Goal: Information Seeking & Learning: Learn about a topic

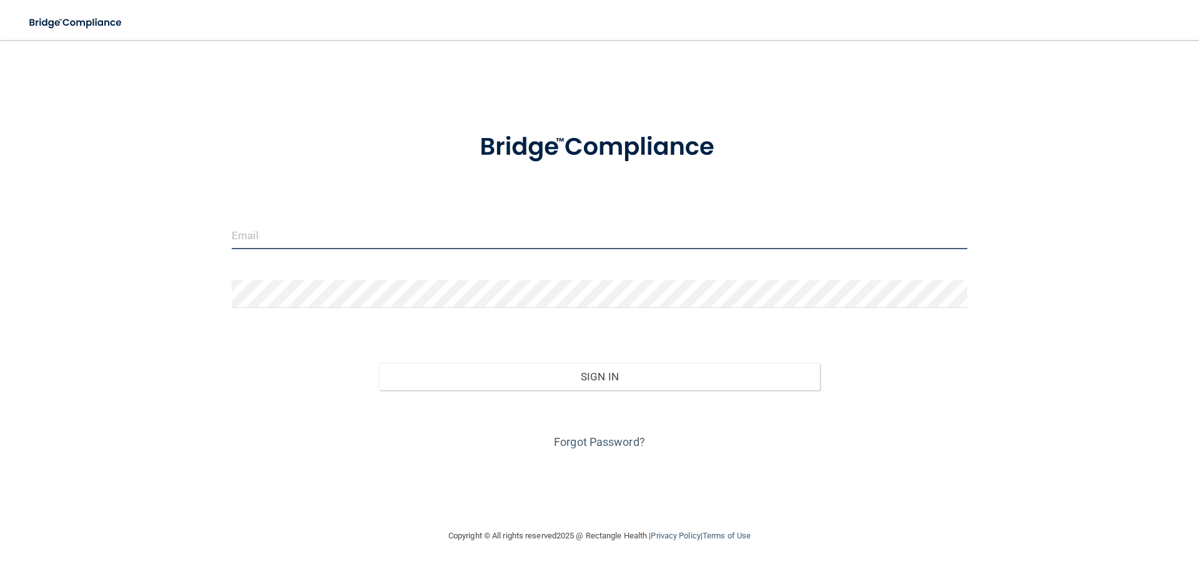
click at [315, 236] on input "email" at bounding box center [599, 235] width 735 height 28
type input "LFink@omaxdocs.com"
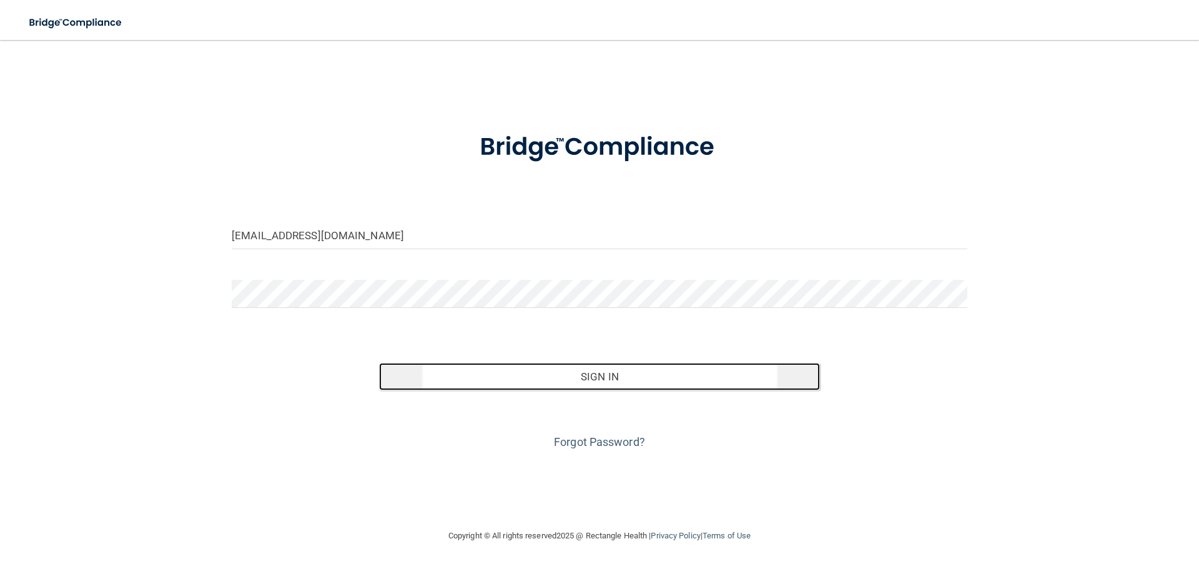
click at [621, 380] on button "Sign In" at bounding box center [599, 376] width 441 height 27
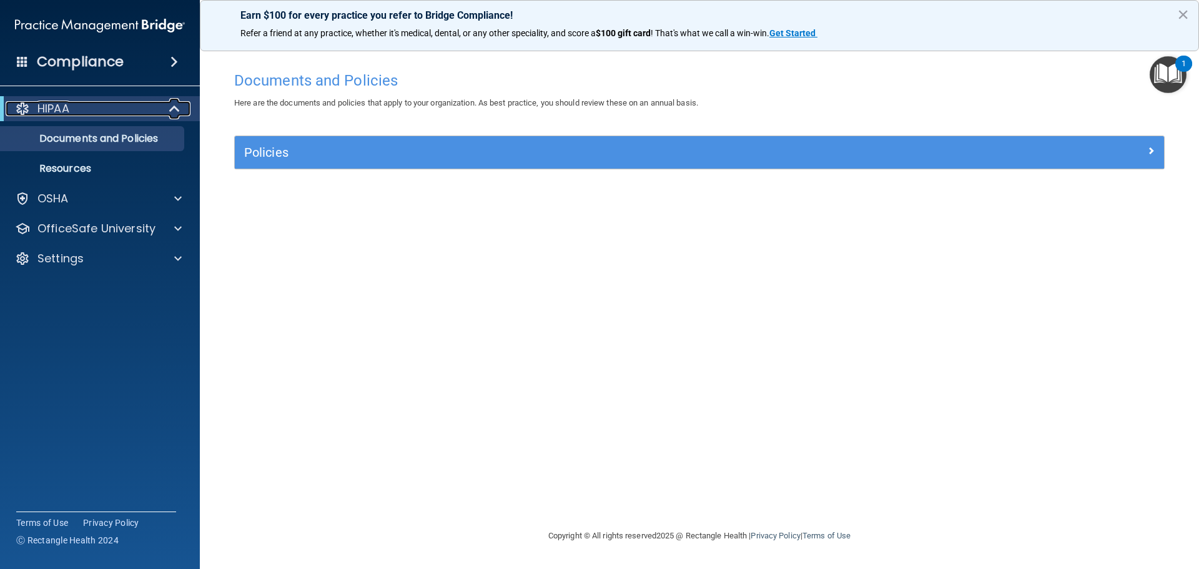
click at [172, 111] on span at bounding box center [175, 108] width 11 height 15
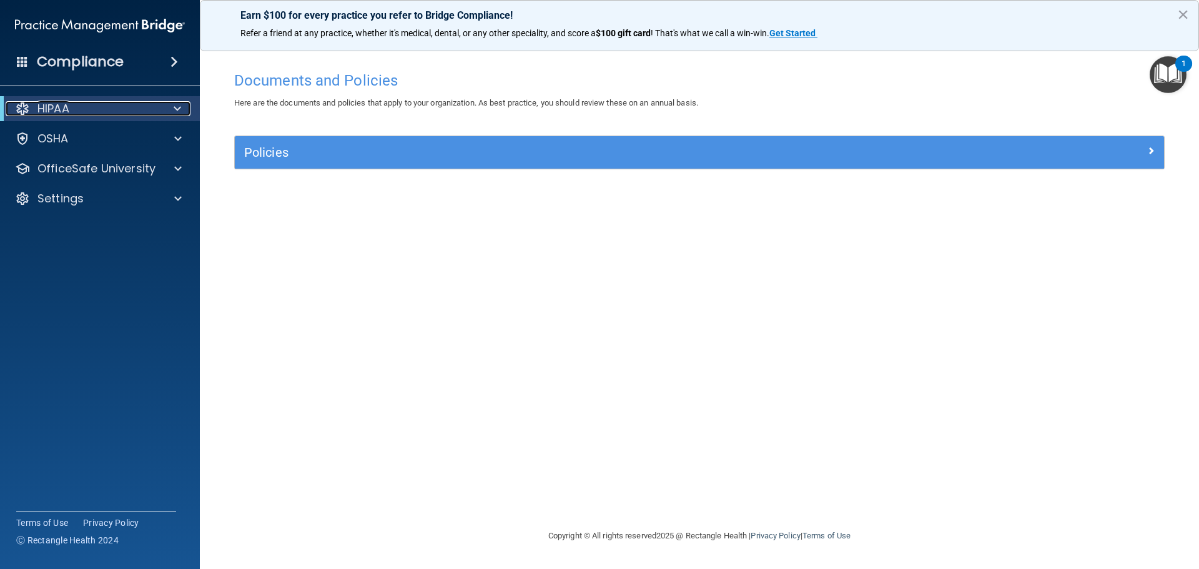
click at [172, 111] on div at bounding box center [175, 108] width 31 height 15
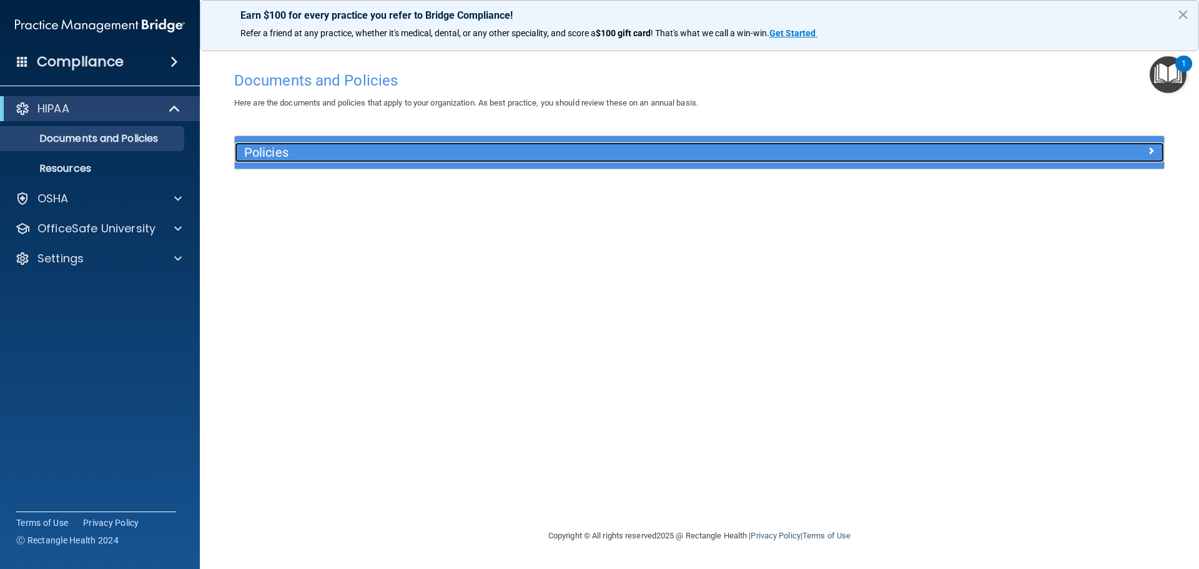
click at [1147, 152] on span at bounding box center [1150, 150] width 7 height 15
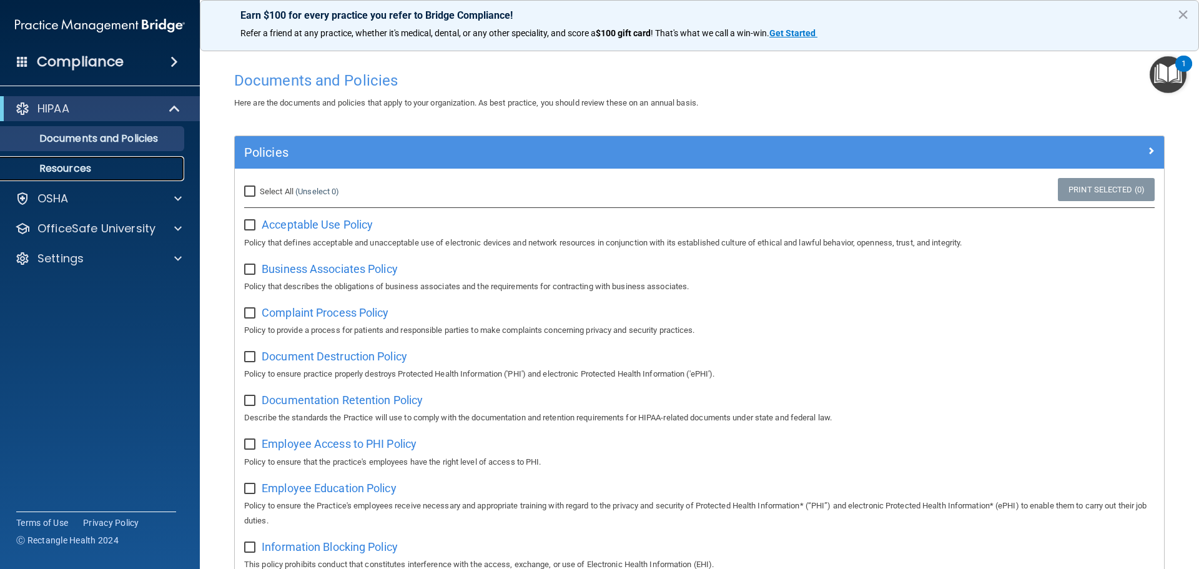
click at [46, 163] on p "Resources" at bounding box center [93, 168] width 170 height 12
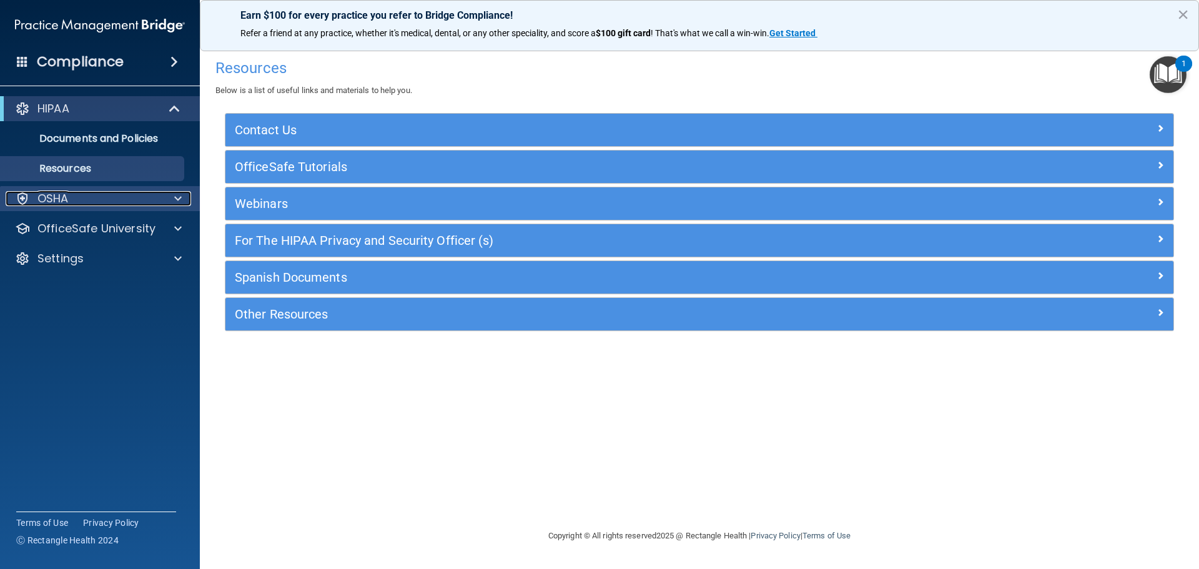
click at [180, 201] on span at bounding box center [177, 198] width 7 height 15
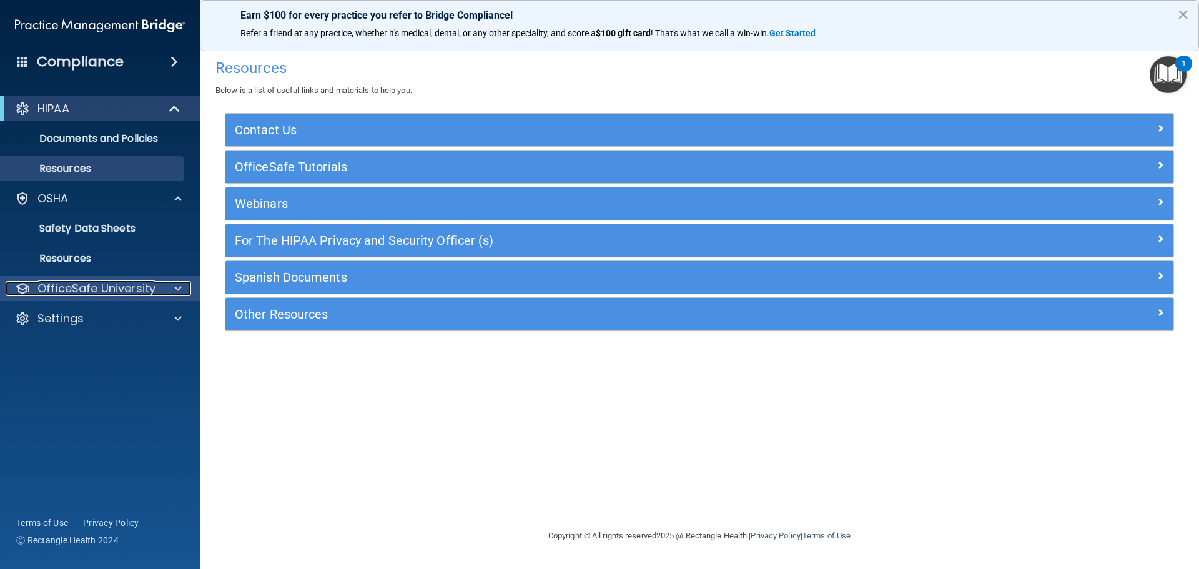
click at [181, 290] on span at bounding box center [177, 288] width 7 height 15
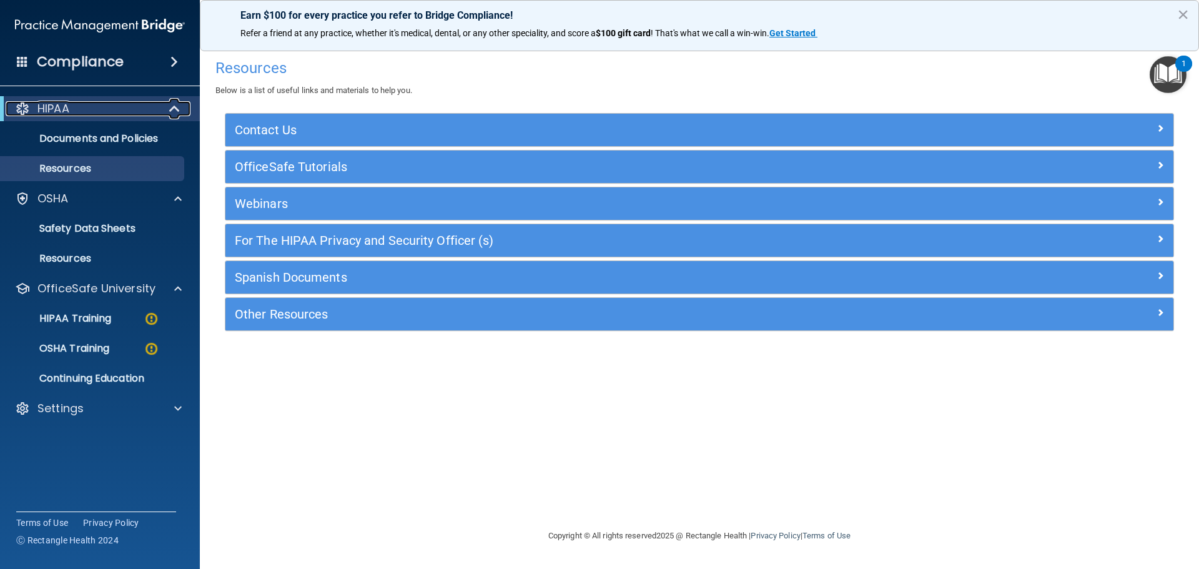
click at [174, 106] on span at bounding box center [175, 108] width 11 height 15
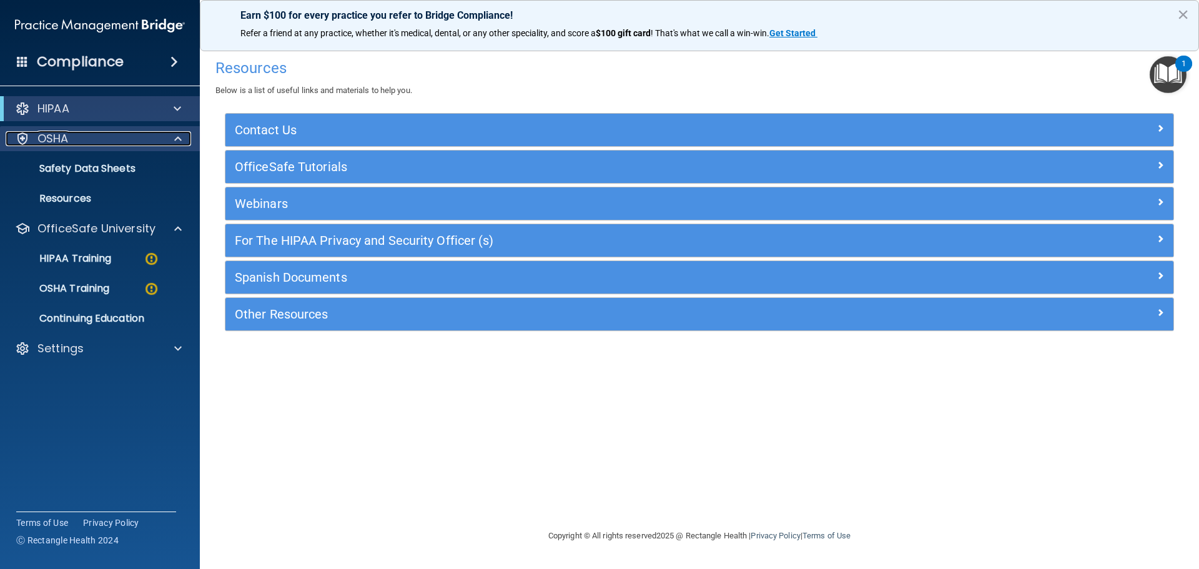
click at [179, 139] on span at bounding box center [177, 138] width 7 height 15
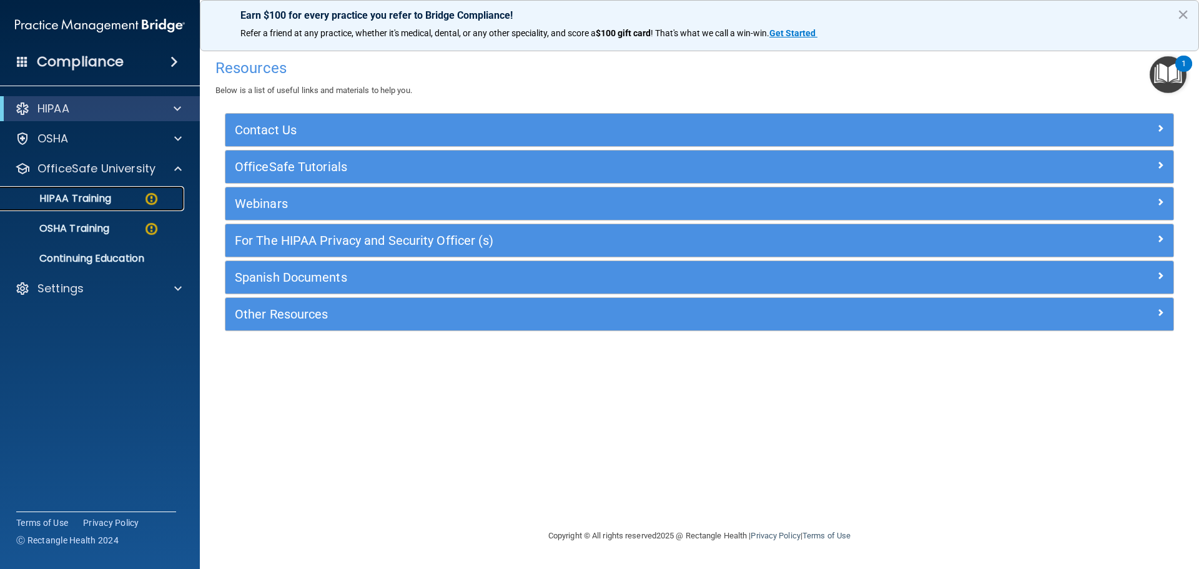
click at [92, 198] on p "HIPAA Training" at bounding box center [59, 198] width 103 height 12
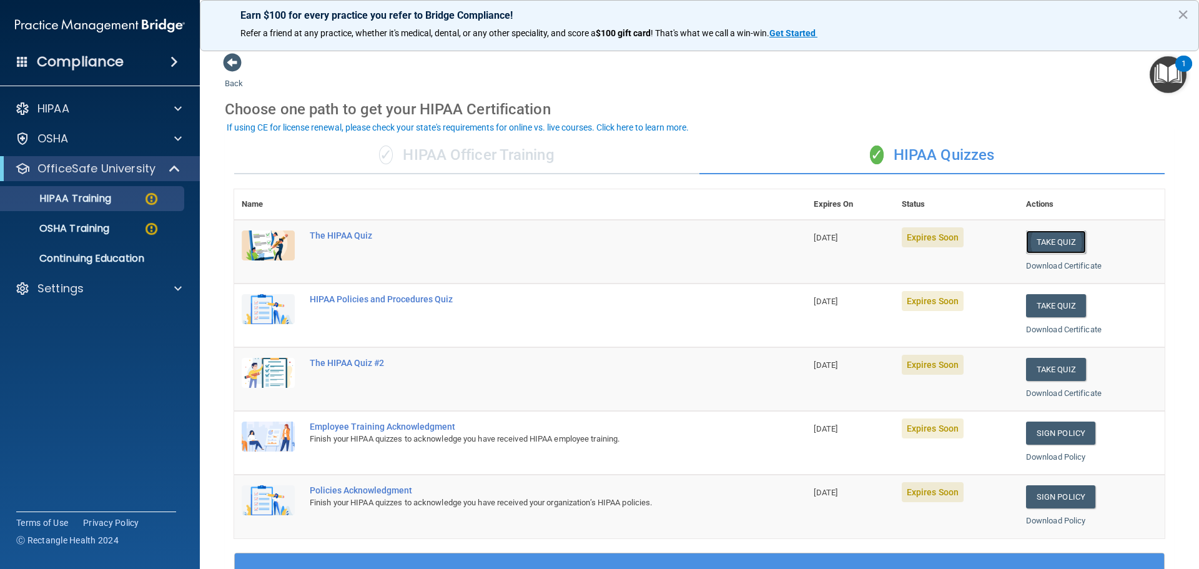
click at [1049, 241] on button "Take Quiz" at bounding box center [1056, 241] width 60 height 23
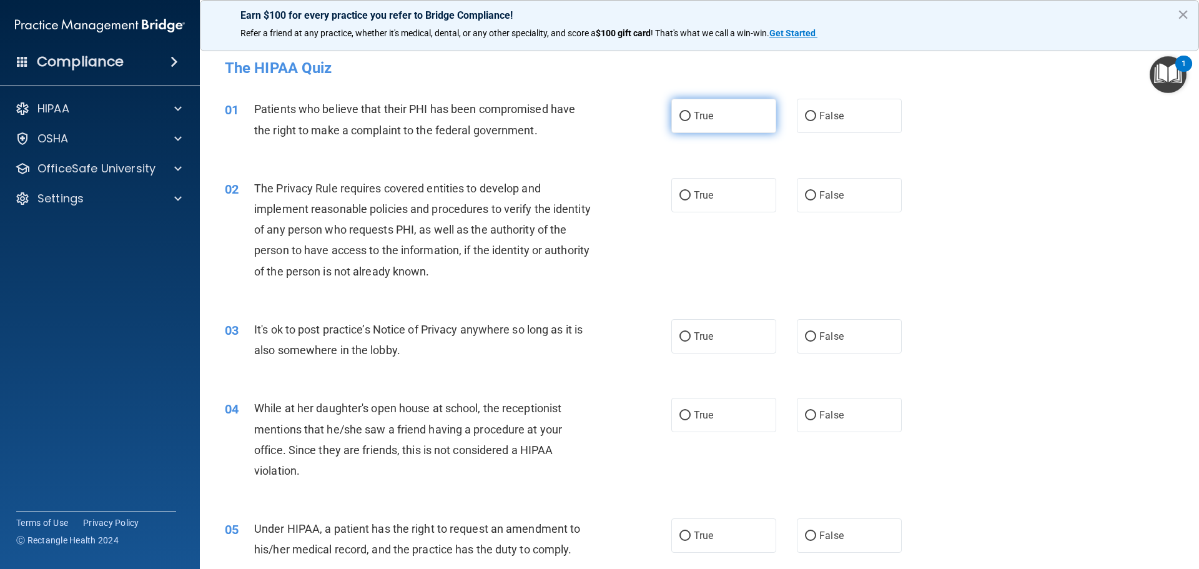
click at [679, 116] on input "True" at bounding box center [684, 116] width 11 height 9
radio input "true"
click at [681, 197] on input "True" at bounding box center [684, 195] width 11 height 9
radio input "true"
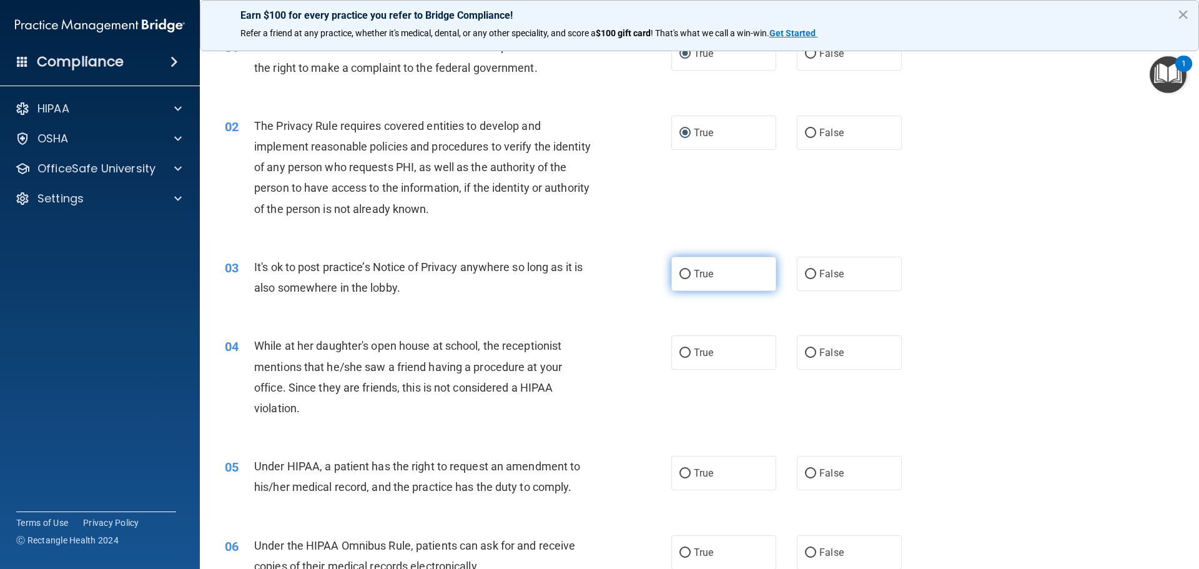
click at [682, 273] on input "True" at bounding box center [684, 274] width 11 height 9
radio input "true"
click at [808, 353] on input "False" at bounding box center [810, 352] width 11 height 9
radio input "true"
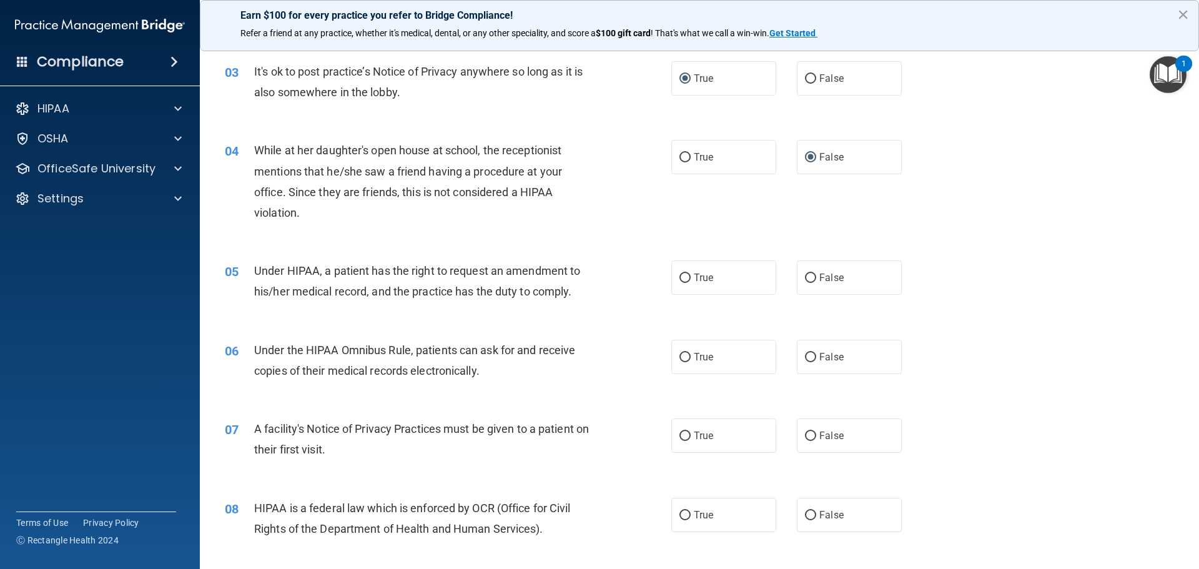
scroll to position [312, 0]
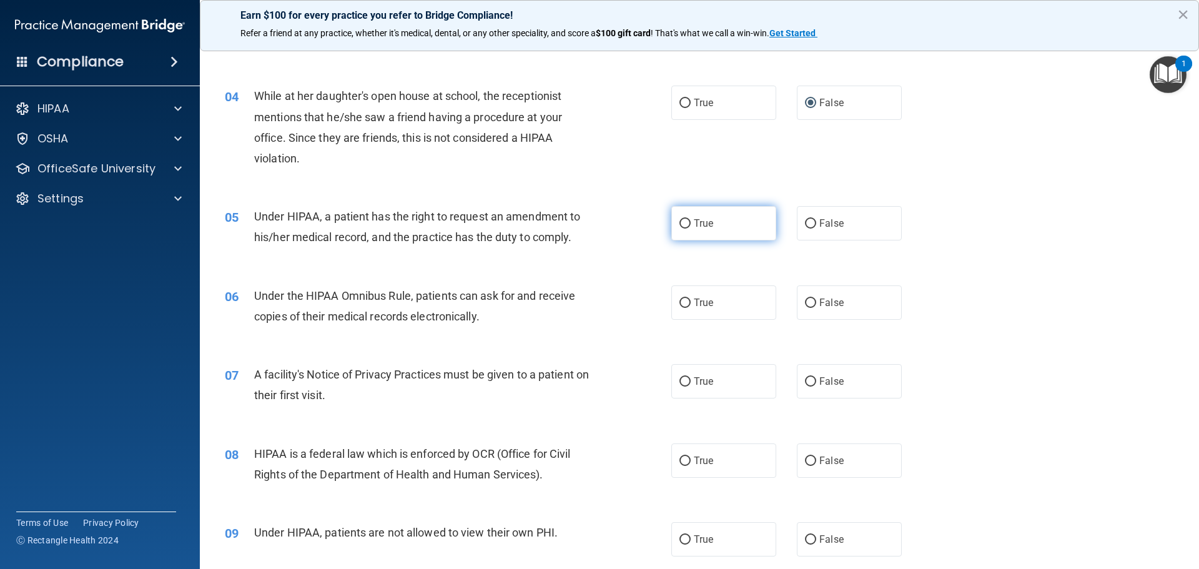
click at [685, 224] on input "True" at bounding box center [684, 223] width 11 height 9
radio input "true"
click at [365, 295] on span "Under the HIPAA Omnibus Rule, patients can ask for and receive copies of their …" at bounding box center [414, 306] width 321 height 34
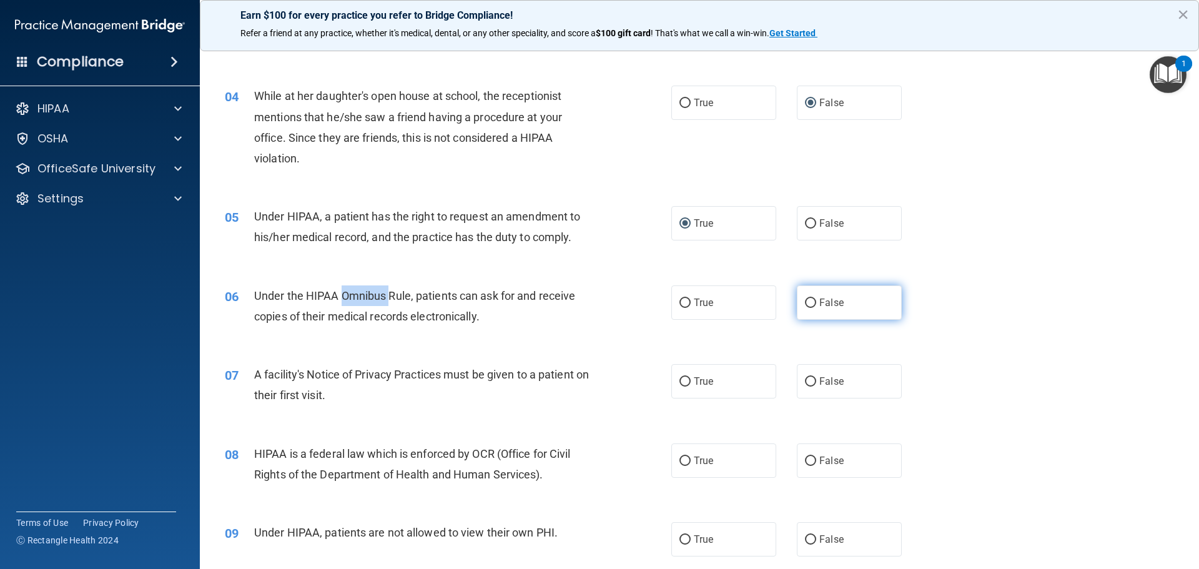
click at [805, 302] on input "False" at bounding box center [810, 302] width 11 height 9
radio input "true"
click at [807, 380] on input "False" at bounding box center [810, 381] width 11 height 9
radio input "true"
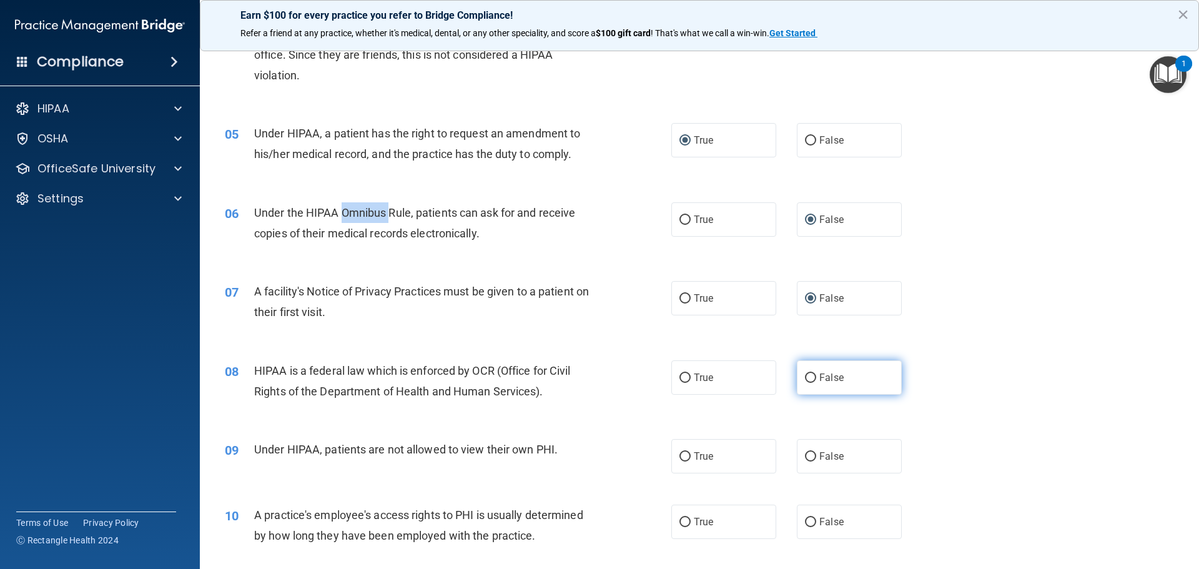
scroll to position [437, 0]
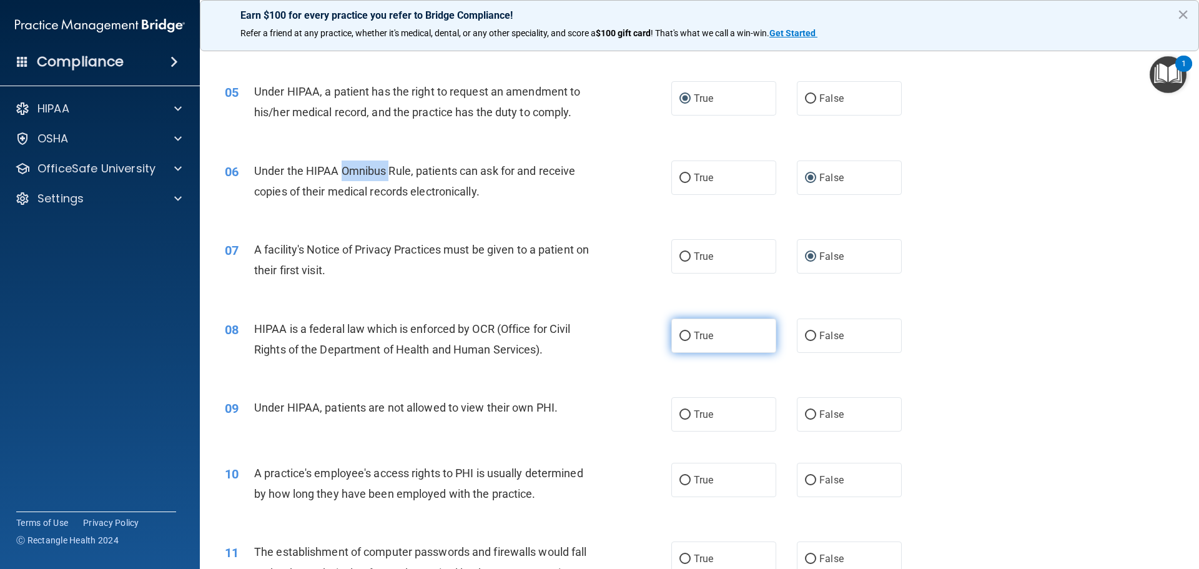
click at [684, 335] on input "True" at bounding box center [684, 336] width 11 height 9
radio input "true"
click at [808, 410] on input "False" at bounding box center [810, 414] width 11 height 9
radio input "true"
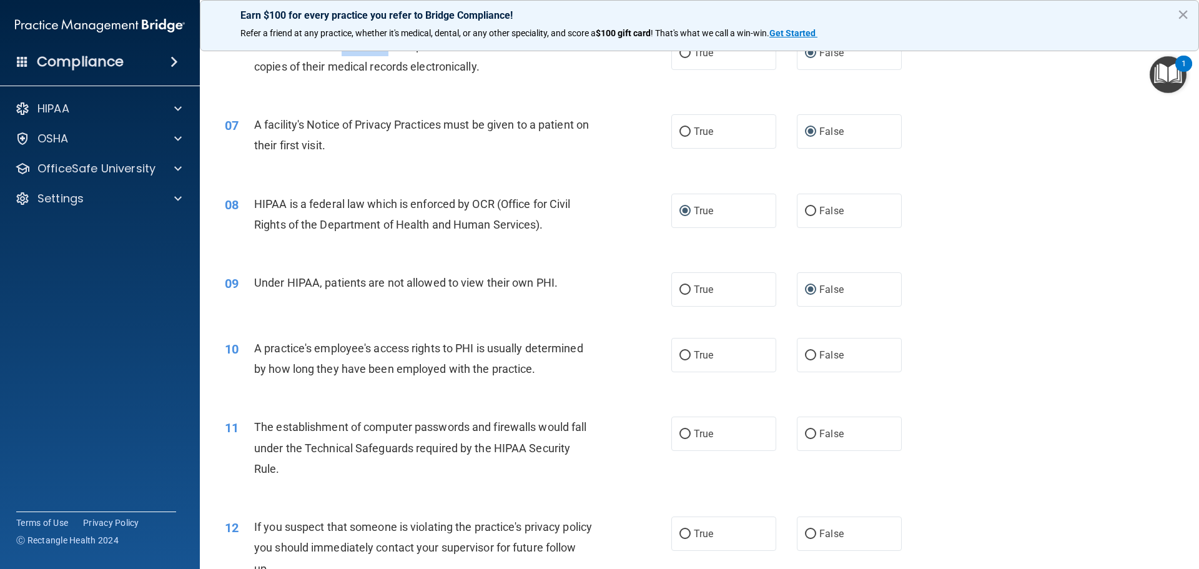
scroll to position [624, 0]
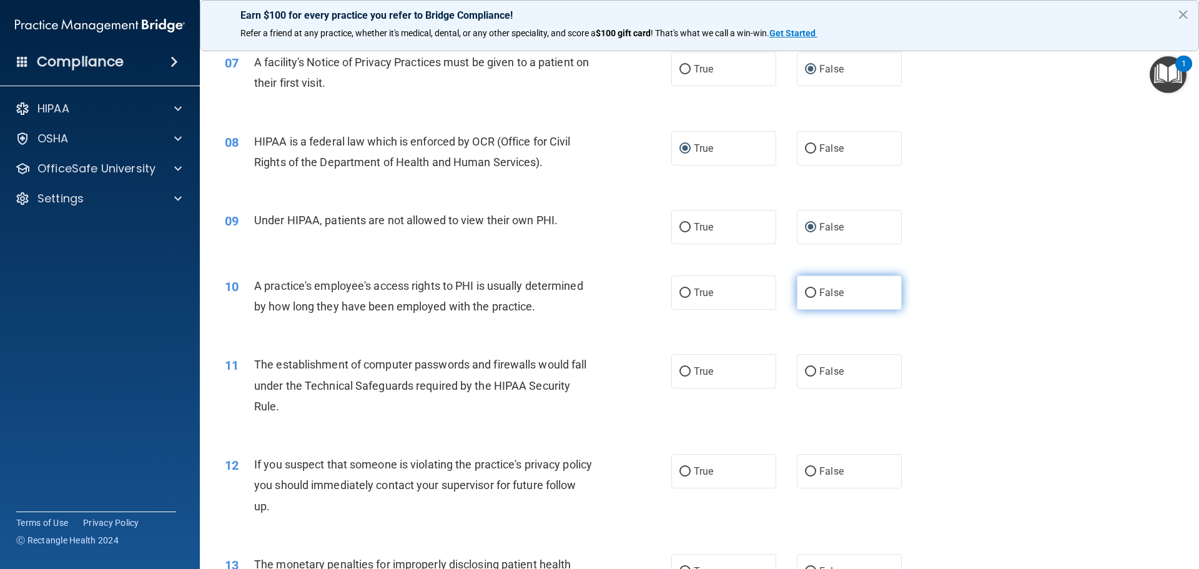
click at [810, 293] on input "False" at bounding box center [810, 292] width 11 height 9
radio input "true"
click at [679, 369] on input "True" at bounding box center [684, 371] width 11 height 9
radio input "true"
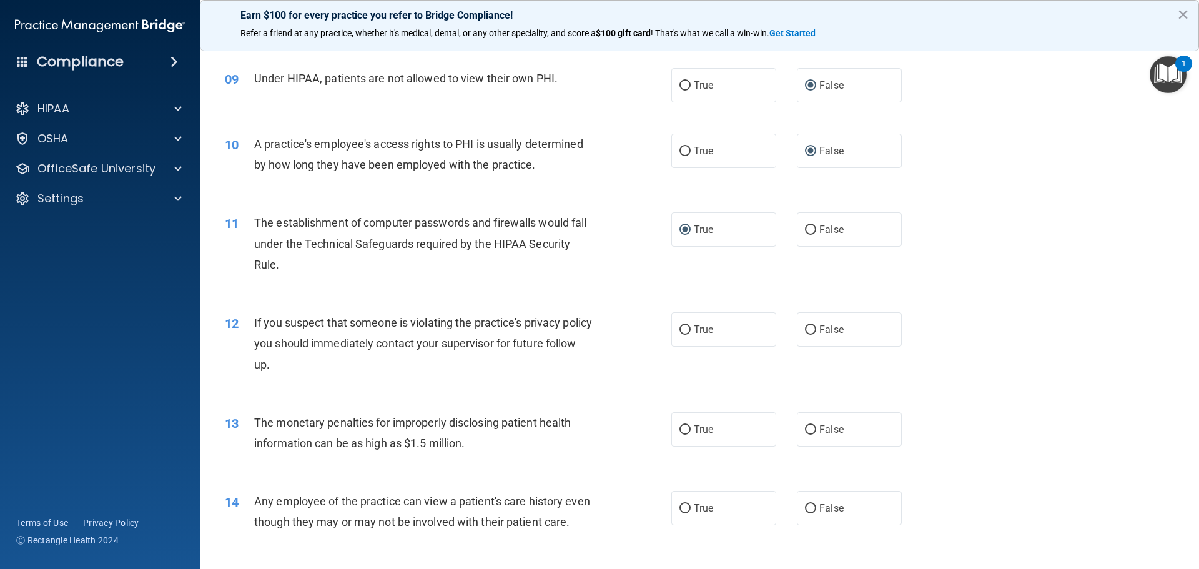
scroll to position [812, 0]
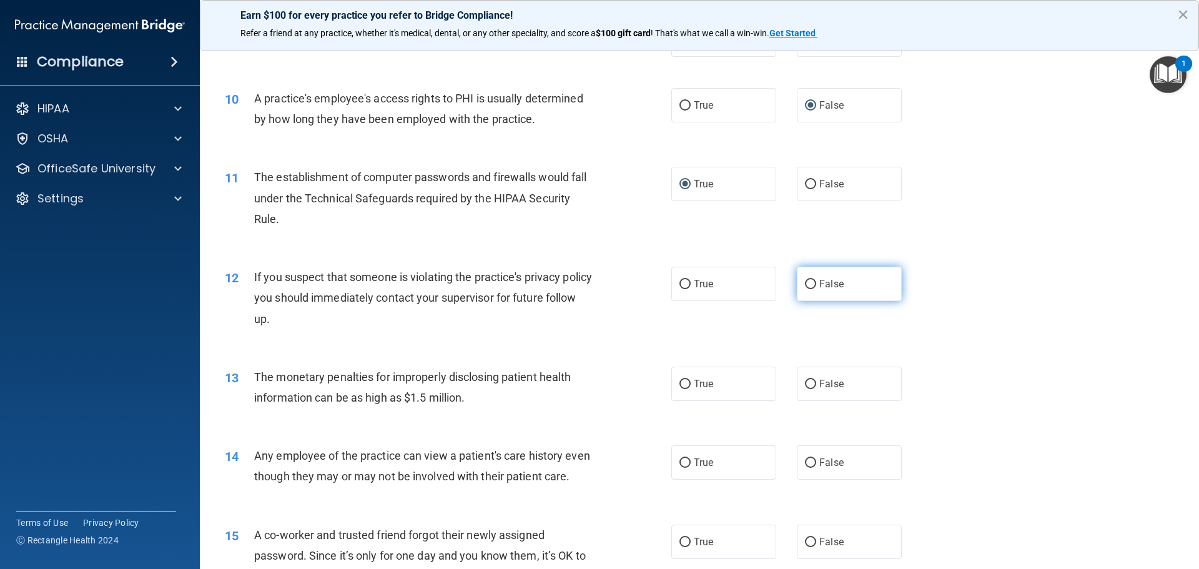
click at [810, 282] on label "False" at bounding box center [849, 284] width 105 height 34
click at [810, 282] on input "False" at bounding box center [810, 284] width 11 height 9
radio input "true"
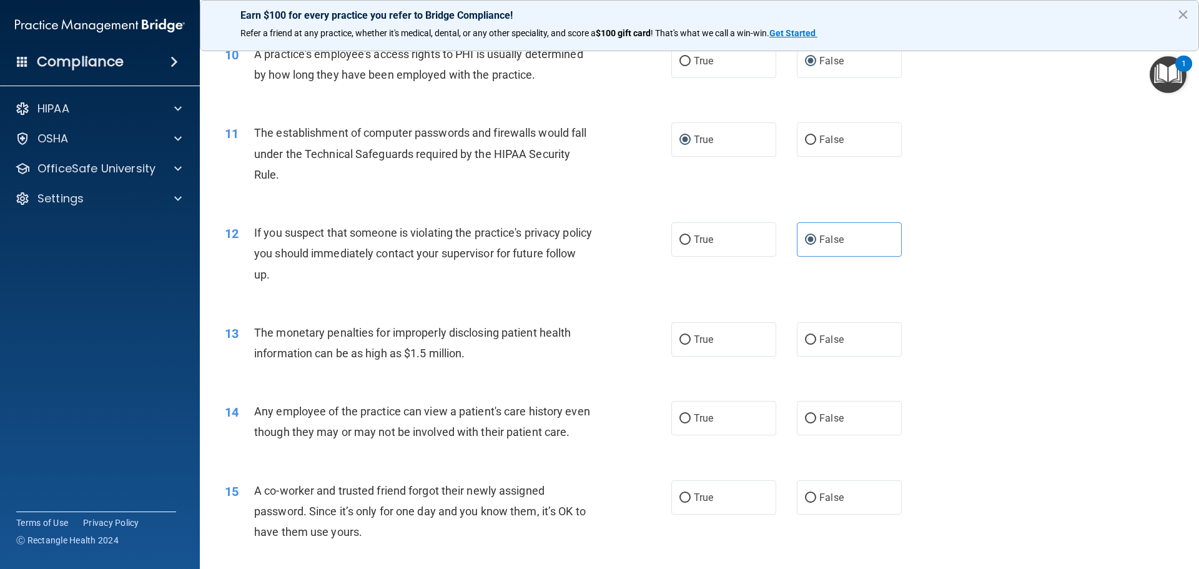
scroll to position [936, 0]
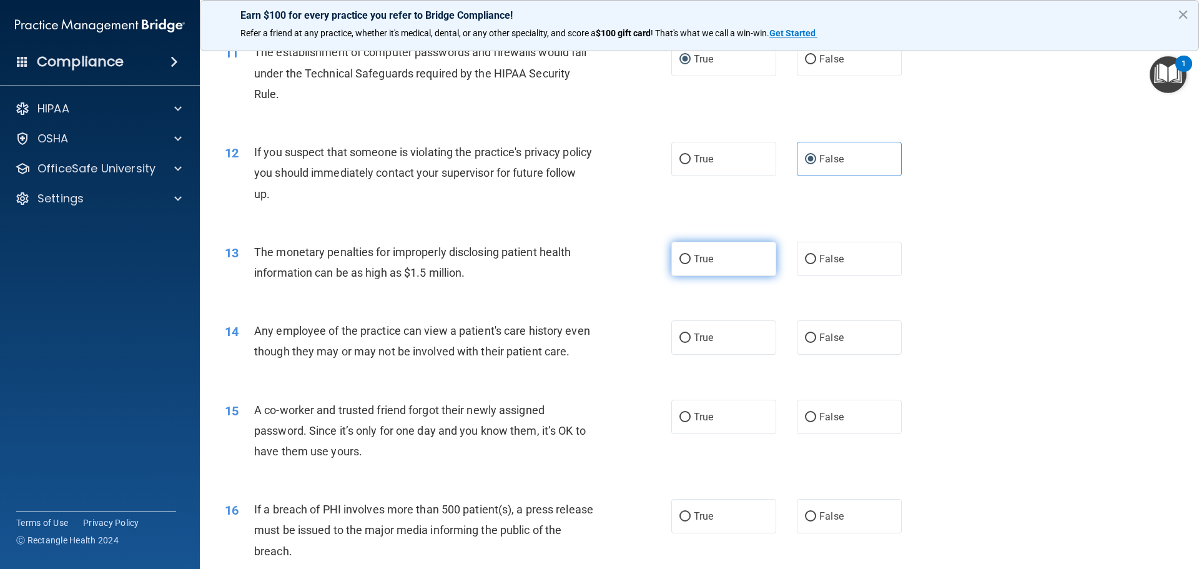
click at [683, 252] on label "True" at bounding box center [723, 259] width 105 height 34
click at [683, 255] on input "True" at bounding box center [684, 259] width 11 height 9
radio input "true"
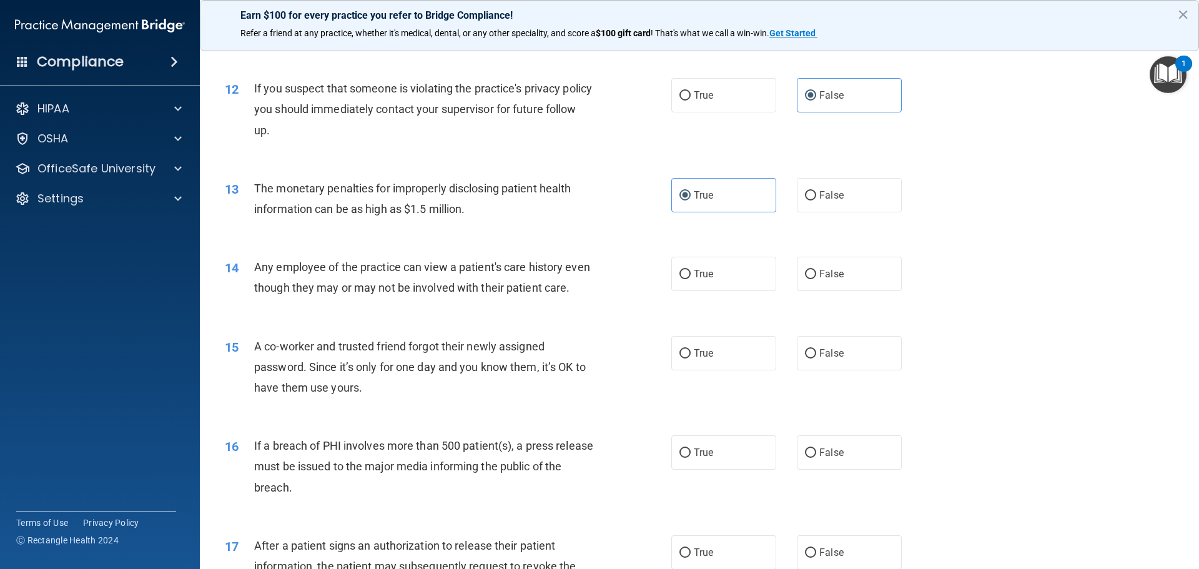
scroll to position [1061, 0]
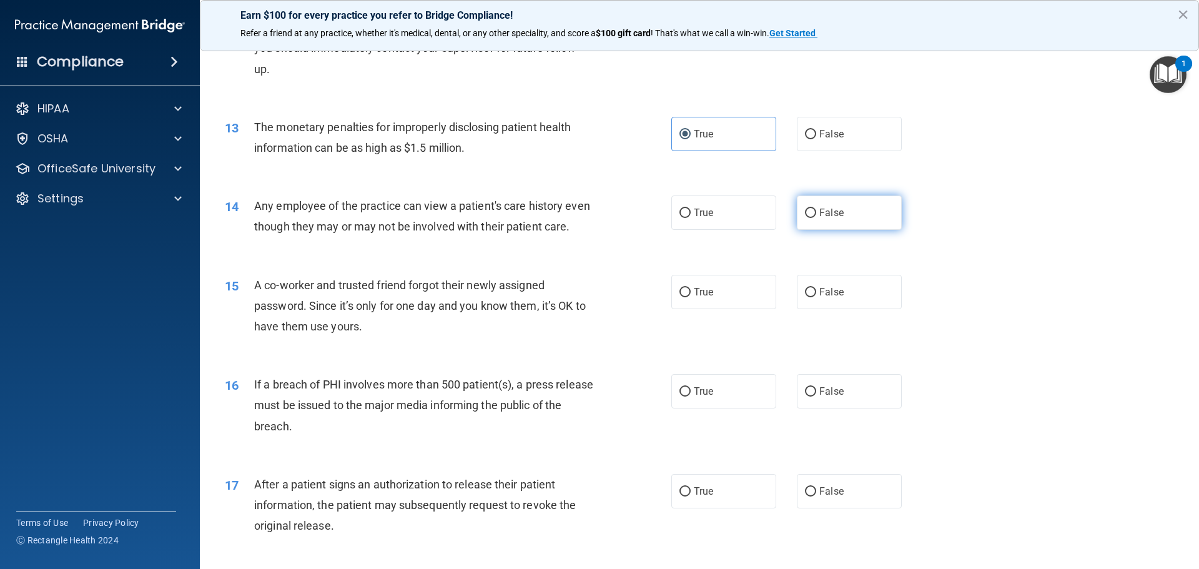
click at [805, 217] on input "False" at bounding box center [810, 213] width 11 height 9
radio input "true"
drag, startPoint x: 805, startPoint y: 308, endPoint x: 795, endPoint y: 361, distance: 53.4
click at [805, 297] on input "False" at bounding box center [810, 292] width 11 height 9
radio input "true"
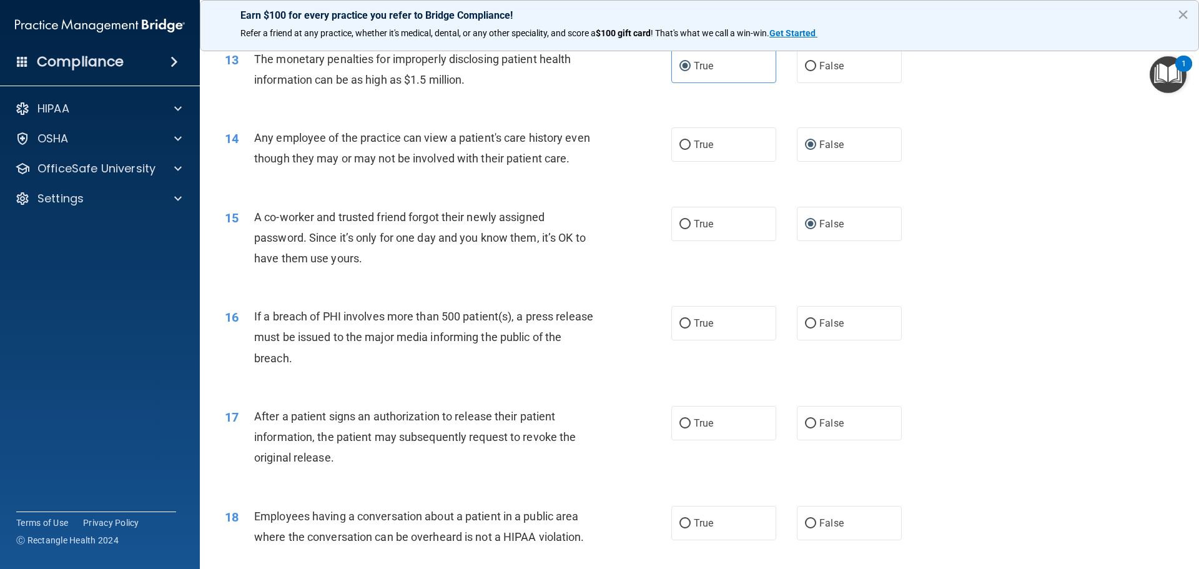
scroll to position [1249, 0]
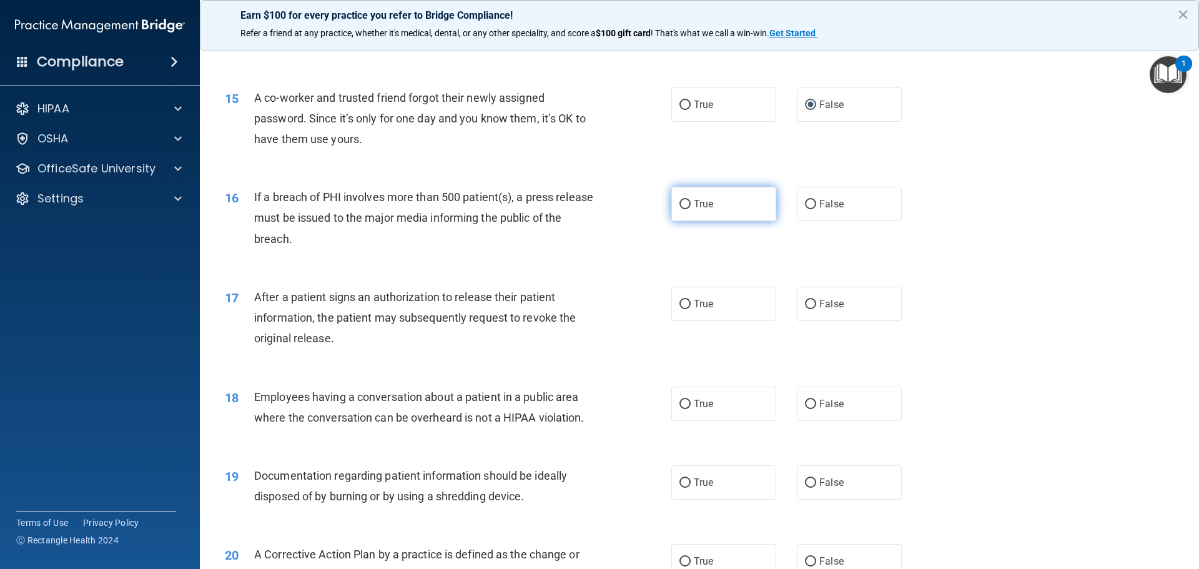
click at [682, 209] on input "True" at bounding box center [684, 204] width 11 height 9
radio input "true"
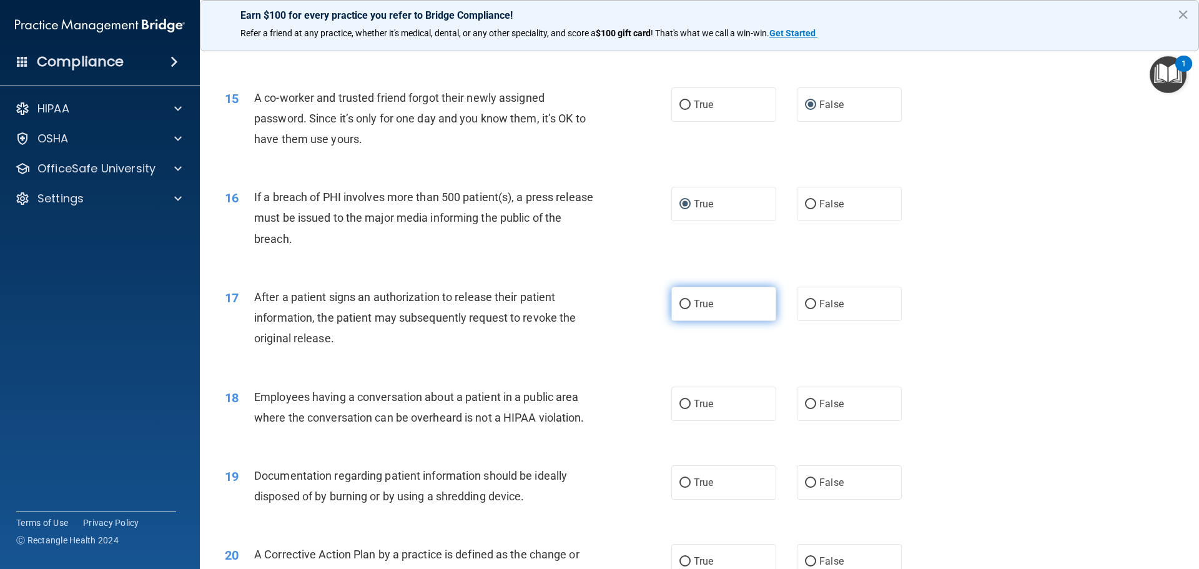
click at [680, 309] on input "True" at bounding box center [684, 304] width 11 height 9
radio input "true"
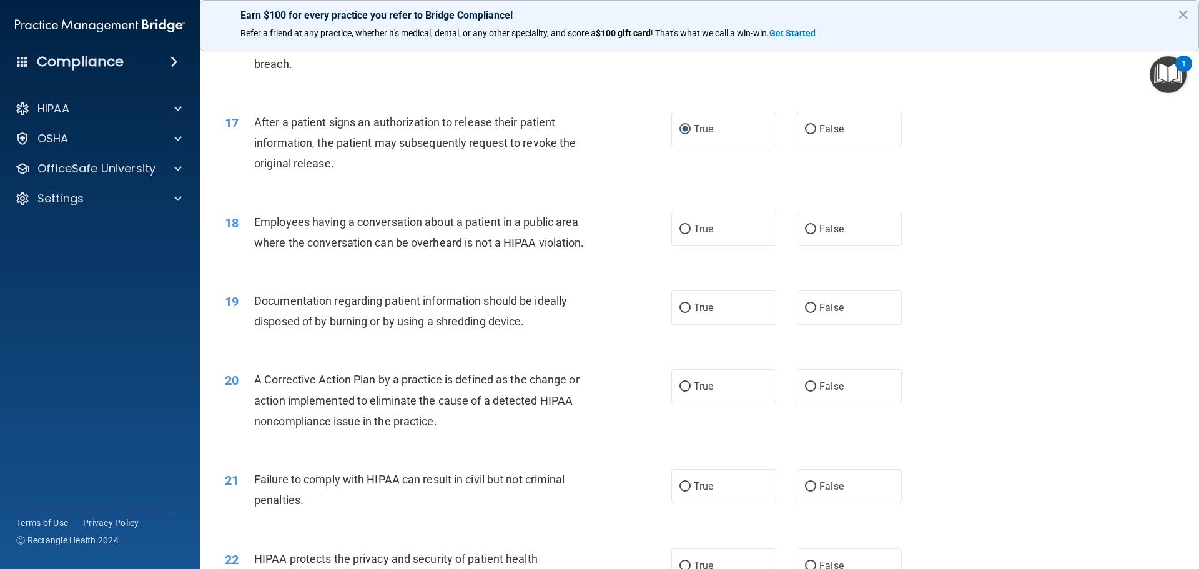
scroll to position [1436, 0]
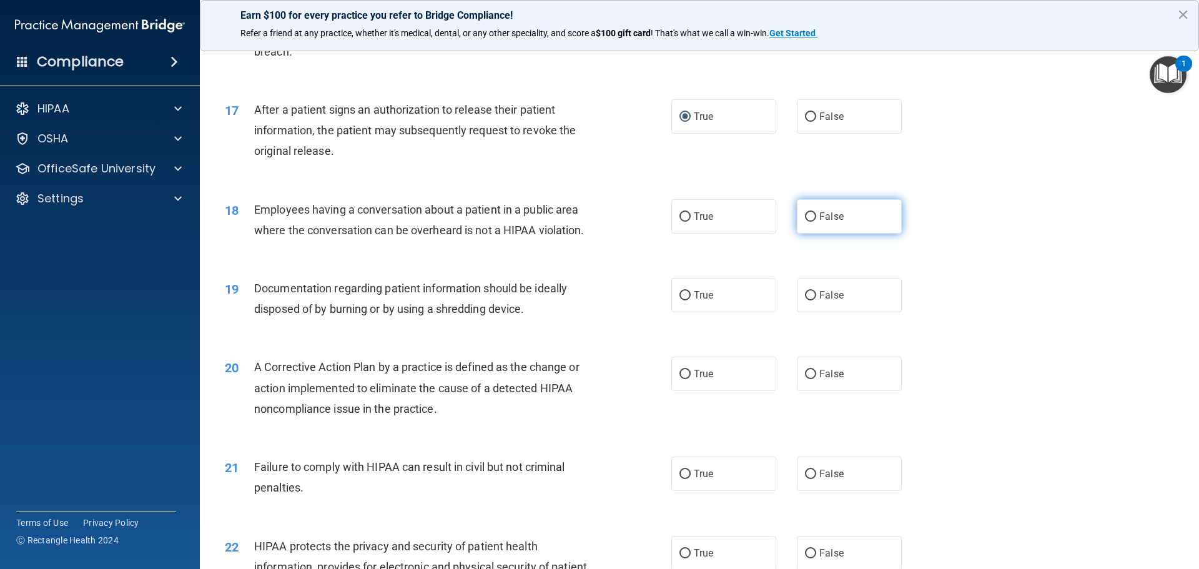
click at [807, 222] on input "False" at bounding box center [810, 216] width 11 height 9
radio input "true"
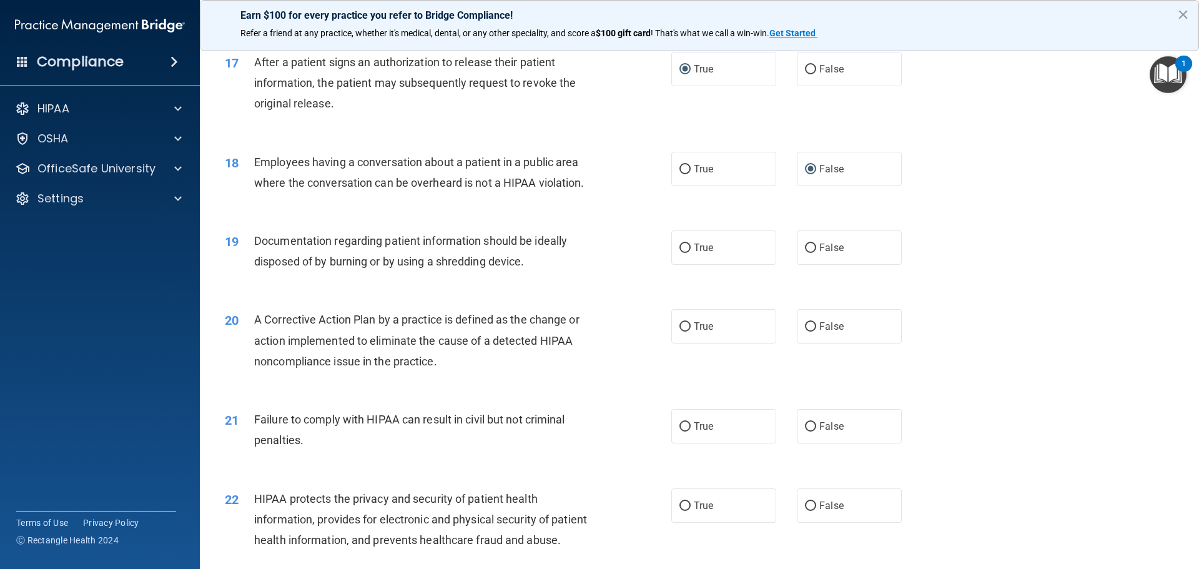
scroll to position [1561, 0]
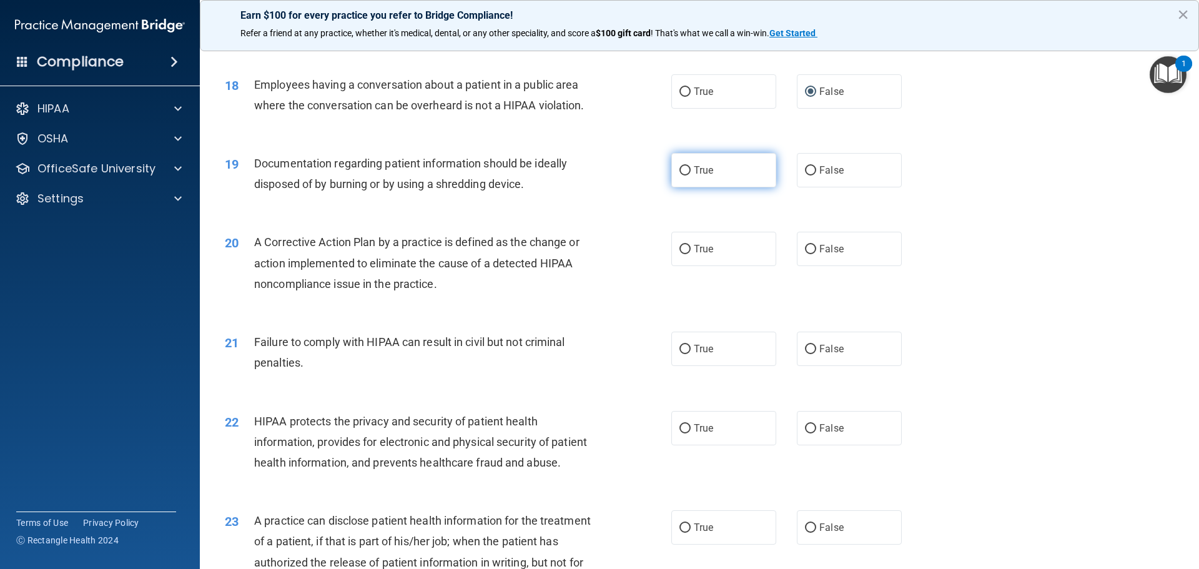
click at [680, 175] on input "True" at bounding box center [684, 170] width 11 height 9
radio input "true"
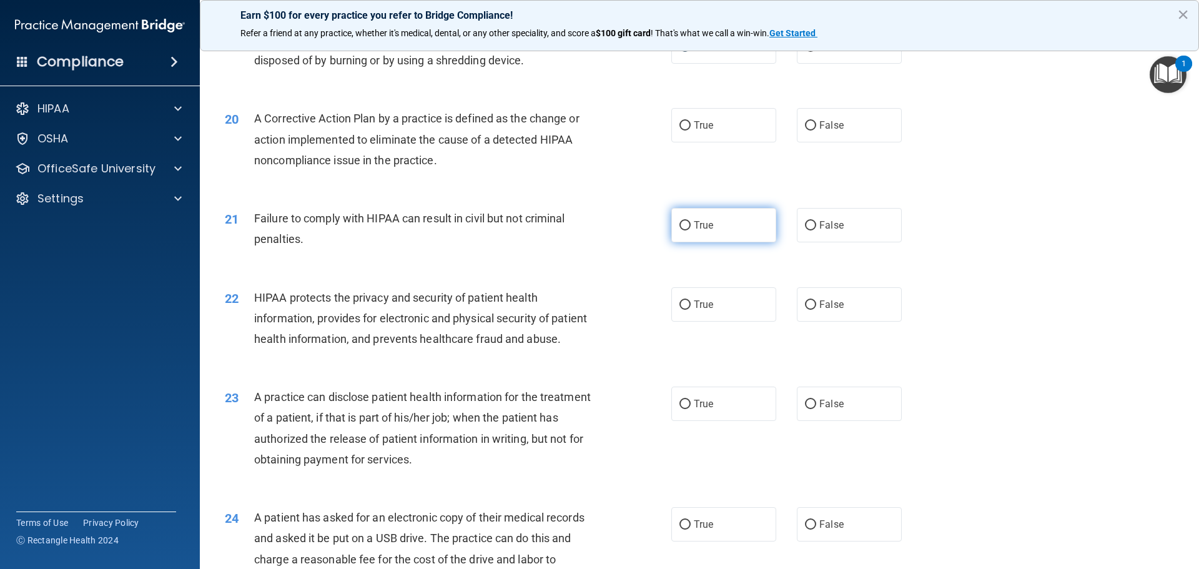
scroll to position [1686, 0]
click at [680, 129] on input "True" at bounding box center [684, 124] width 11 height 9
radio input "true"
click at [808, 229] on input "False" at bounding box center [810, 224] width 11 height 9
radio input "true"
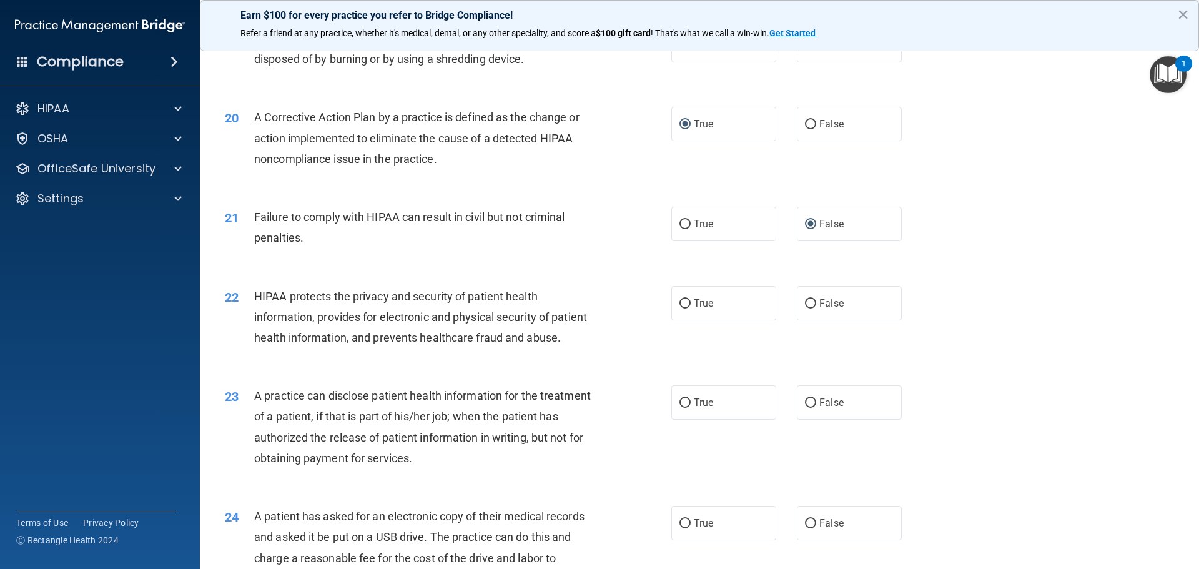
scroll to position [1810, 0]
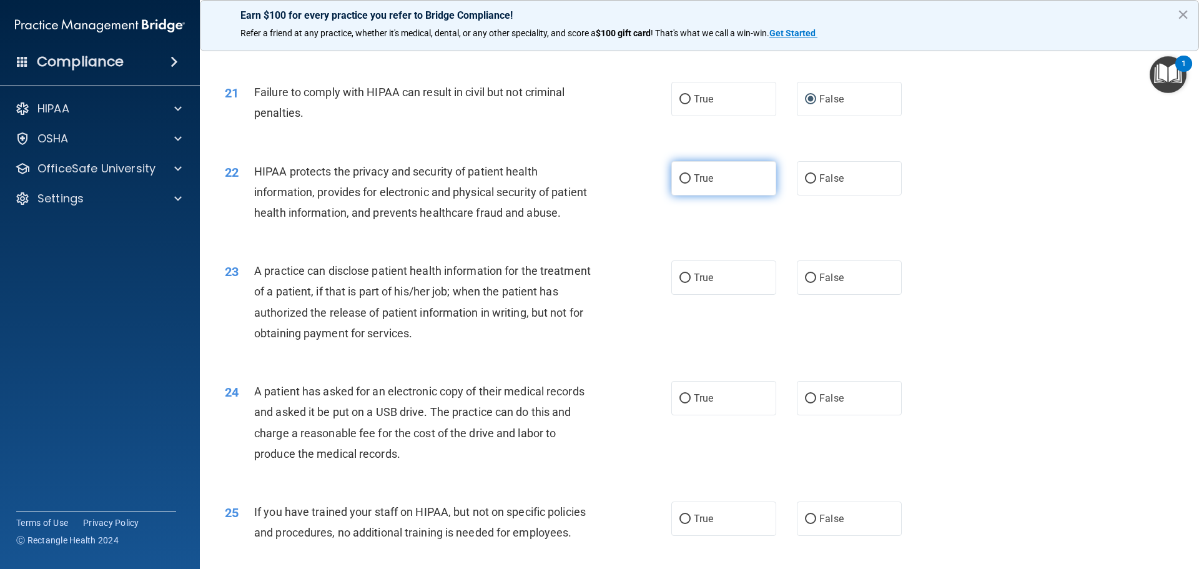
click at [681, 184] on input "True" at bounding box center [684, 178] width 11 height 9
radio input "true"
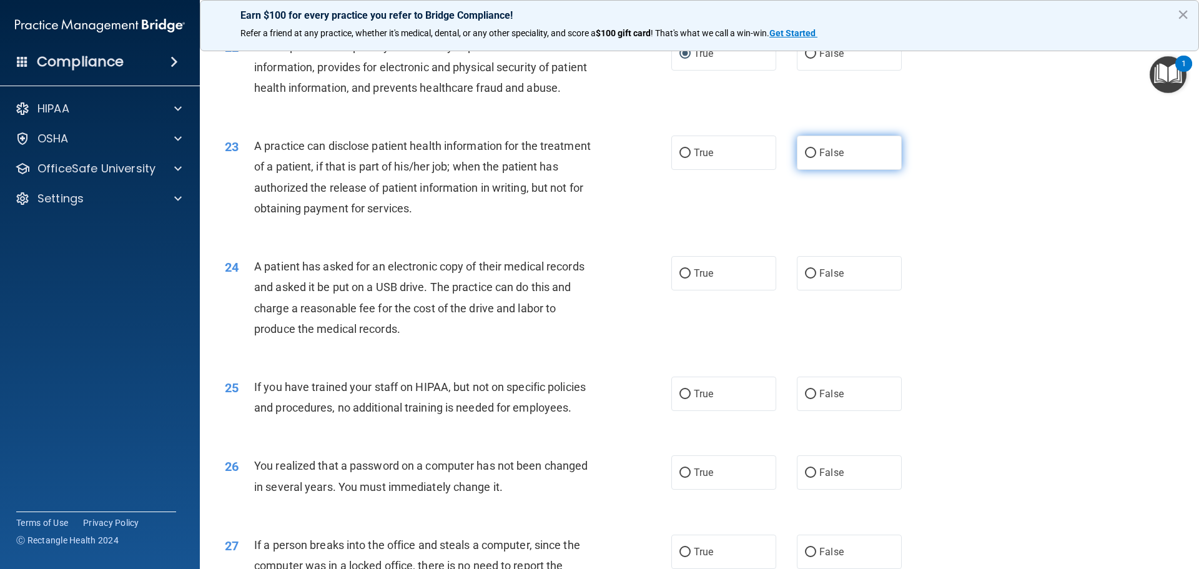
click at [805, 158] on input "False" at bounding box center [810, 153] width 11 height 9
radio input "true"
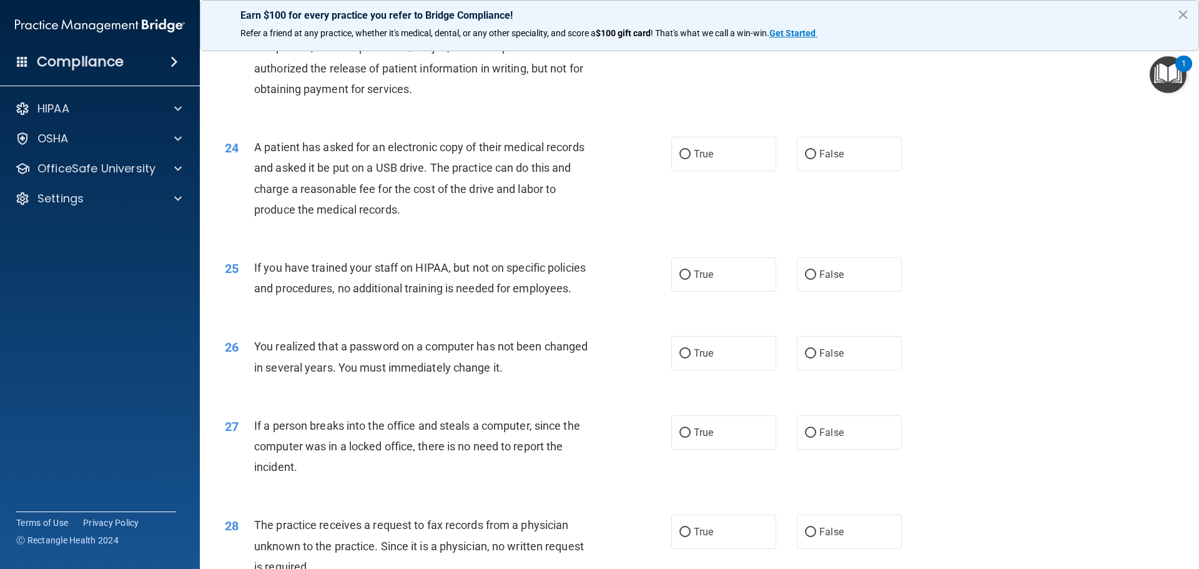
scroll to position [2060, 0]
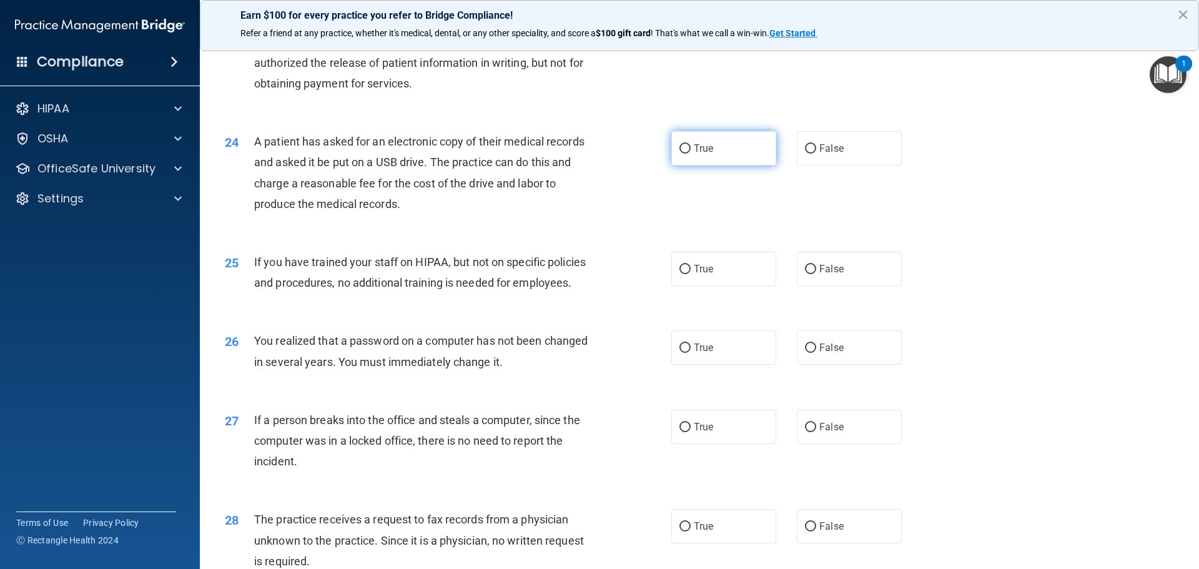
click at [680, 154] on input "True" at bounding box center [684, 148] width 11 height 9
radio input "true"
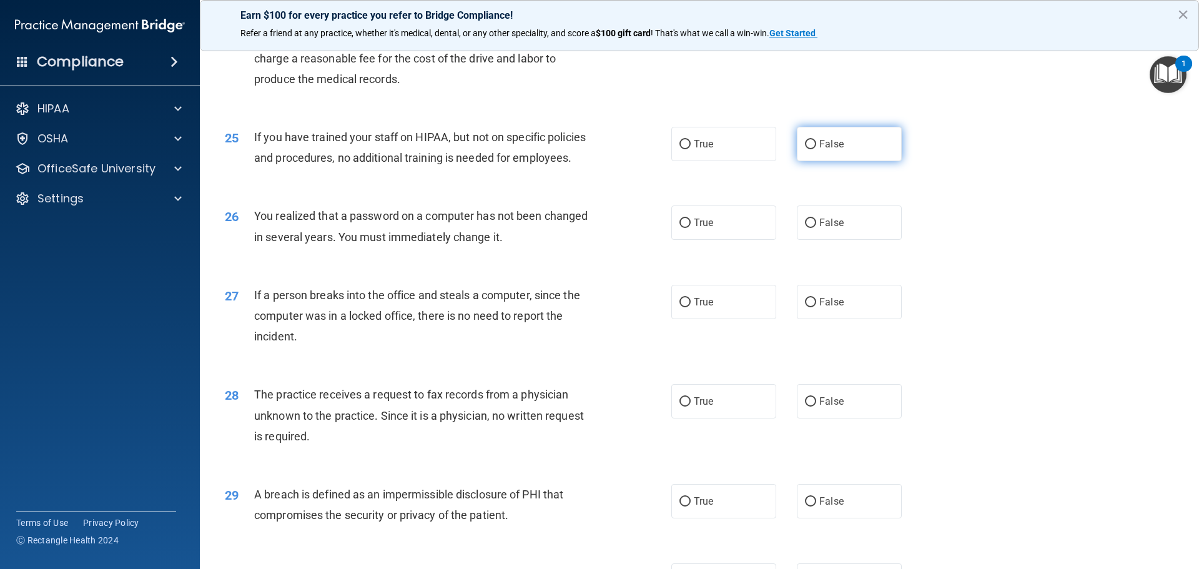
click at [810, 161] on label "False" at bounding box center [849, 144] width 105 height 34
click at [810, 149] on input "False" at bounding box center [810, 144] width 11 height 9
radio input "true"
click at [679, 228] on input "True" at bounding box center [684, 223] width 11 height 9
radio input "true"
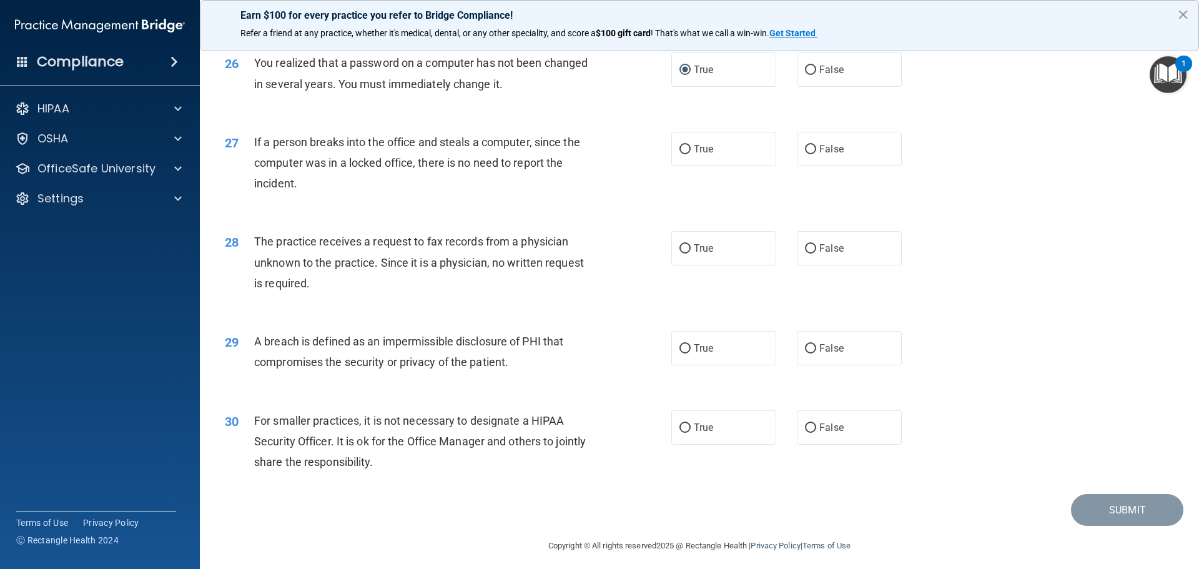
scroll to position [2372, 0]
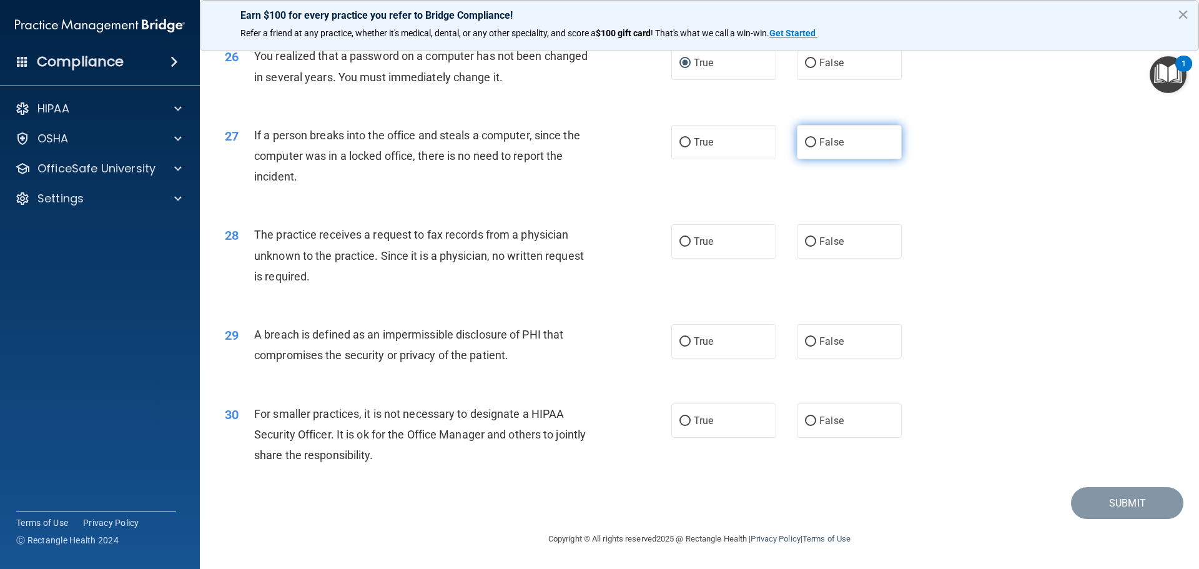
click at [805, 147] on input "False" at bounding box center [810, 142] width 11 height 9
radio input "true"
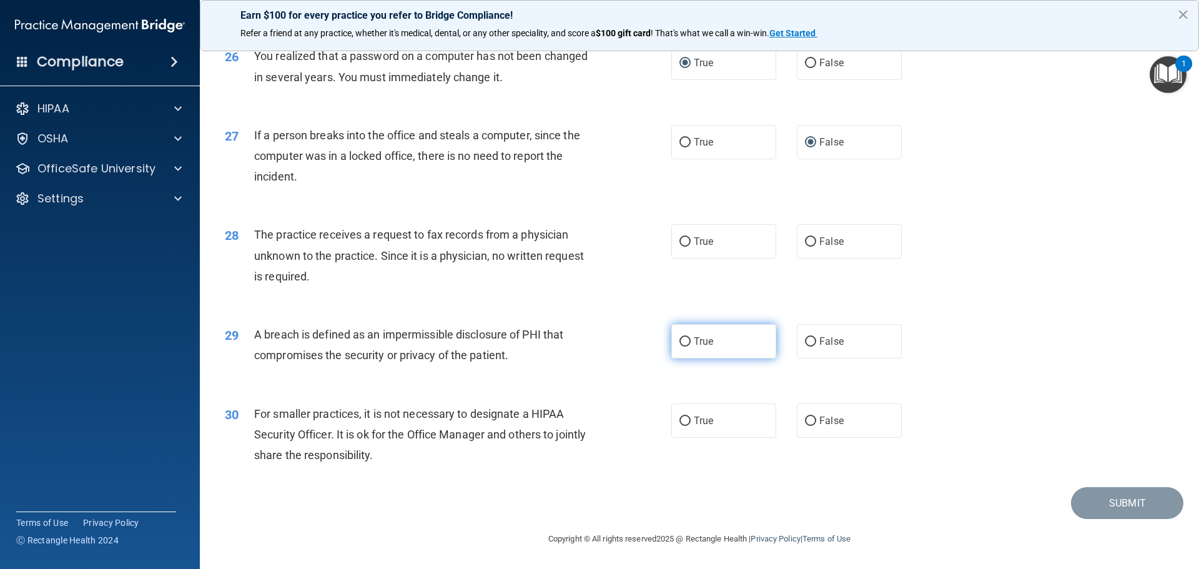
scroll to position [2386, 0]
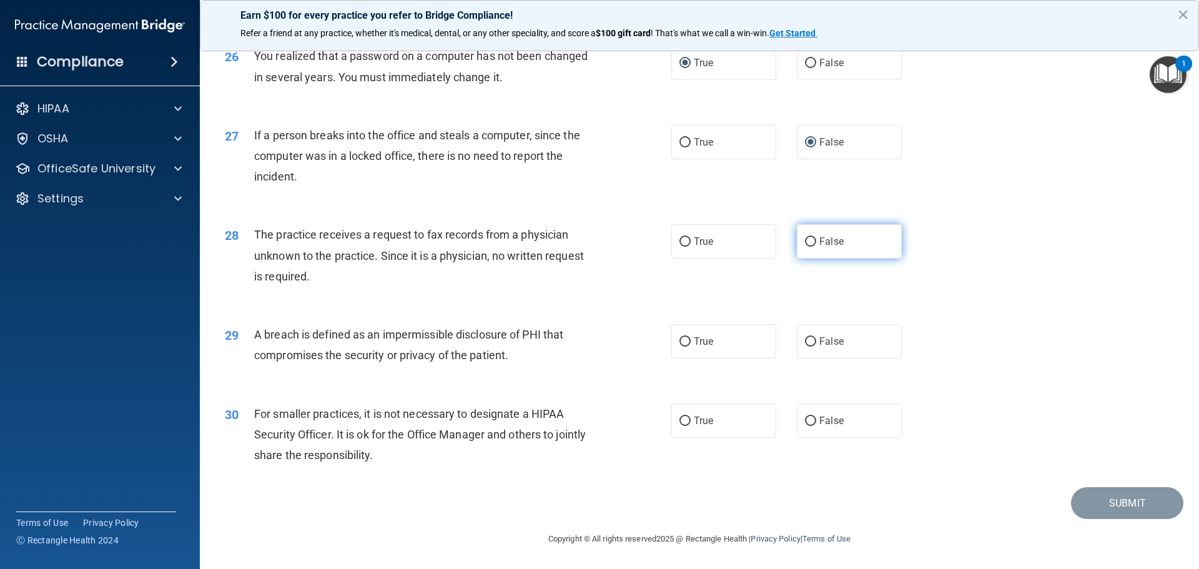
click at [805, 238] on input "False" at bounding box center [810, 241] width 11 height 9
radio input "true"
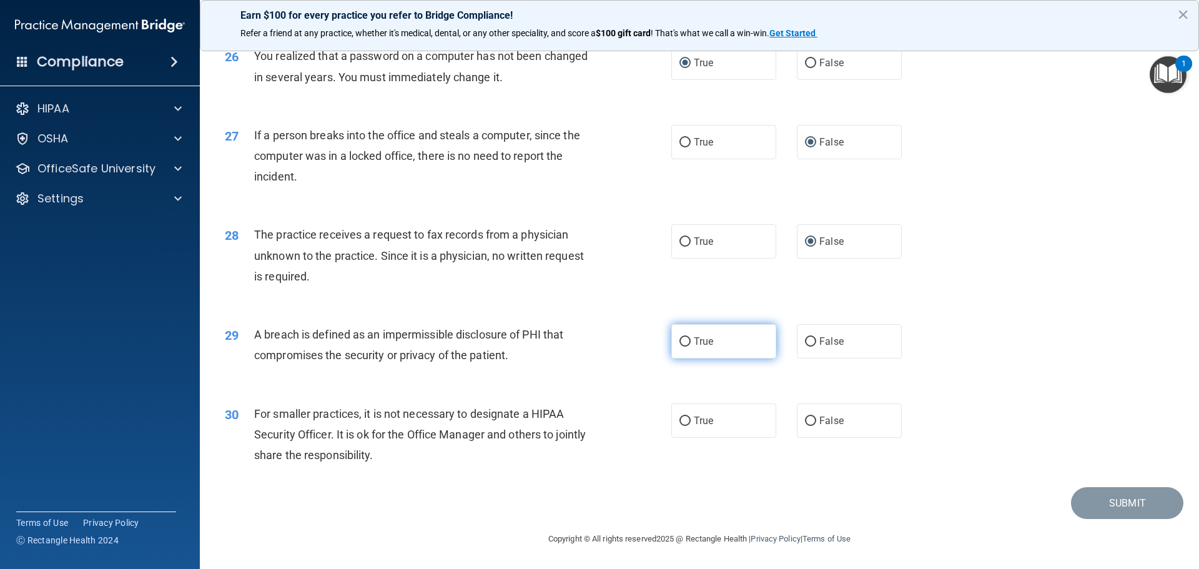
click at [680, 344] on input "True" at bounding box center [684, 341] width 11 height 9
radio input "true"
click at [805, 420] on input "False" at bounding box center [810, 420] width 11 height 9
radio input "true"
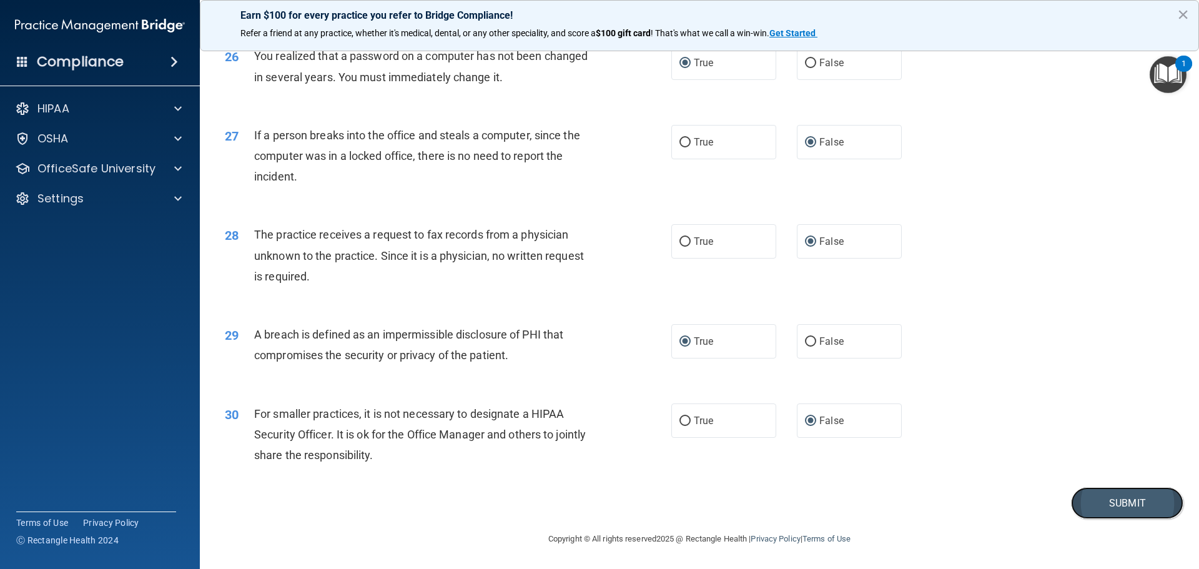
click at [1117, 508] on button "Submit" at bounding box center [1127, 503] width 112 height 32
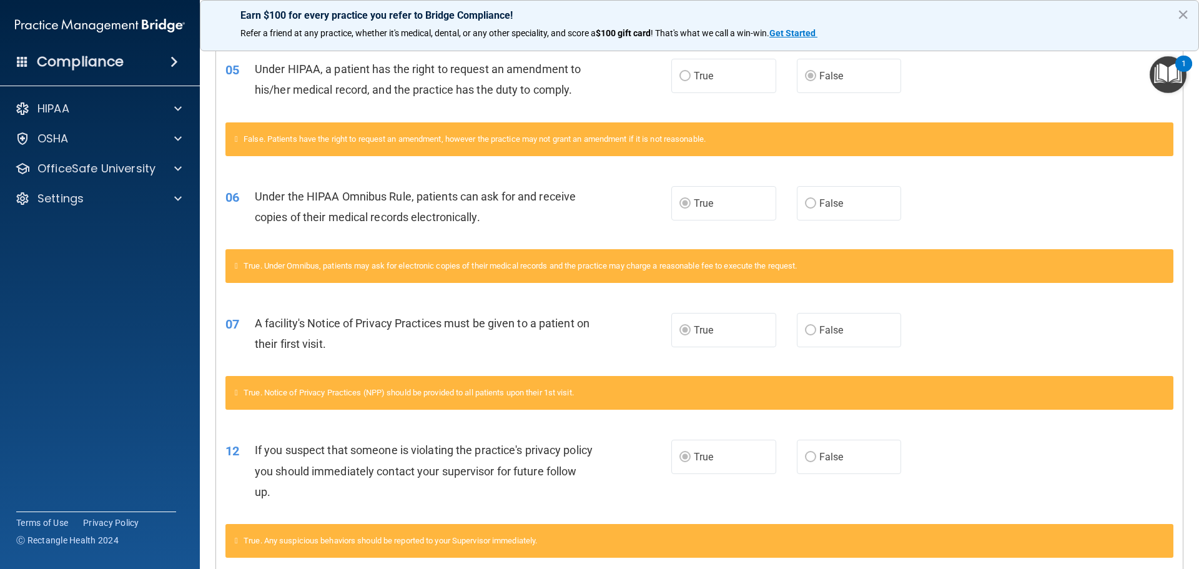
scroll to position [482, 0]
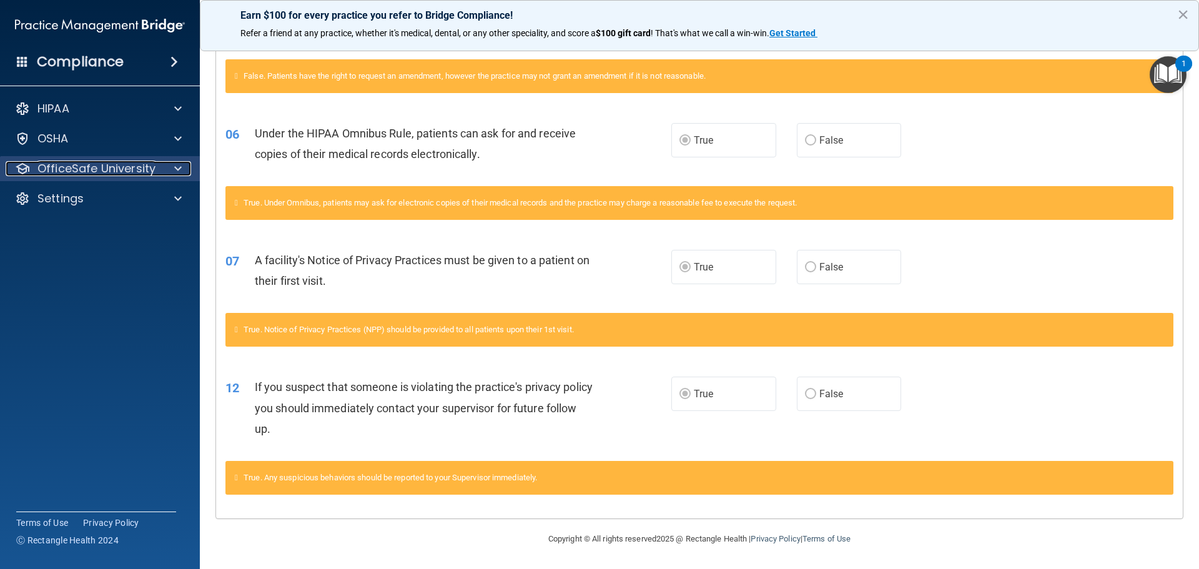
click at [76, 171] on p "OfficeSafe University" at bounding box center [96, 168] width 118 height 15
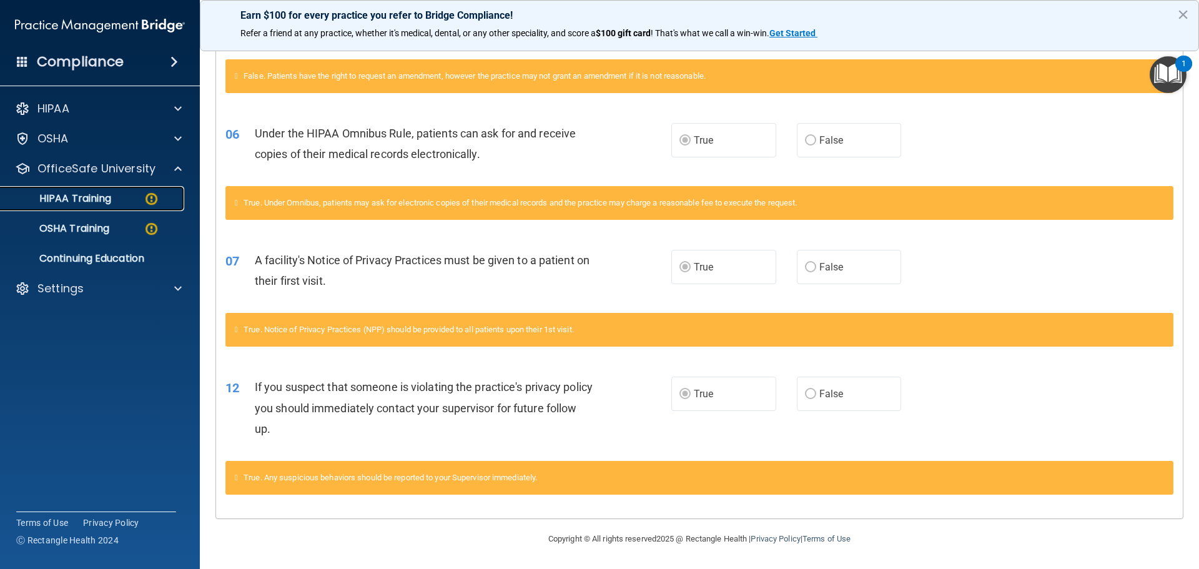
click at [79, 199] on p "HIPAA Training" at bounding box center [59, 198] width 103 height 12
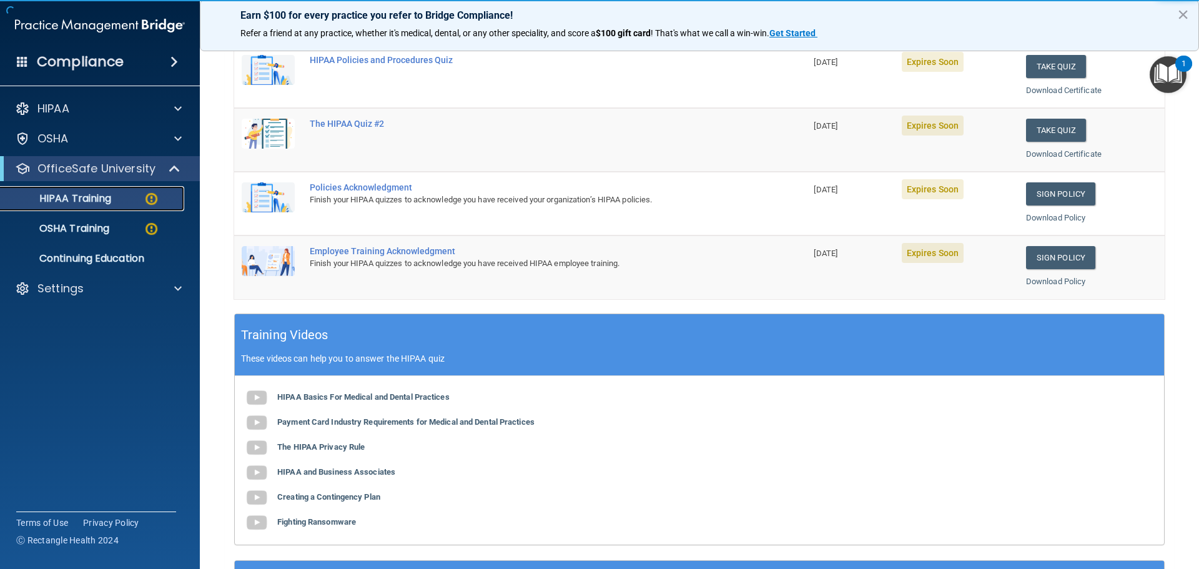
scroll to position [59, 0]
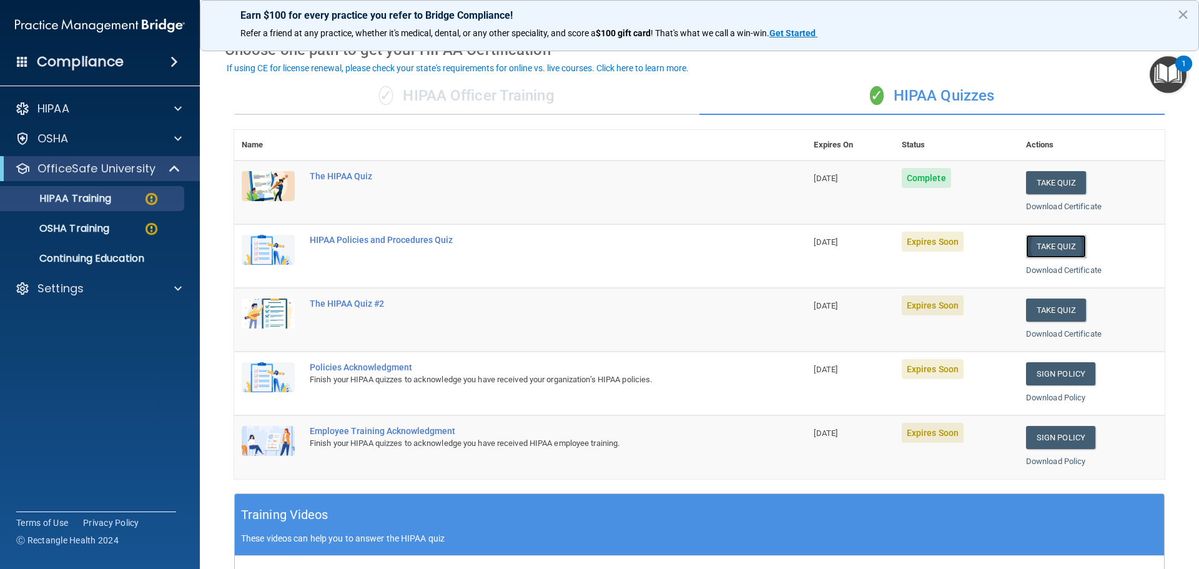
click at [1059, 248] on button "Take Quiz" at bounding box center [1056, 246] width 60 height 23
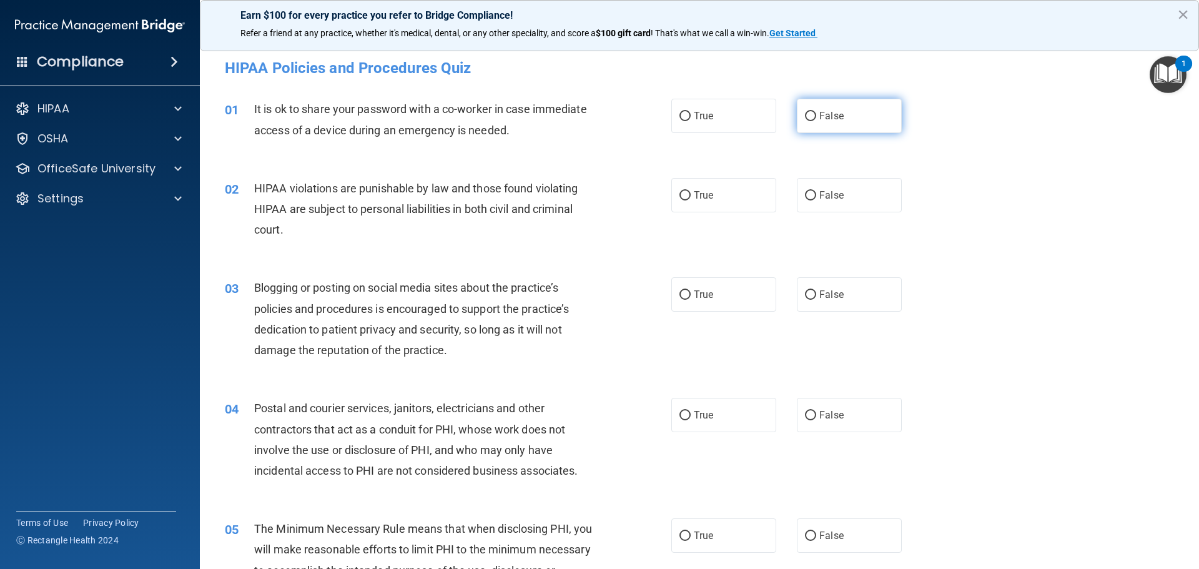
click at [805, 120] on input "False" at bounding box center [810, 116] width 11 height 9
radio input "true"
click at [680, 192] on input "True" at bounding box center [684, 195] width 11 height 9
radio input "true"
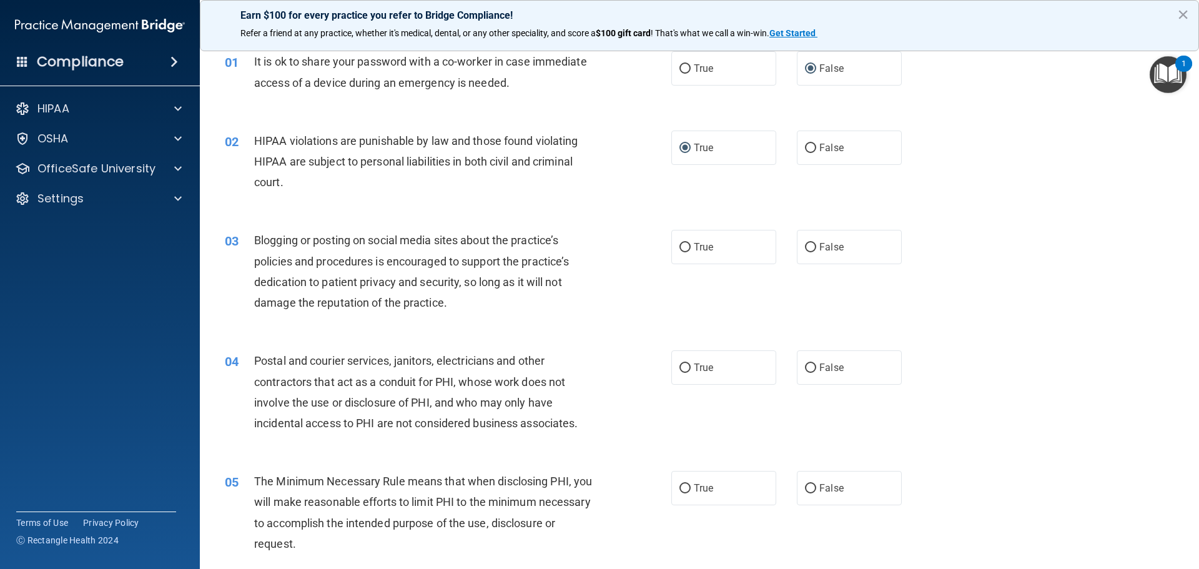
scroll to position [125, 0]
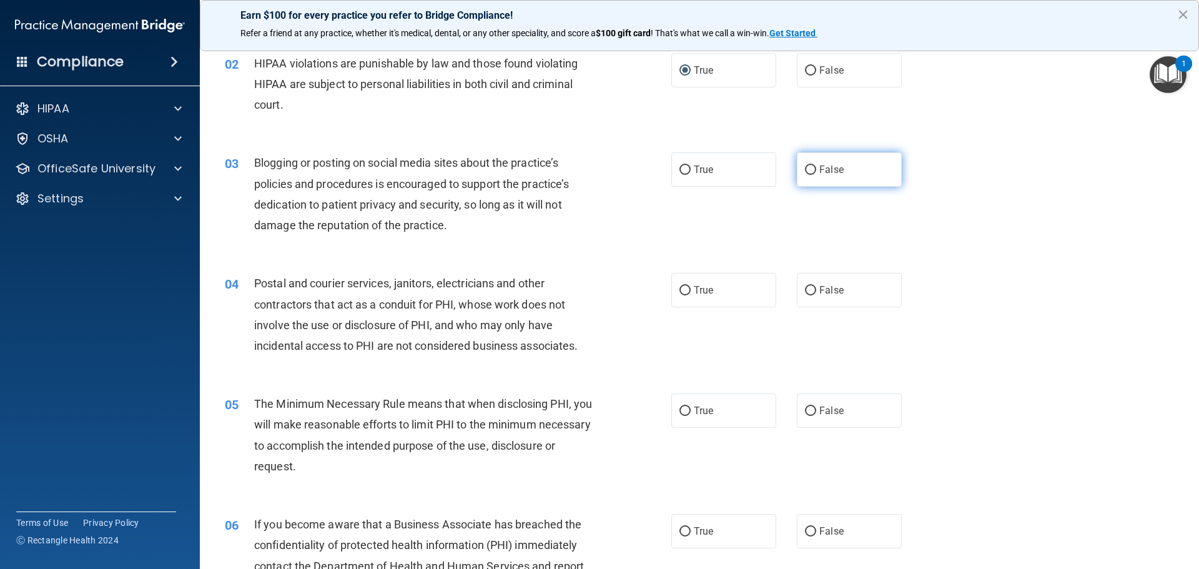
click at [805, 168] on input "False" at bounding box center [810, 169] width 11 height 9
radio input "true"
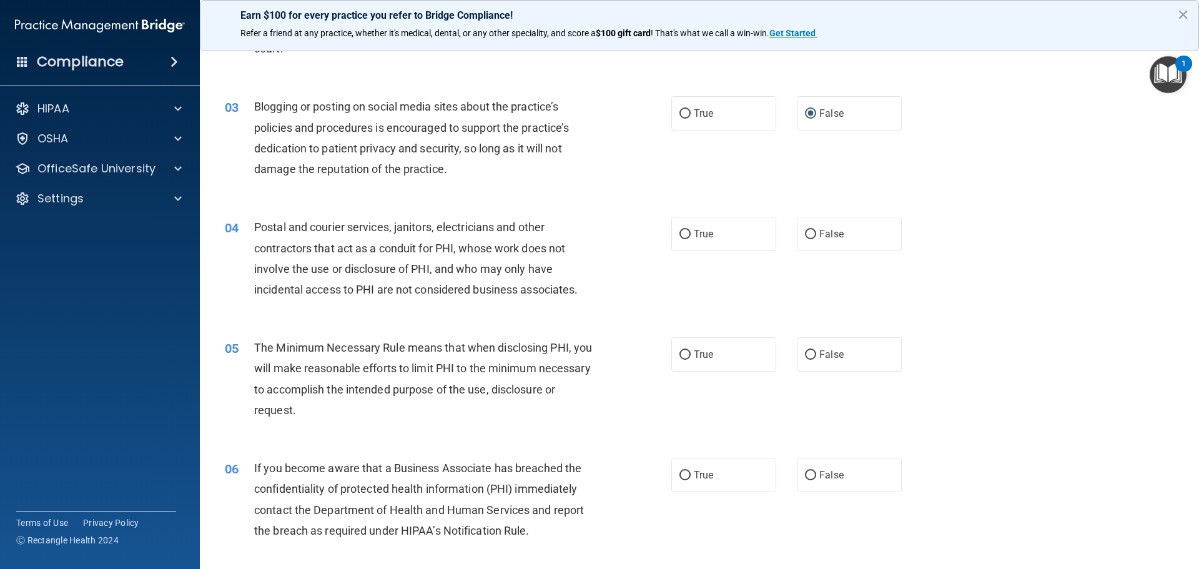
scroll to position [250, 0]
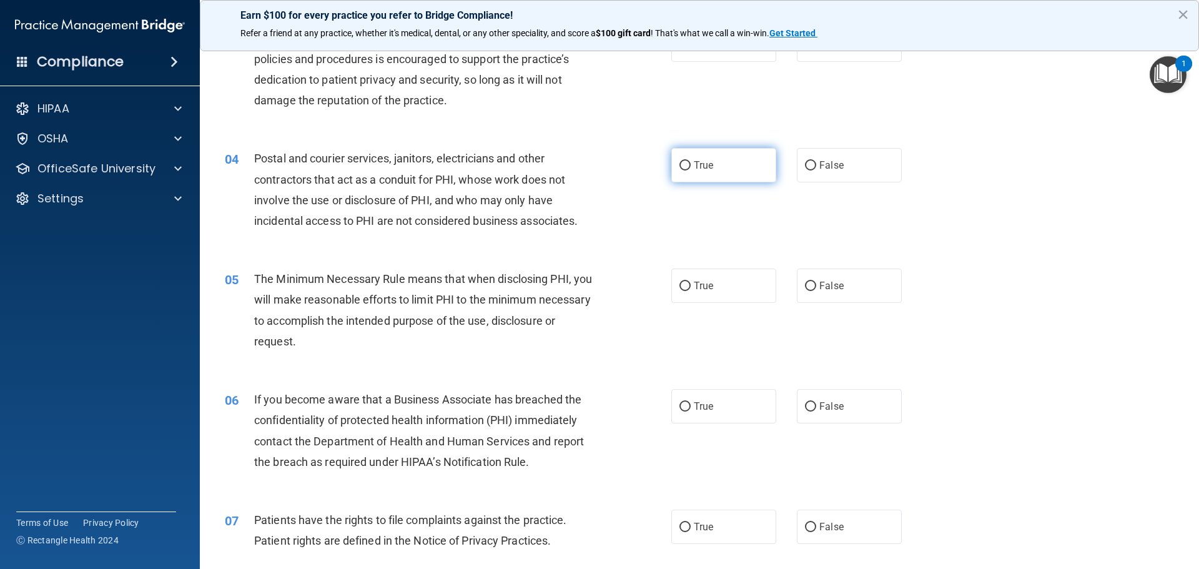
click at [682, 165] on input "True" at bounding box center [684, 165] width 11 height 9
radio input "true"
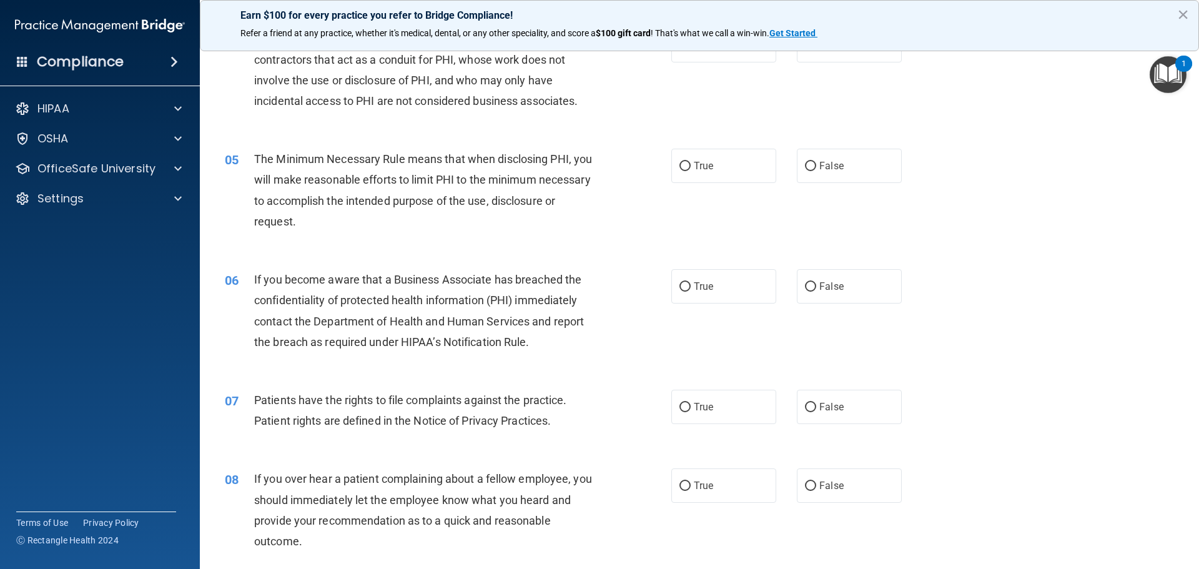
scroll to position [375, 0]
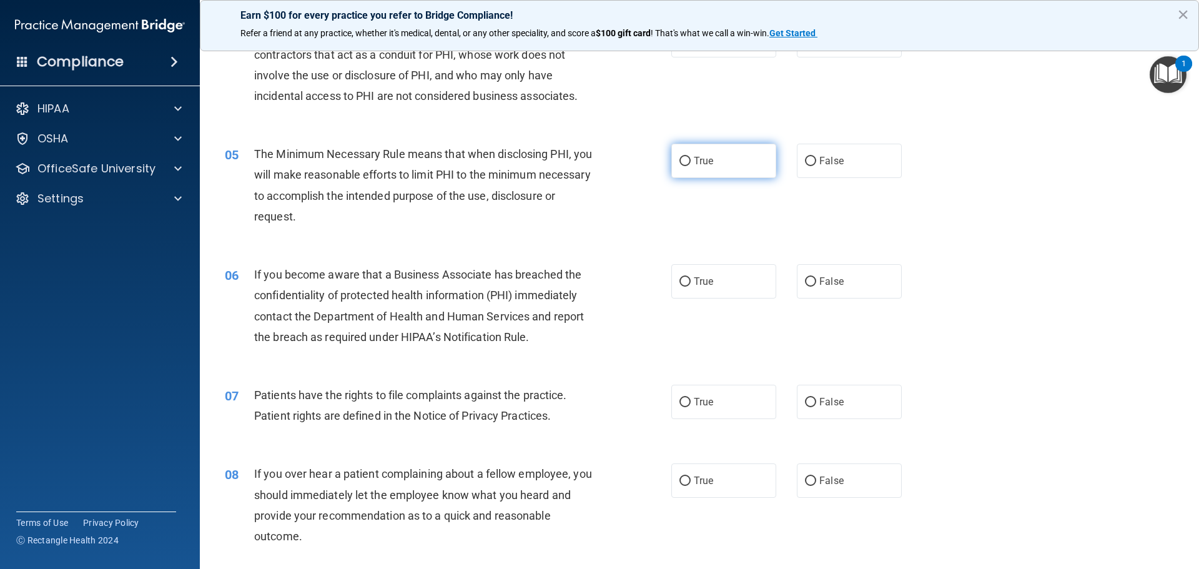
click at [683, 163] on input "True" at bounding box center [684, 161] width 11 height 9
radio input "true"
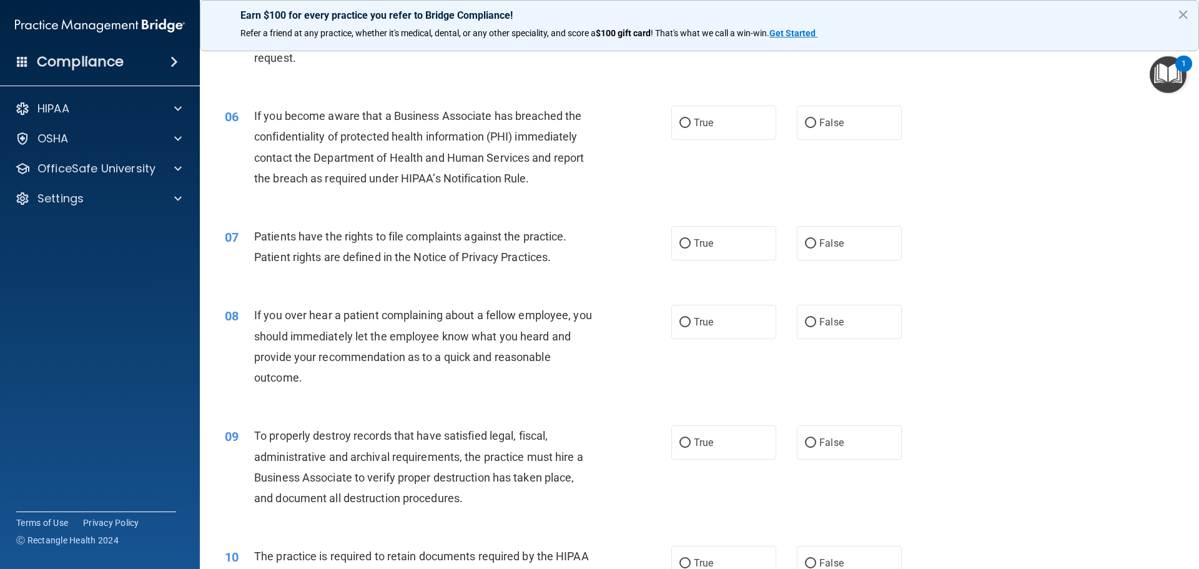
scroll to position [562, 0]
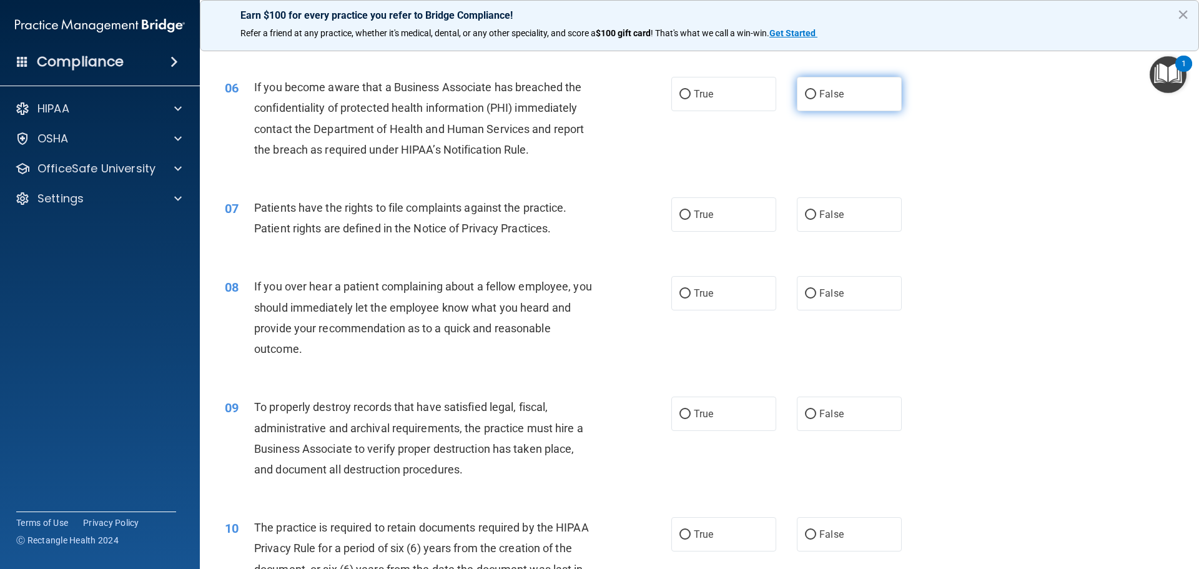
click at [807, 93] on input "False" at bounding box center [810, 94] width 11 height 9
radio input "true"
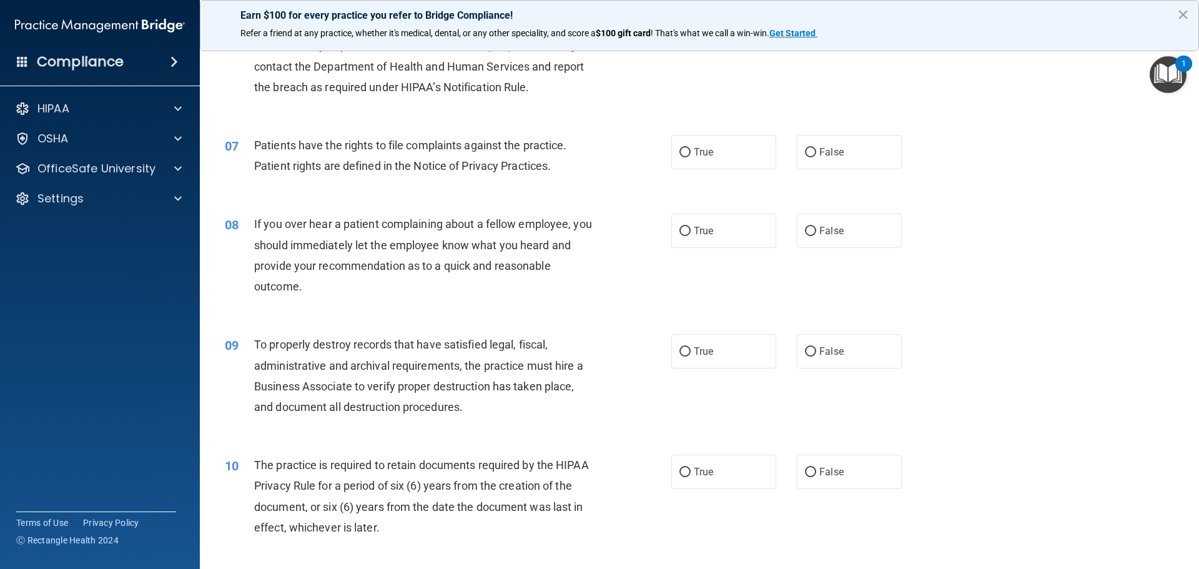
scroll to position [687, 0]
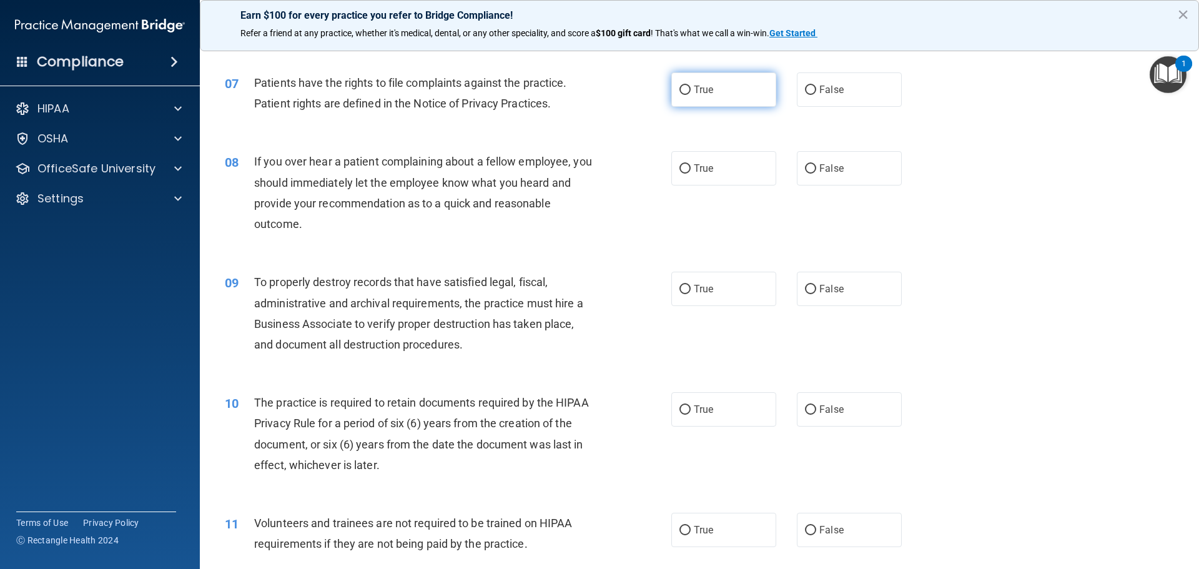
click at [685, 86] on input "True" at bounding box center [684, 90] width 11 height 9
radio input "true"
click at [805, 168] on input "False" at bounding box center [810, 168] width 11 height 9
radio input "true"
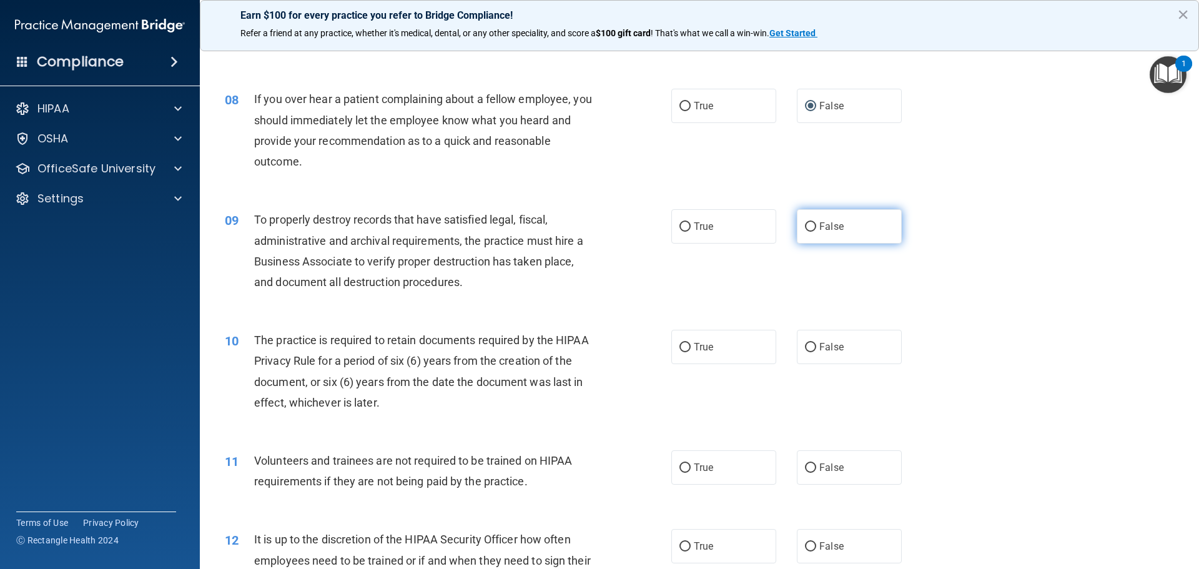
click at [798, 223] on label "False" at bounding box center [849, 226] width 105 height 34
click at [805, 223] on input "False" at bounding box center [810, 226] width 11 height 9
radio input "true"
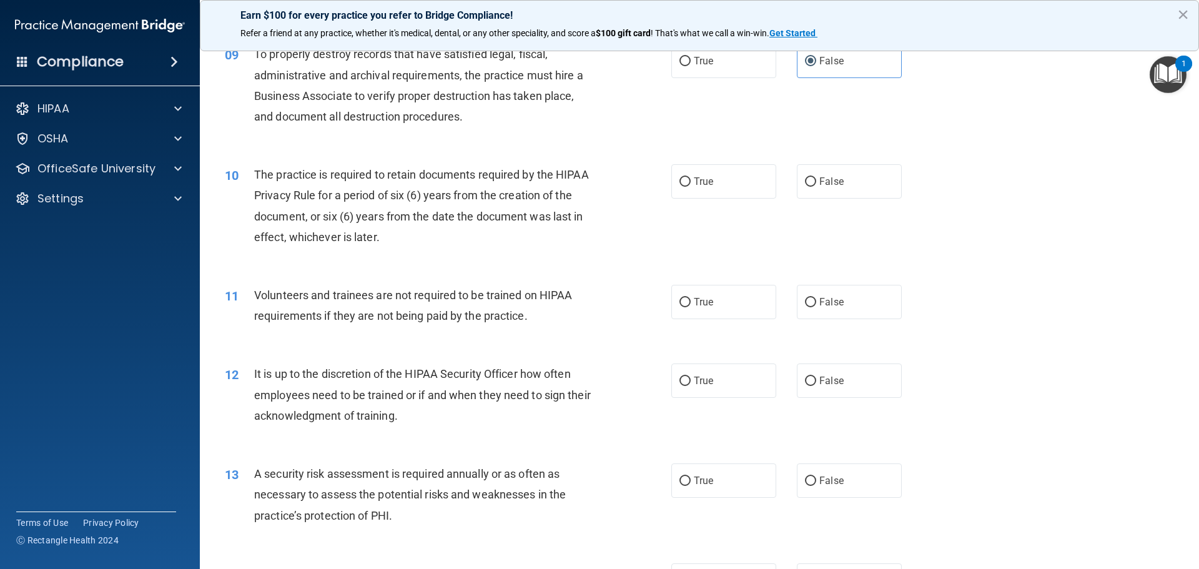
scroll to position [936, 0]
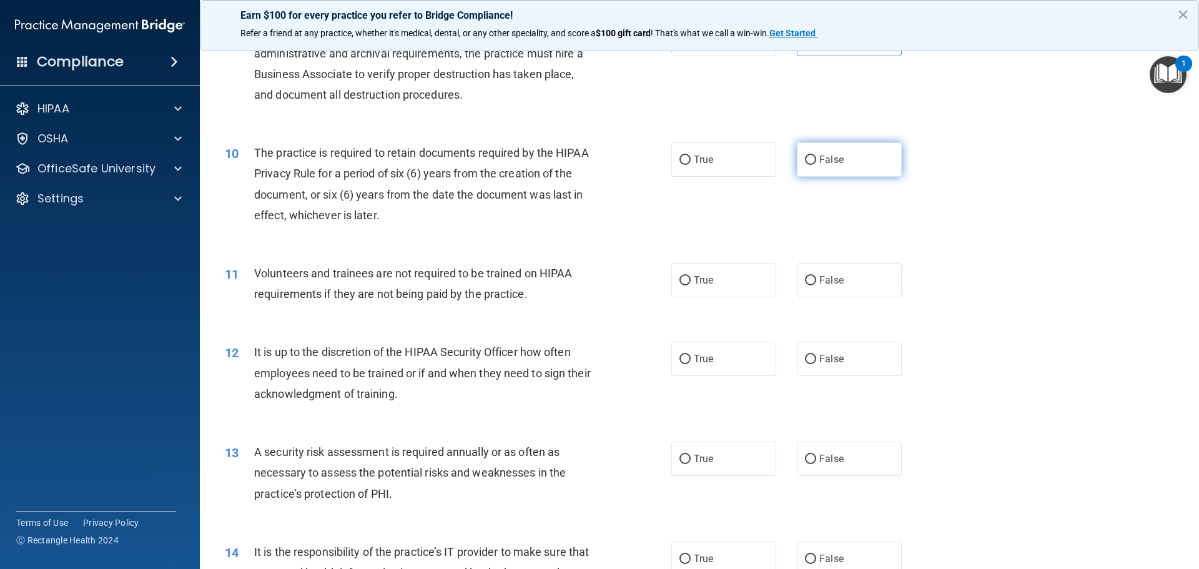
click at [807, 158] on input "False" at bounding box center [810, 159] width 11 height 9
radio input "true"
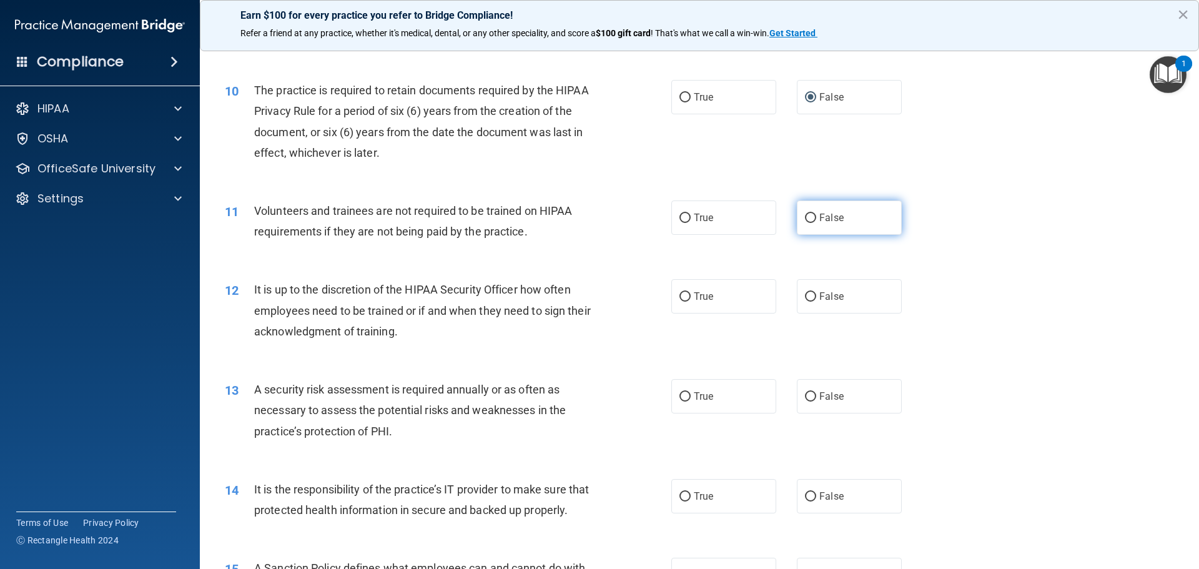
click at [807, 218] on input "False" at bounding box center [810, 218] width 11 height 9
radio input "true"
click at [809, 295] on input "False" at bounding box center [810, 296] width 11 height 9
radio input "true"
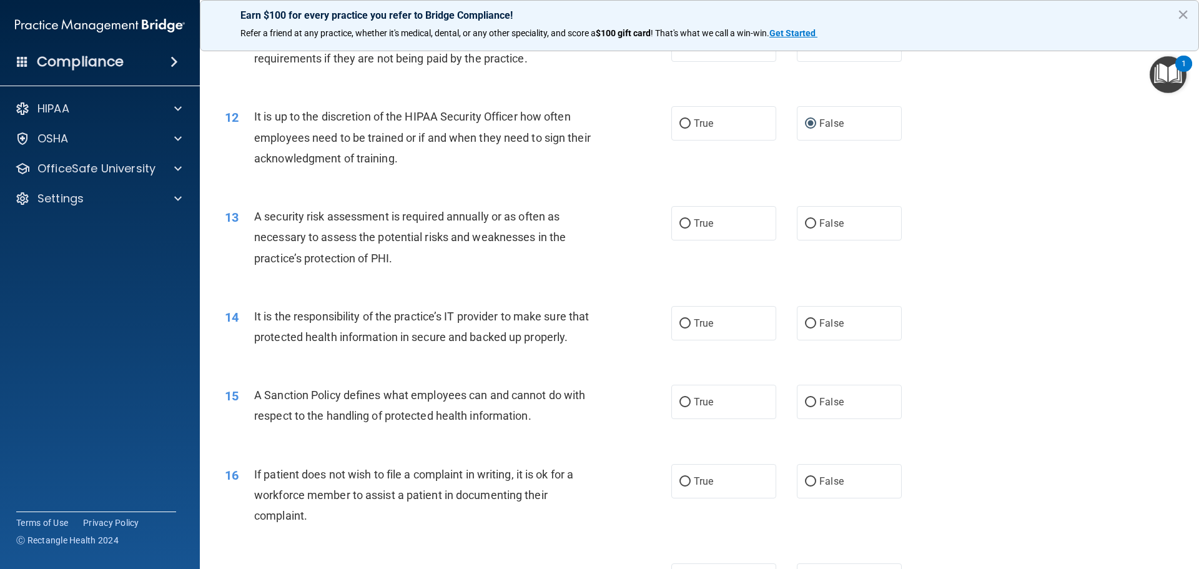
scroll to position [1186, 0]
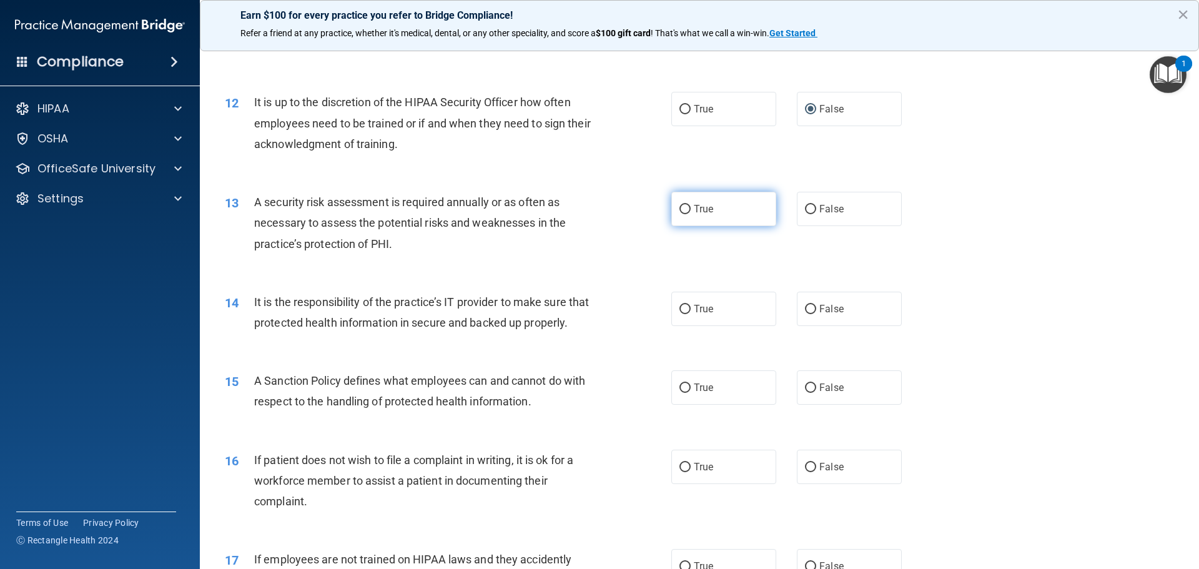
click at [683, 209] on input "True" at bounding box center [684, 209] width 11 height 9
radio input "true"
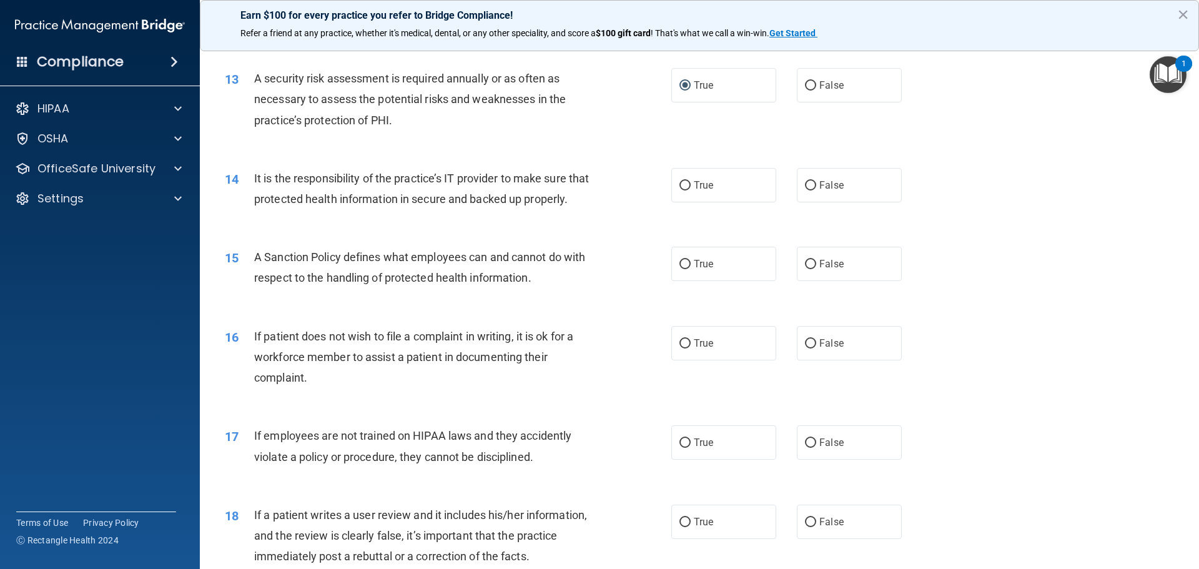
scroll to position [1311, 0]
click at [805, 189] on input "False" at bounding box center [810, 184] width 11 height 9
radio input "true"
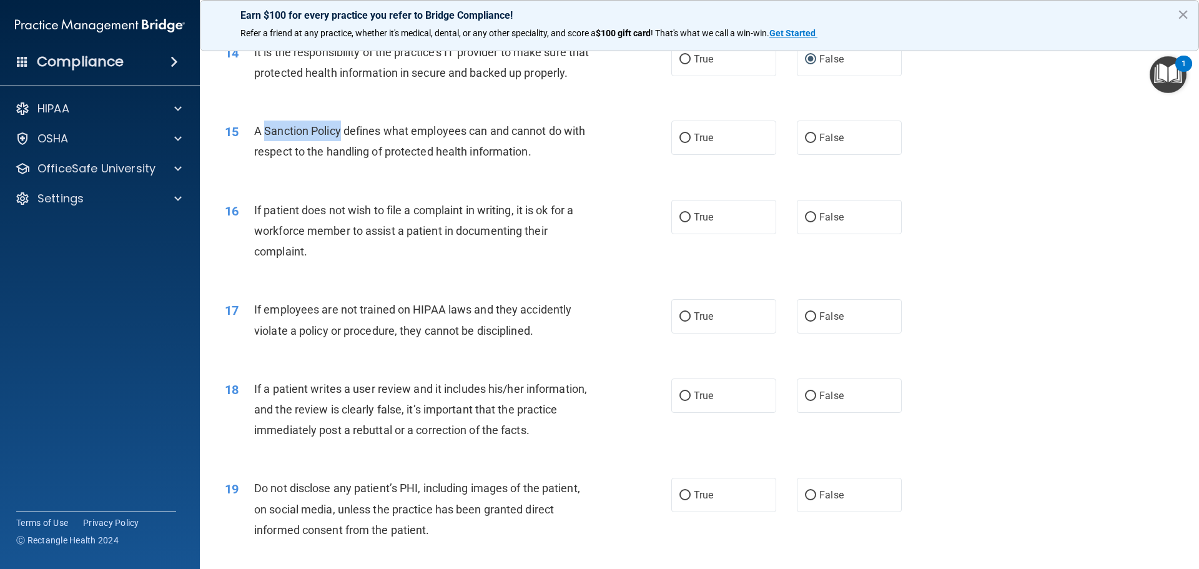
drag, startPoint x: 265, startPoint y: 150, endPoint x: 340, endPoint y: 147, distance: 75.0
click at [340, 147] on span "A Sanction Policy defines what employees can and cannot do with respect to the …" at bounding box center [419, 141] width 331 height 34
click at [806, 143] on input "False" at bounding box center [810, 138] width 11 height 9
radio input "true"
click at [679, 222] on input "True" at bounding box center [684, 217] width 11 height 9
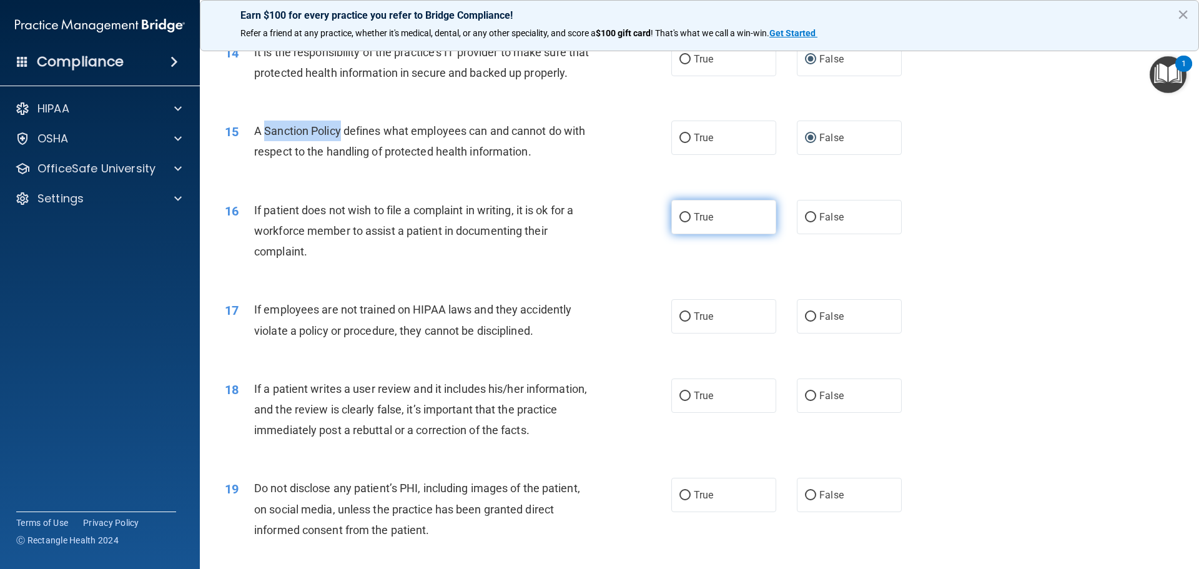
radio input "true"
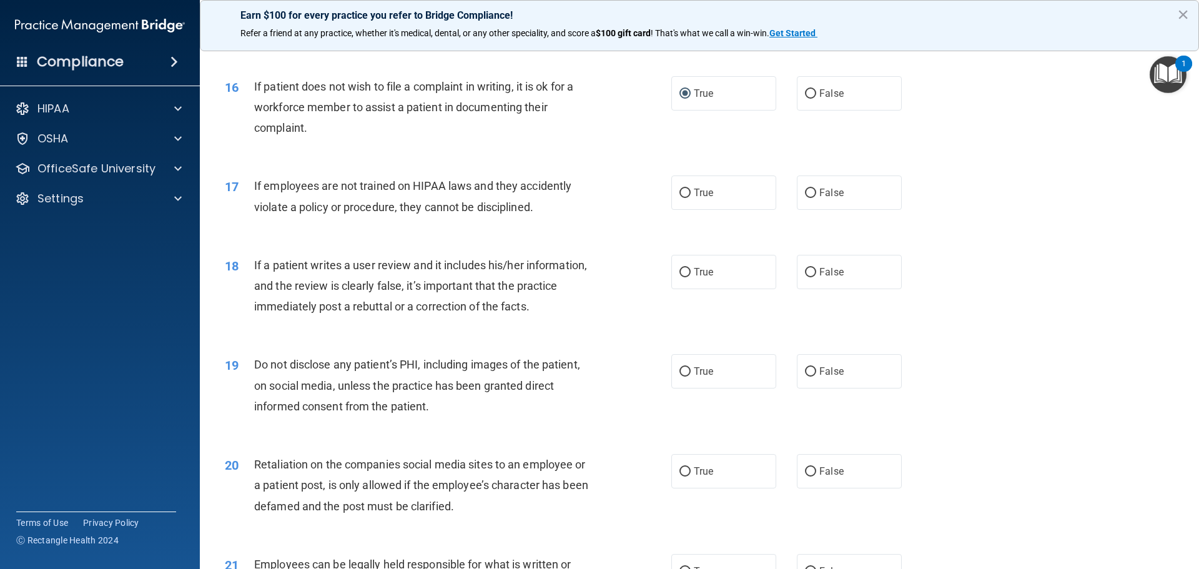
scroll to position [1561, 0]
click at [805, 197] on input "False" at bounding box center [810, 191] width 11 height 9
radio input "true"
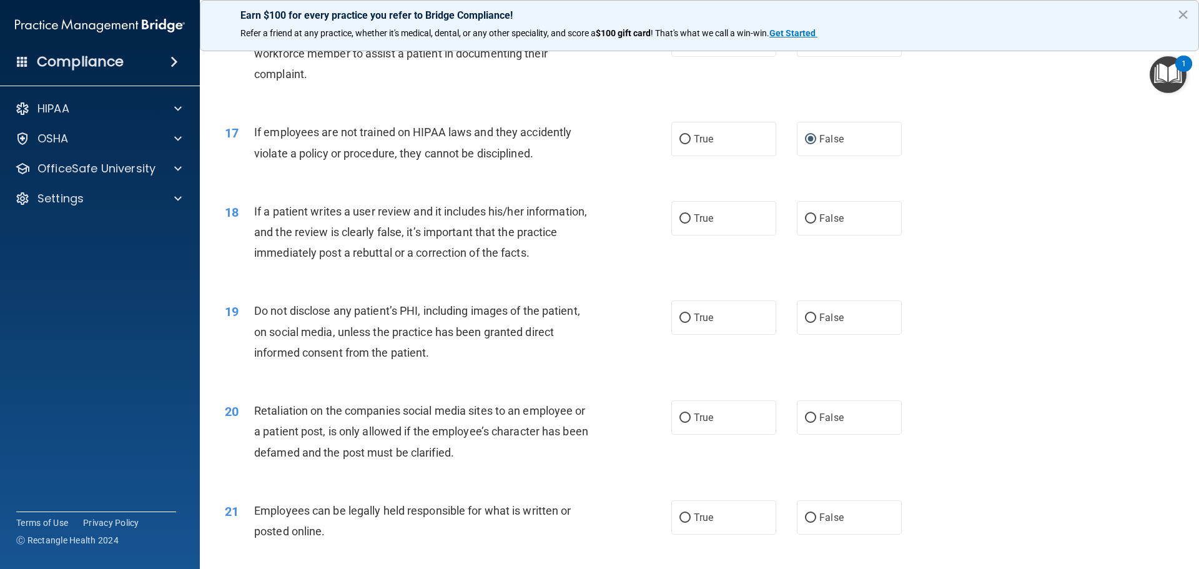
scroll to position [1686, 0]
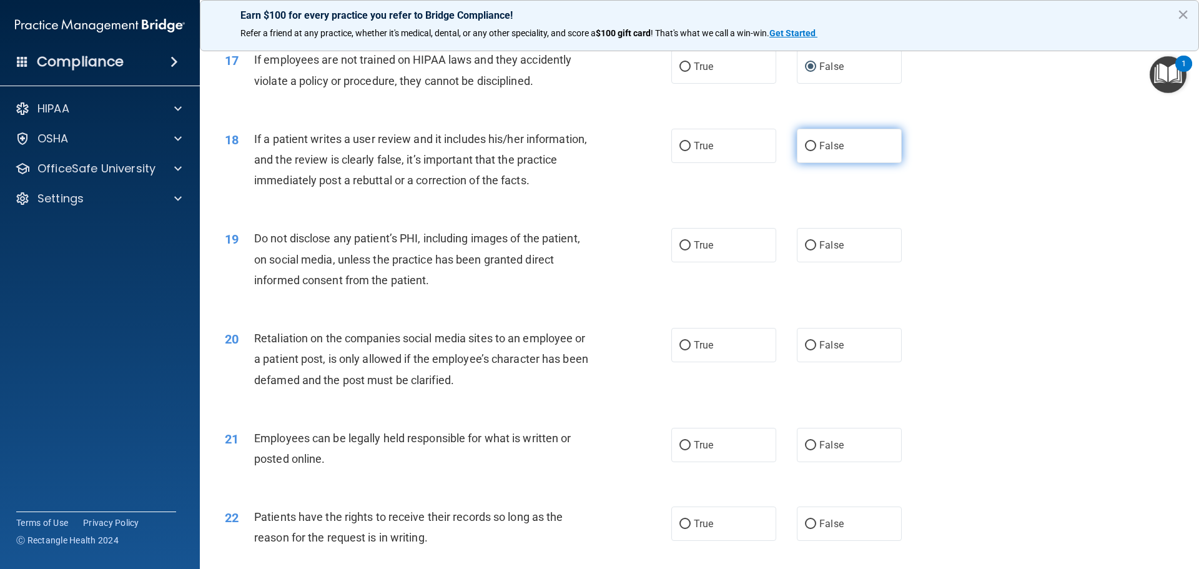
click at [806, 151] on input "False" at bounding box center [810, 146] width 11 height 9
radio input "true"
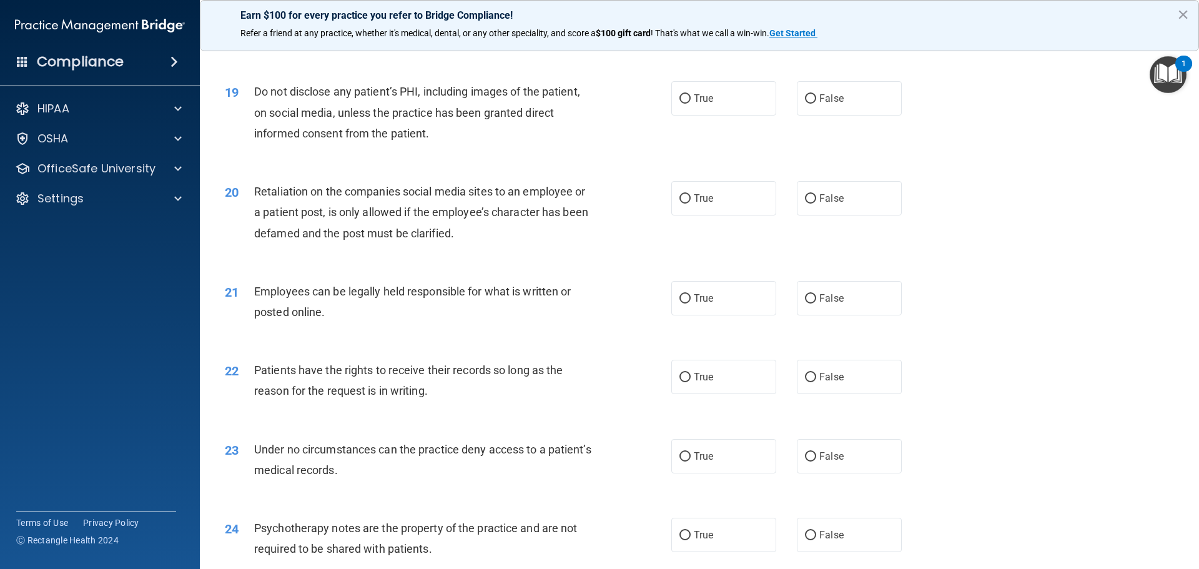
scroll to position [1810, 0]
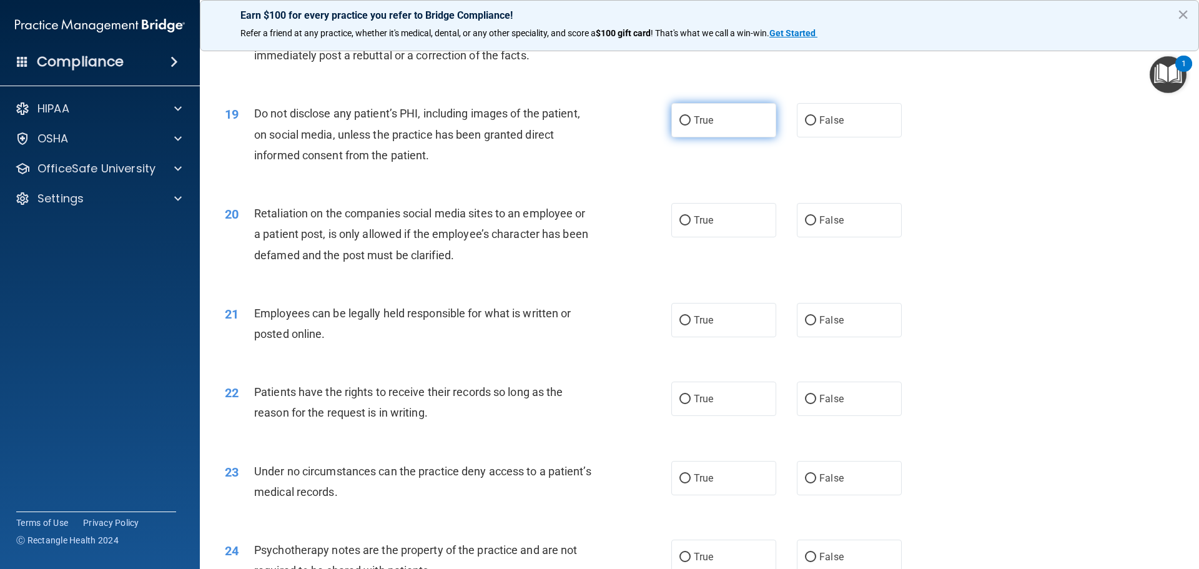
click at [684, 125] on input "True" at bounding box center [684, 120] width 11 height 9
radio input "true"
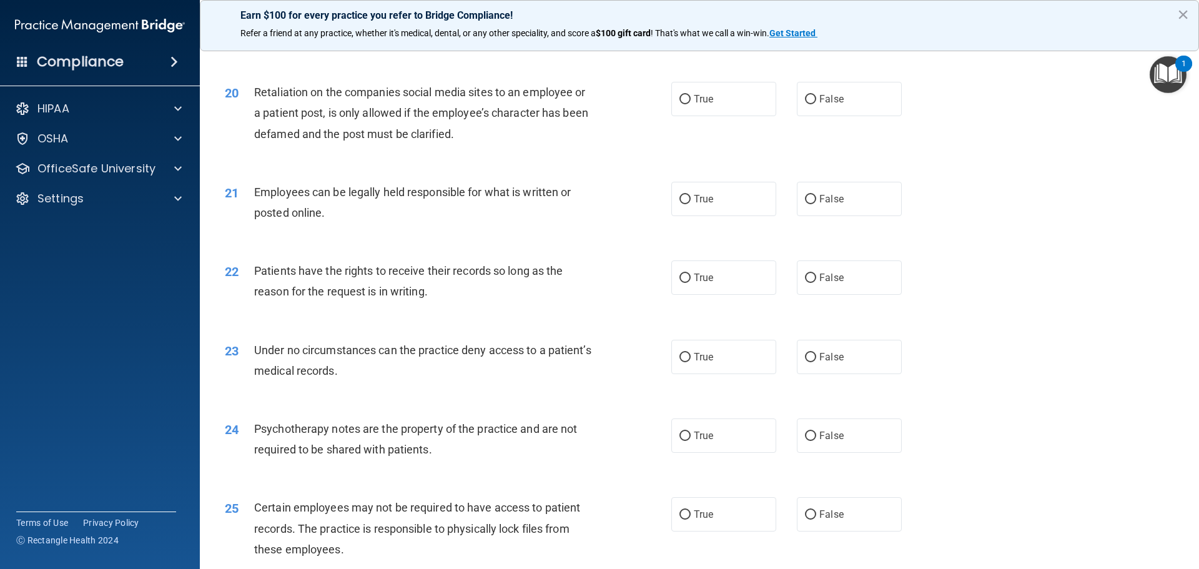
scroll to position [1935, 0]
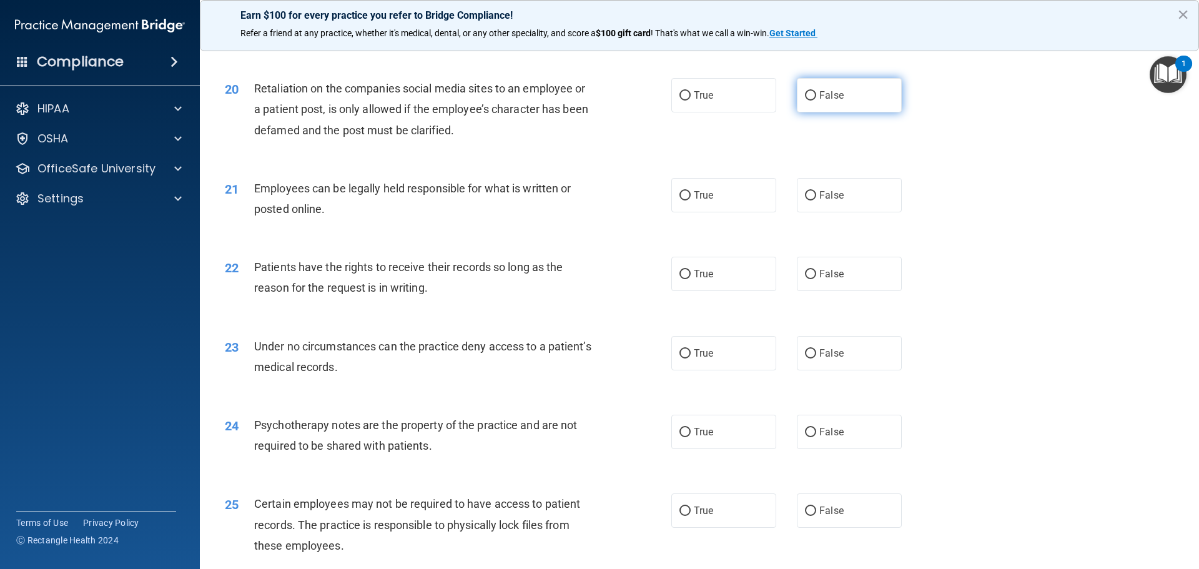
click at [806, 101] on input "False" at bounding box center [810, 95] width 11 height 9
radio input "true"
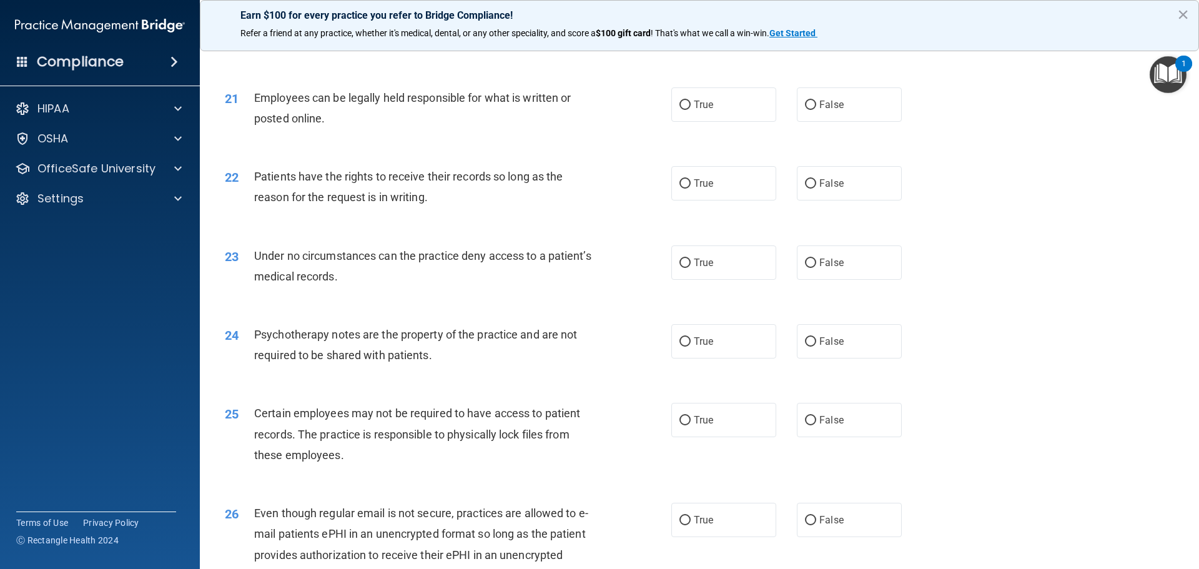
scroll to position [2060, 0]
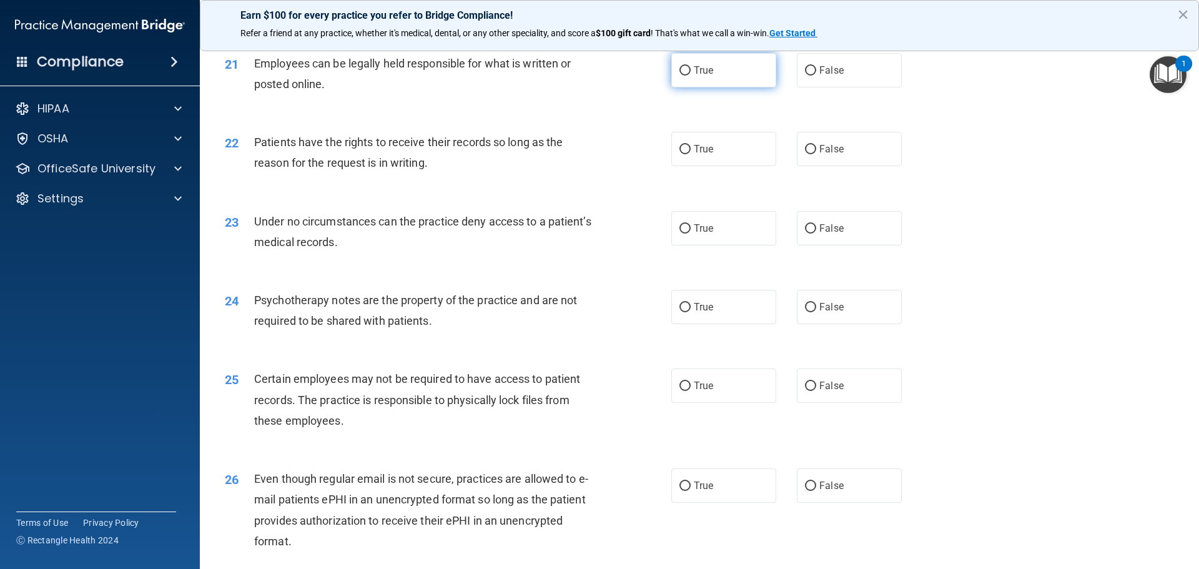
click at [679, 76] on input "True" at bounding box center [684, 70] width 11 height 9
radio input "true"
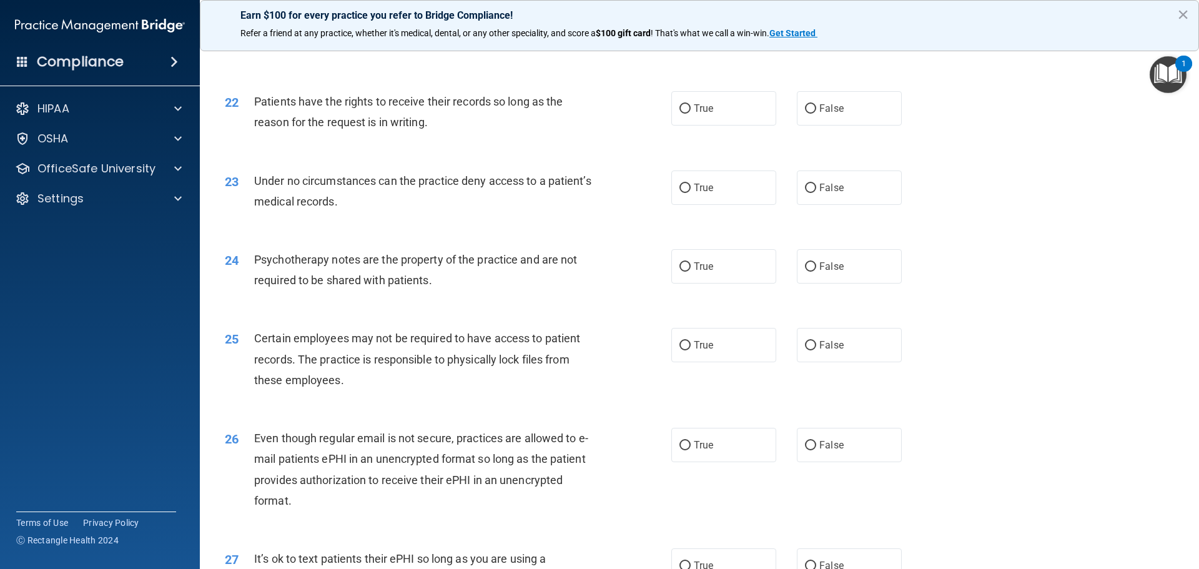
scroll to position [2123, 0]
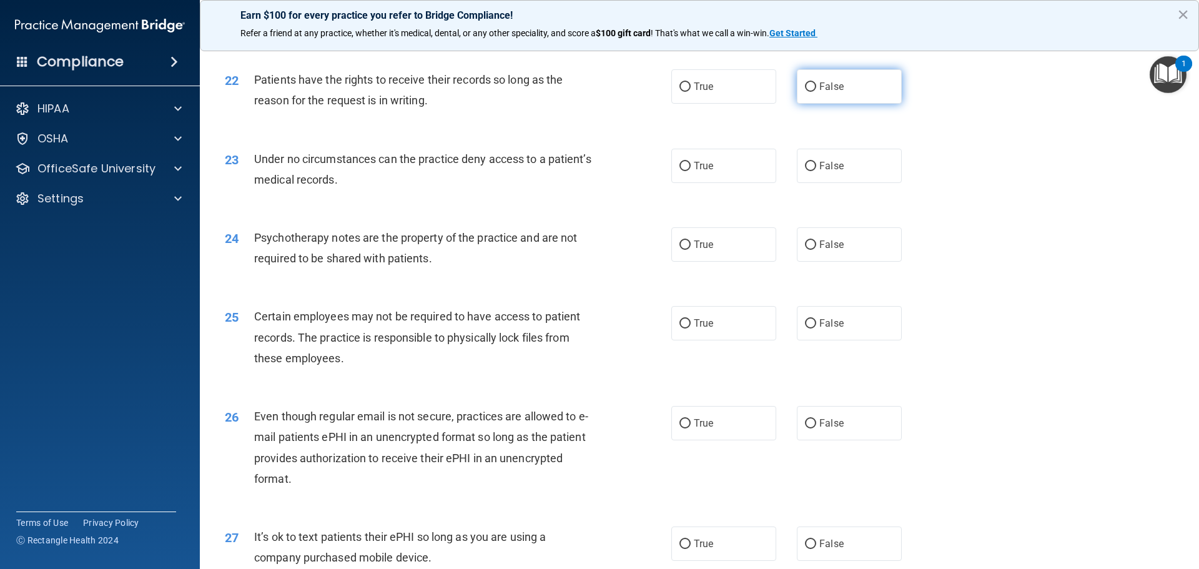
click at [805, 92] on input "False" at bounding box center [810, 86] width 11 height 9
radio input "true"
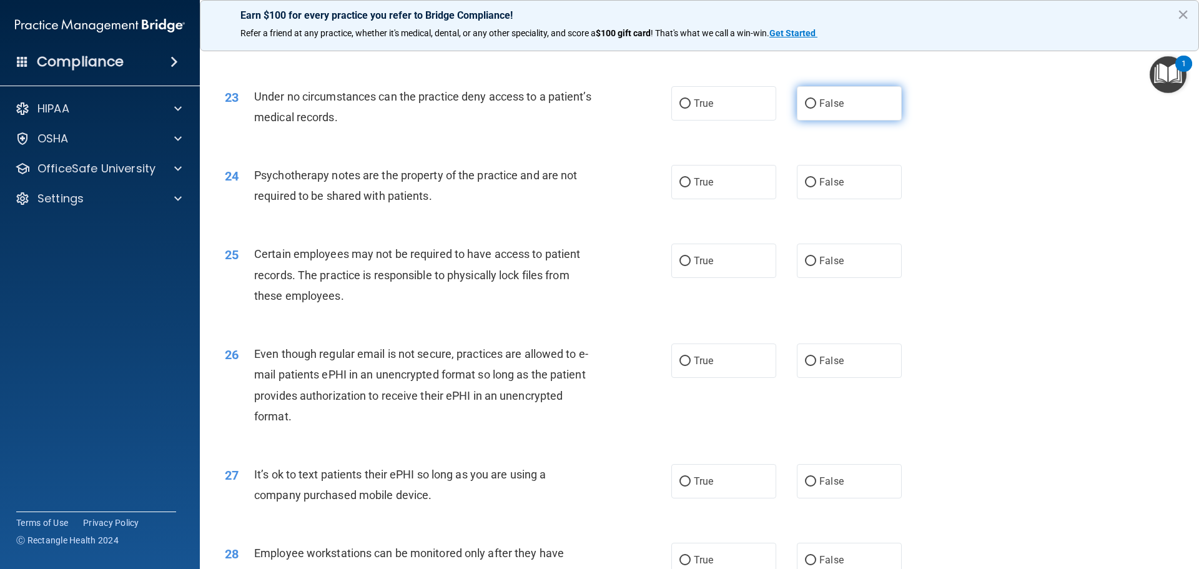
click at [805, 109] on input "False" at bounding box center [810, 103] width 11 height 9
radio input "true"
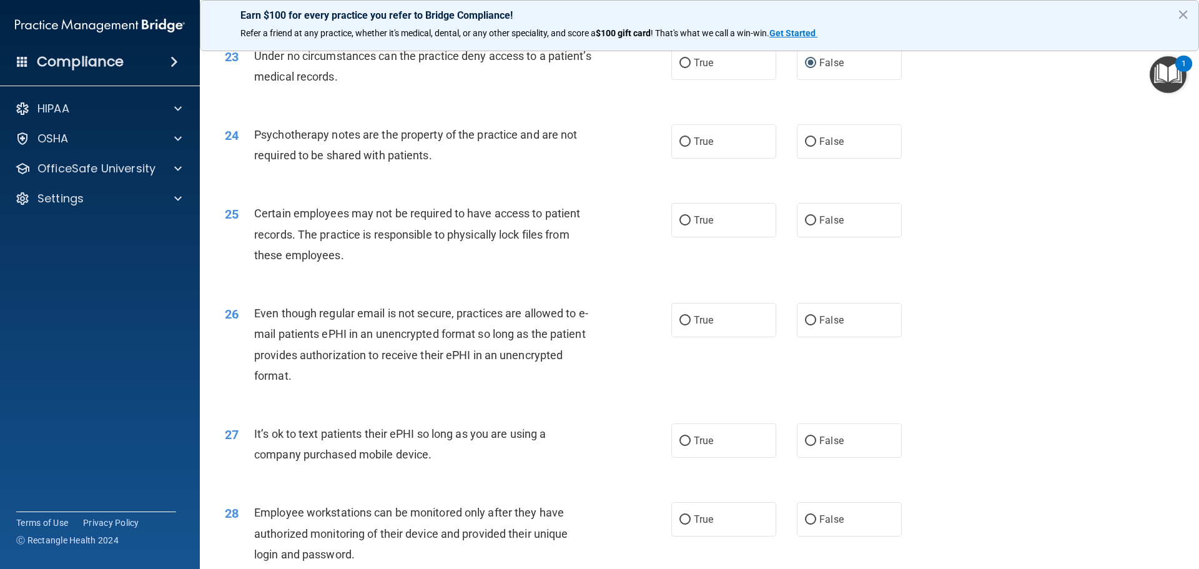
scroll to position [2310, 0]
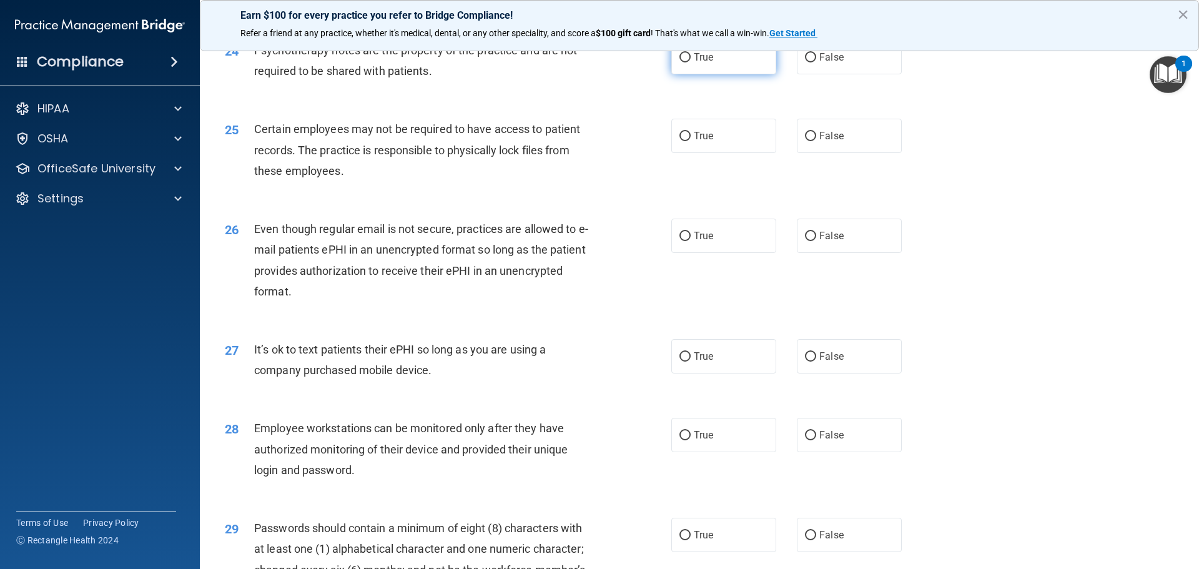
click at [684, 62] on input "True" at bounding box center [684, 57] width 11 height 9
radio input "true"
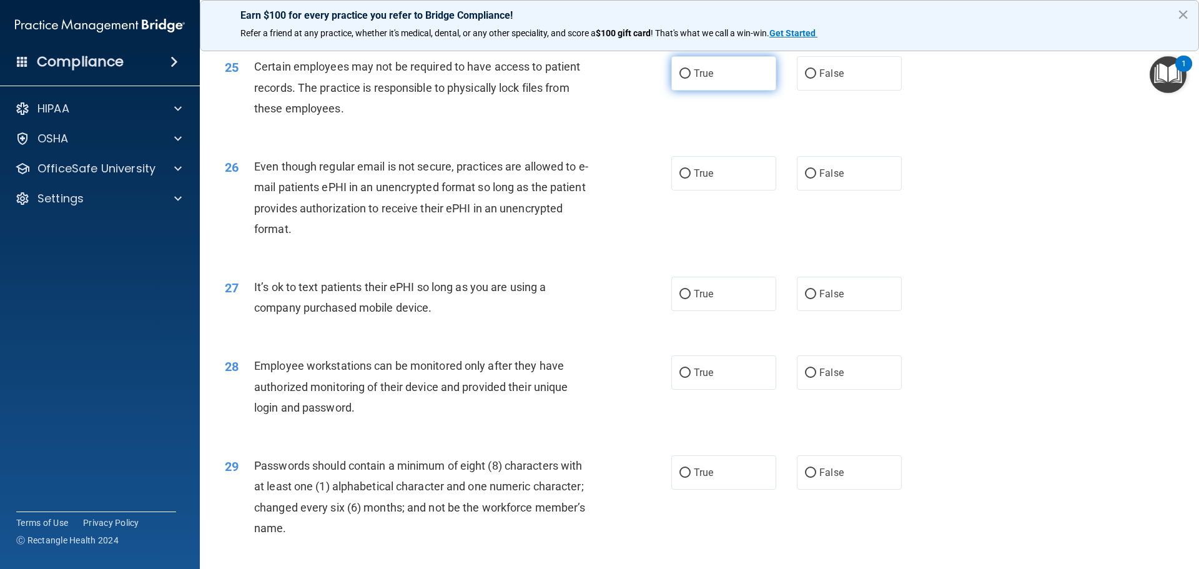
click at [680, 79] on input "True" at bounding box center [684, 73] width 11 height 9
radio input "true"
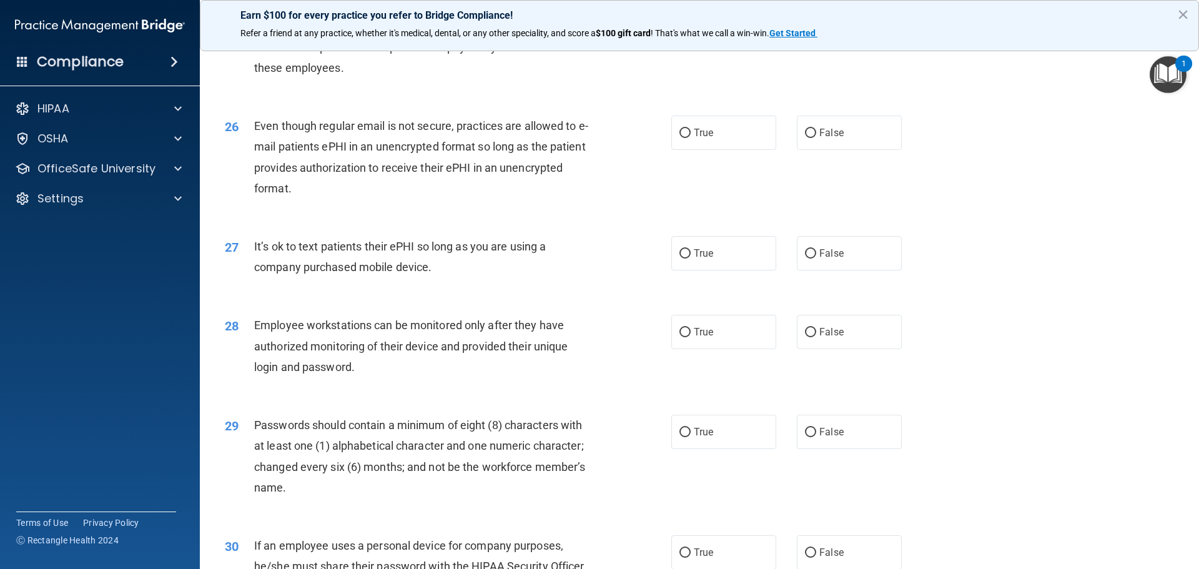
scroll to position [2435, 0]
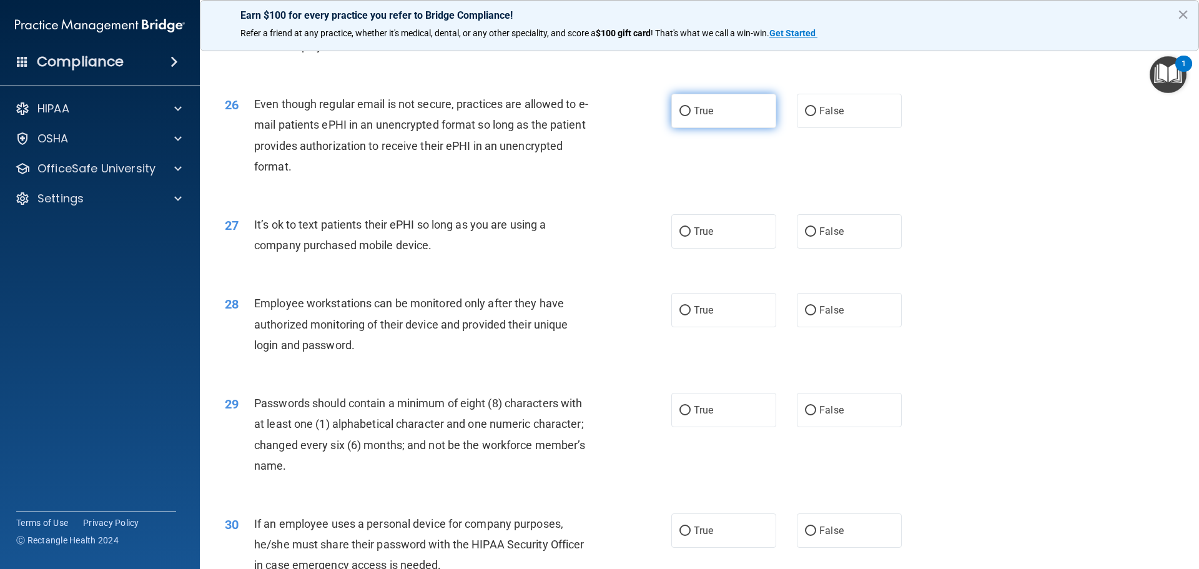
click at [680, 116] on input "True" at bounding box center [684, 111] width 11 height 9
radio input "true"
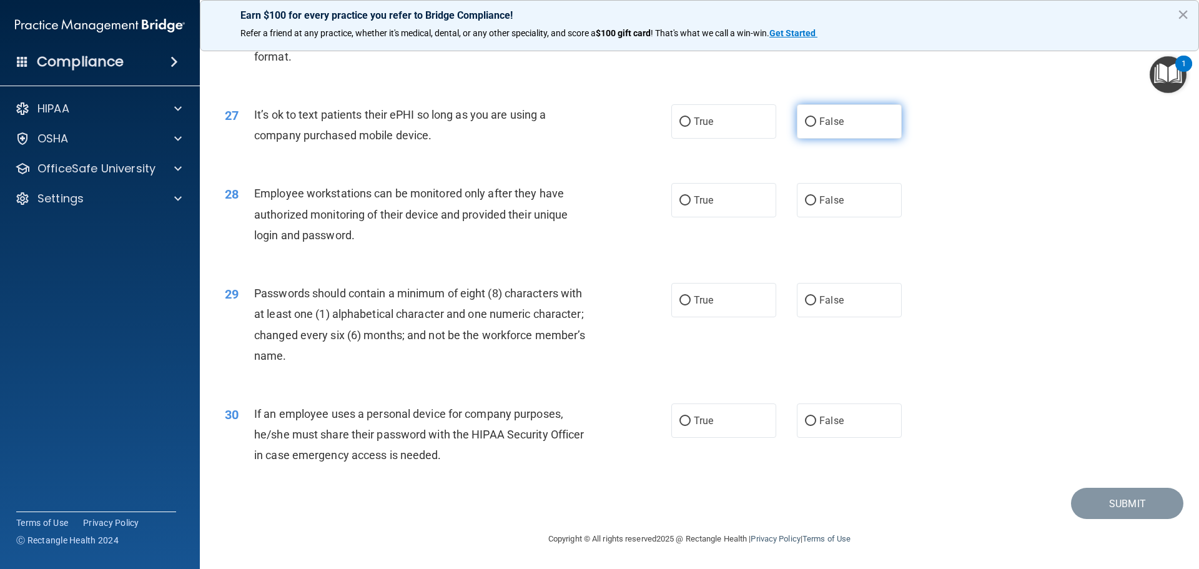
click at [805, 125] on input "False" at bounding box center [810, 121] width 11 height 9
radio input "true"
click at [805, 200] on input "False" at bounding box center [810, 200] width 11 height 9
radio input "true"
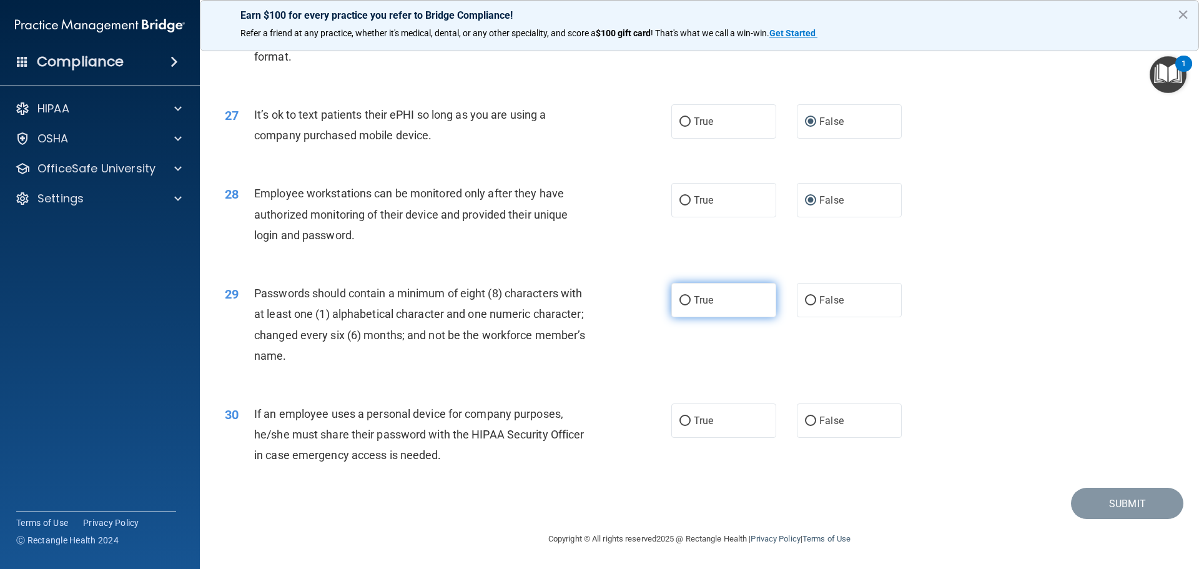
click at [680, 302] on input "True" at bounding box center [684, 300] width 11 height 9
radio input "true"
click at [805, 418] on input "False" at bounding box center [810, 420] width 11 height 9
radio input "true"
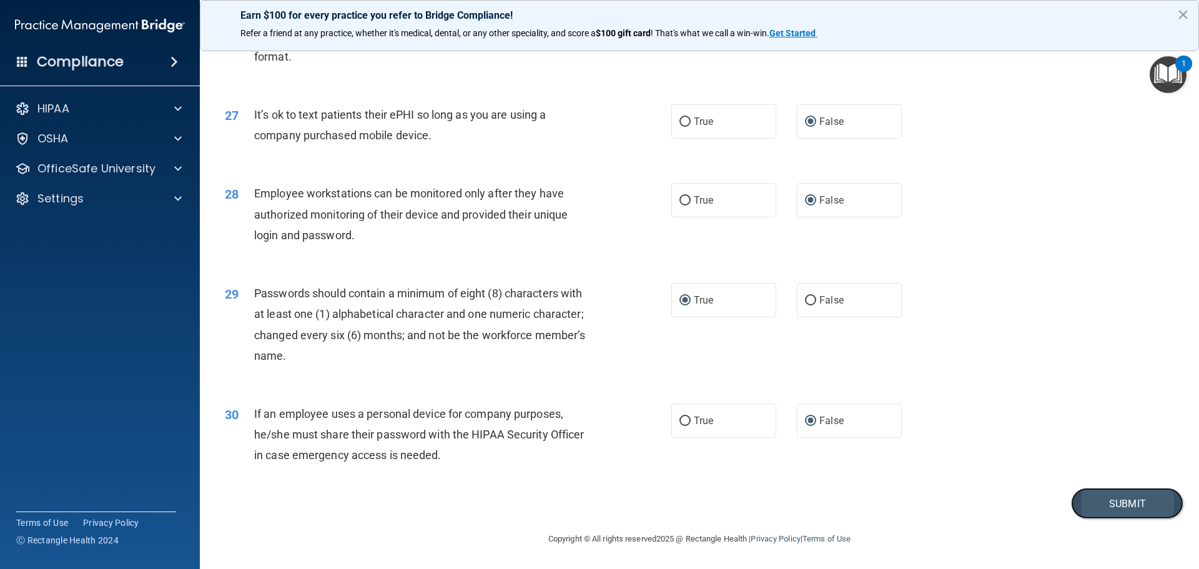
click at [1122, 508] on button "Submit" at bounding box center [1127, 504] width 112 height 32
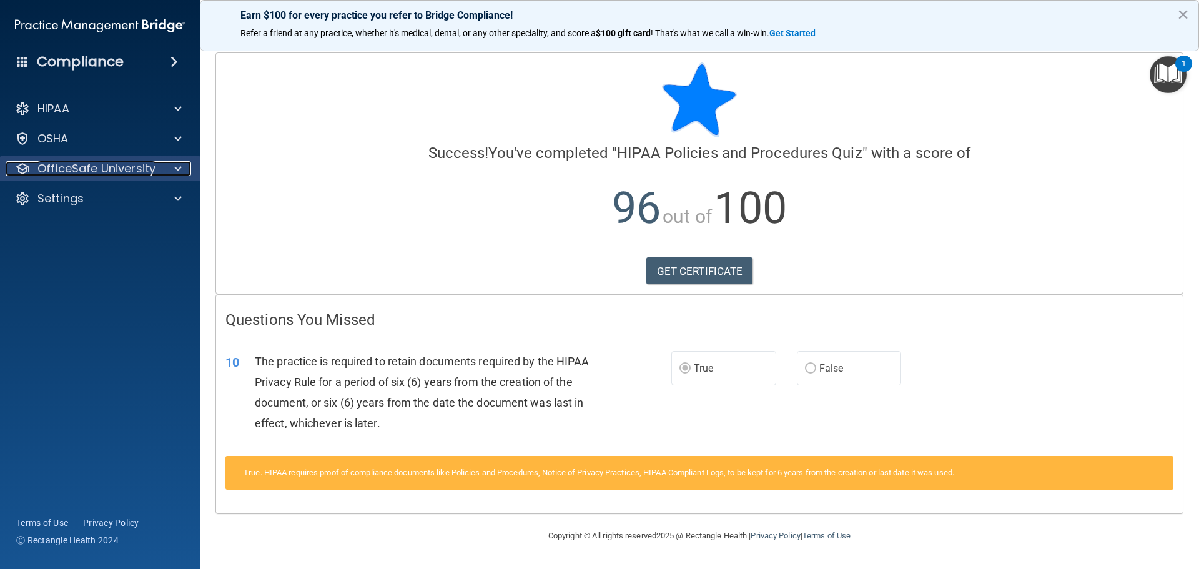
click at [63, 165] on p "OfficeSafe University" at bounding box center [96, 168] width 118 height 15
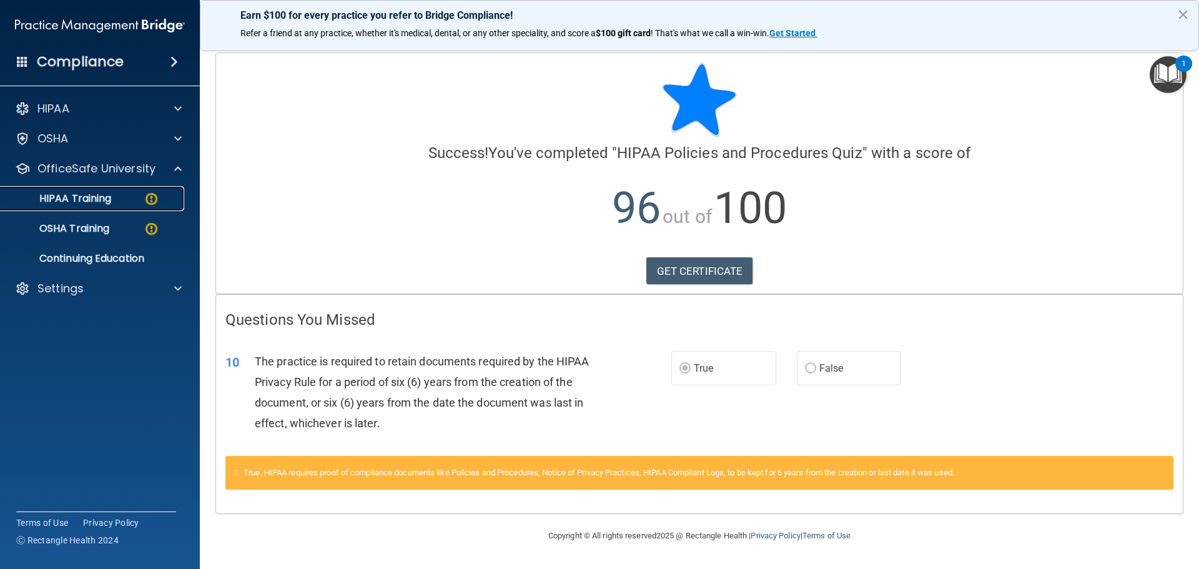
click at [76, 195] on p "HIPAA Training" at bounding box center [59, 198] width 103 height 12
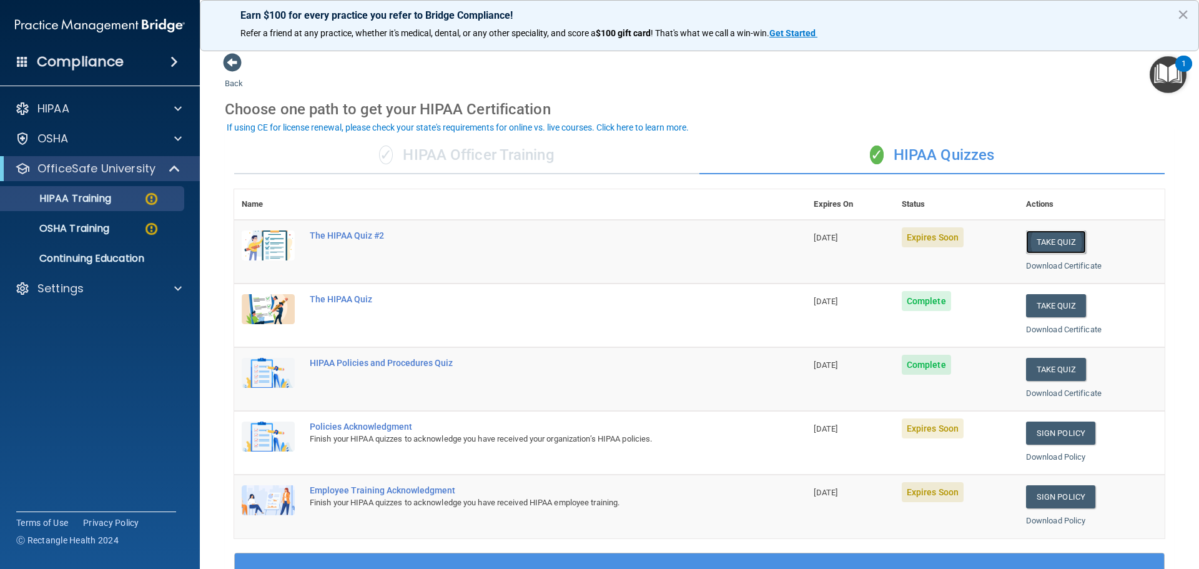
click at [1053, 244] on button "Take Quiz" at bounding box center [1056, 241] width 60 height 23
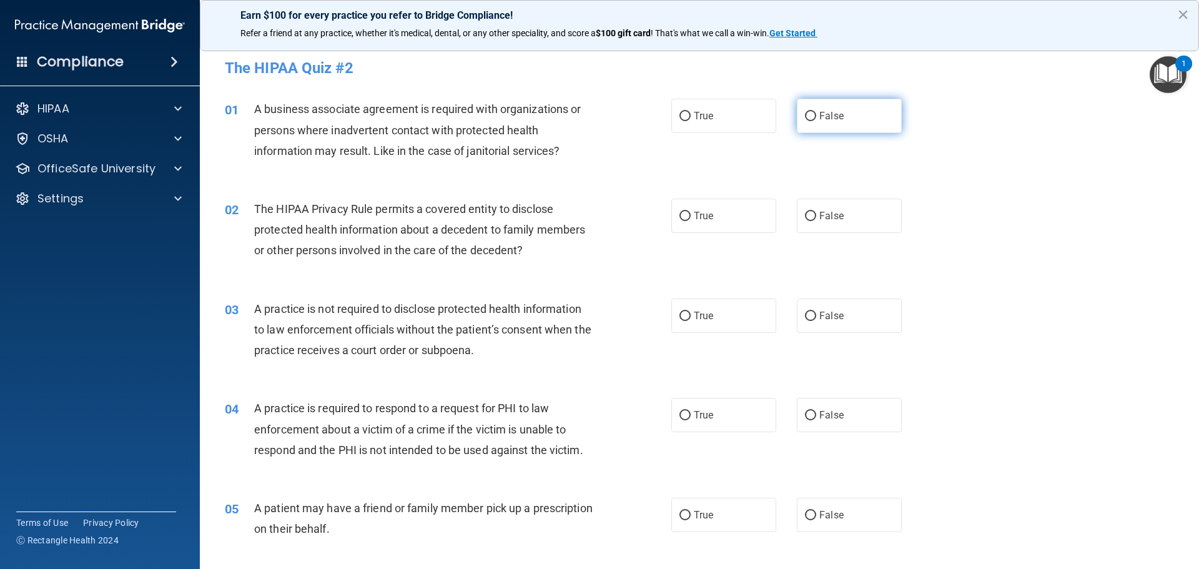
click at [805, 115] on input "False" at bounding box center [810, 116] width 11 height 9
radio input "true"
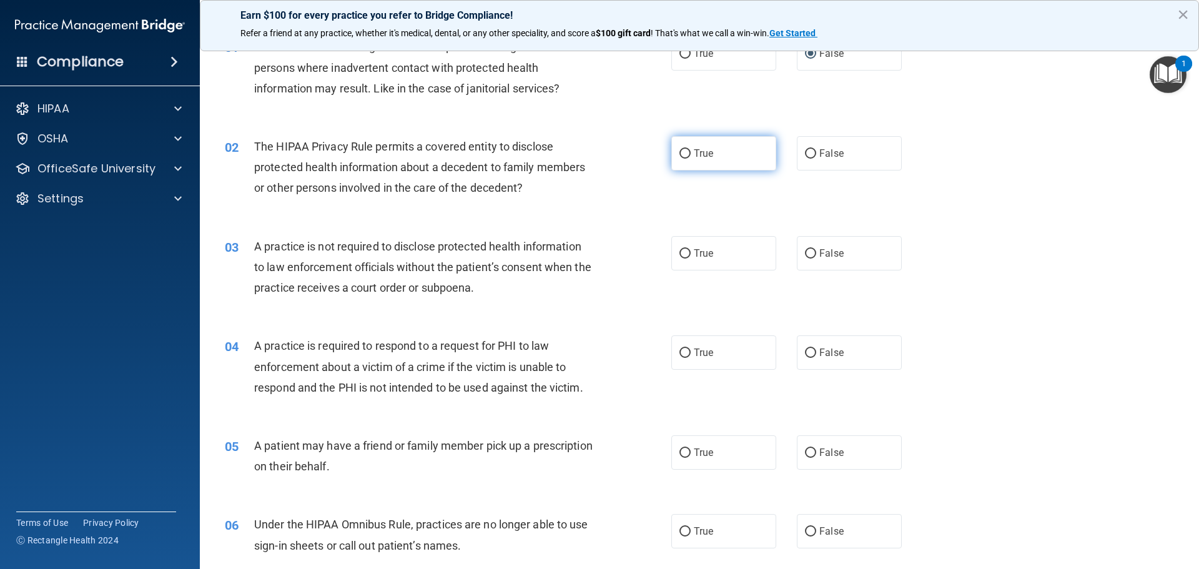
click at [681, 153] on input "True" at bounding box center [684, 153] width 11 height 9
radio input "true"
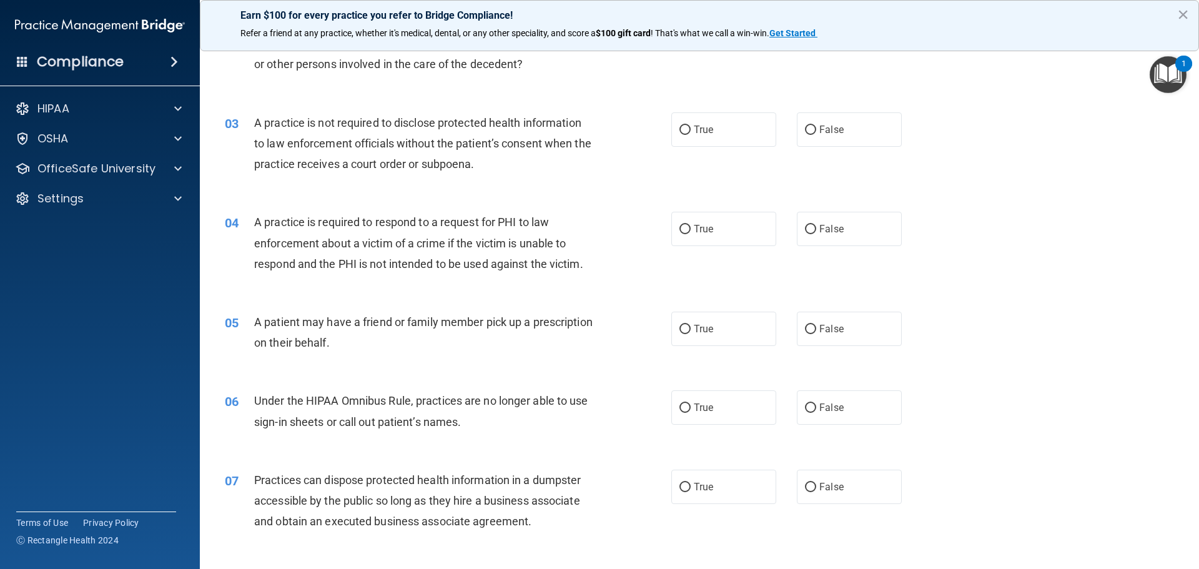
scroll to position [187, 0]
click at [807, 129] on input "False" at bounding box center [810, 128] width 11 height 9
radio input "true"
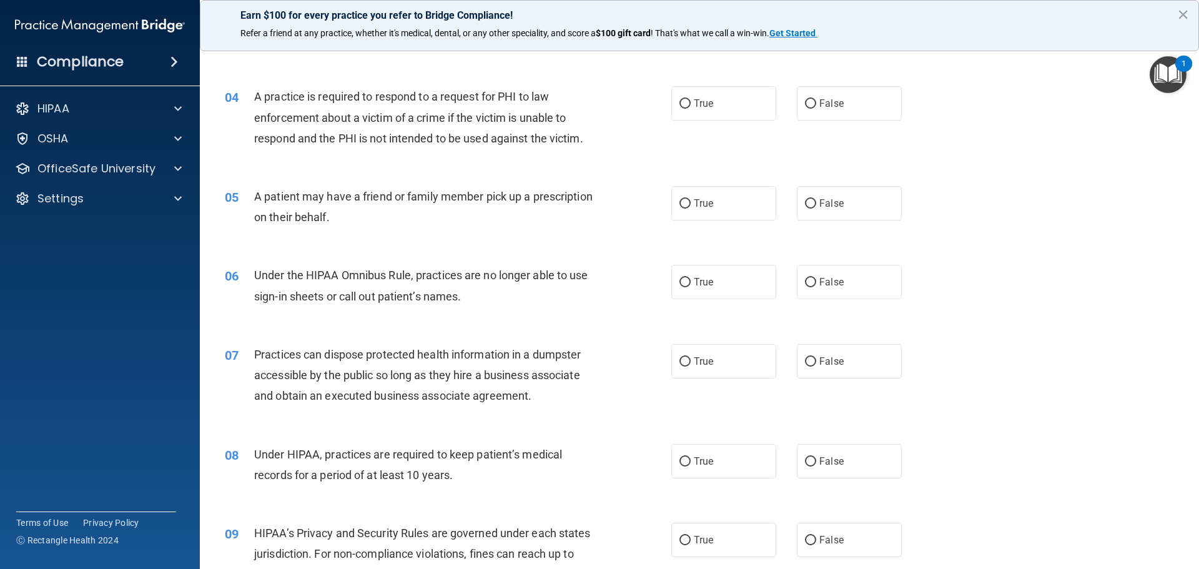
scroll to position [312, 0]
click at [805, 100] on input "False" at bounding box center [810, 103] width 11 height 9
radio input "true"
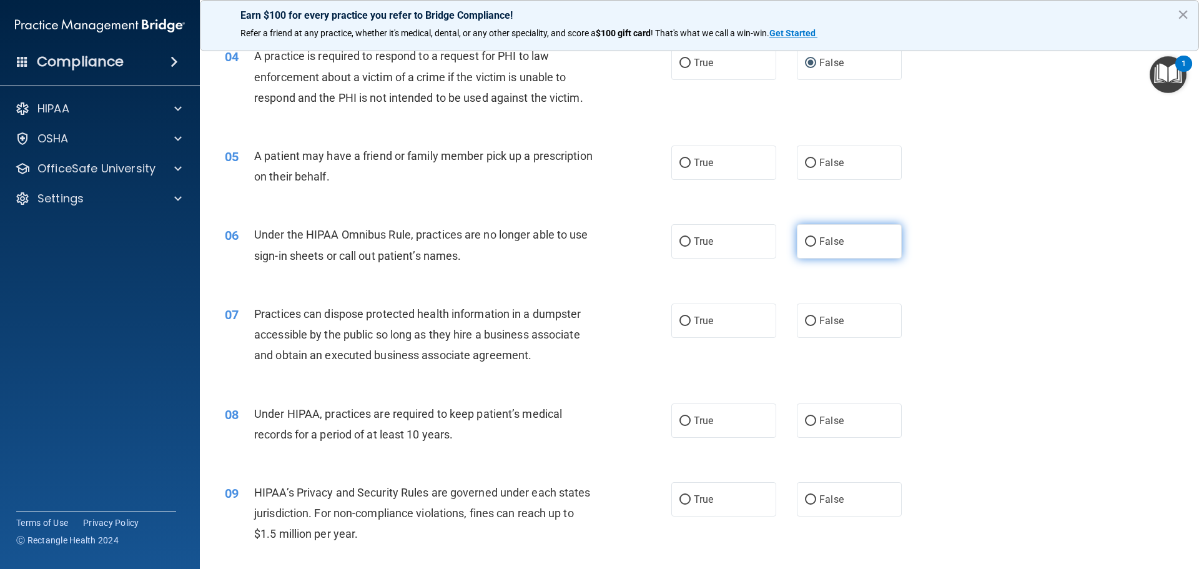
scroll to position [375, 0]
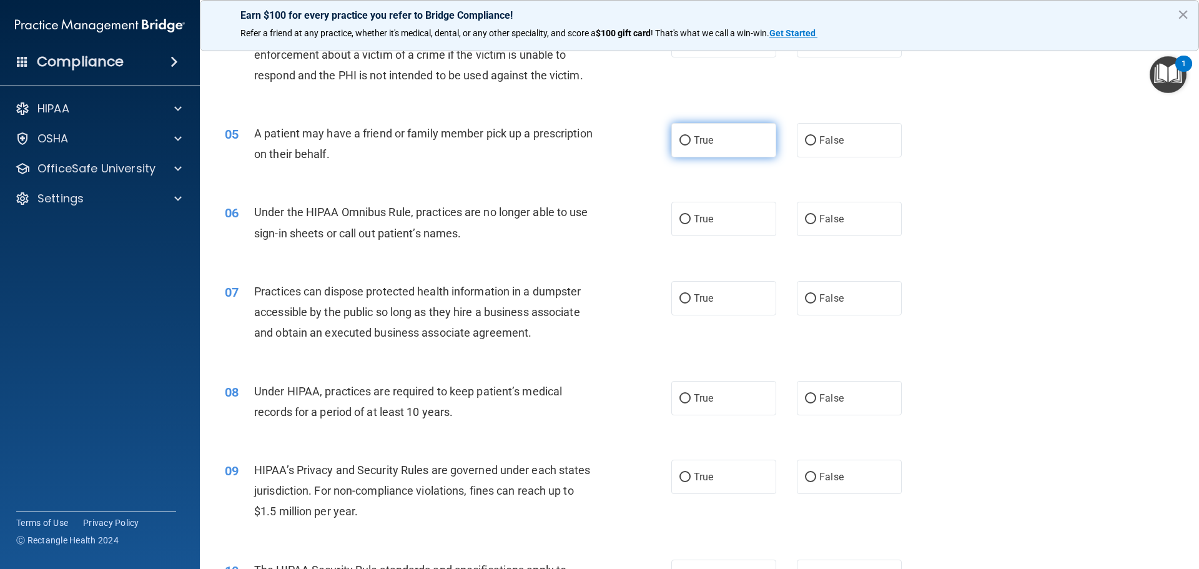
click at [679, 140] on input "True" at bounding box center [684, 140] width 11 height 9
radio input "true"
click at [807, 223] on input "False" at bounding box center [810, 219] width 11 height 9
radio input "true"
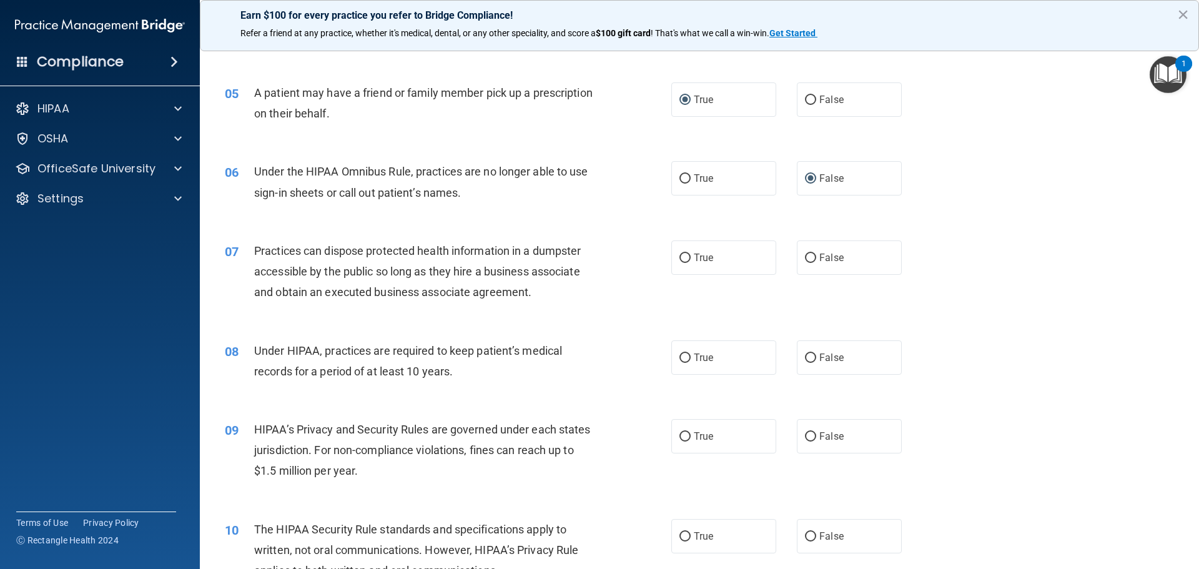
scroll to position [437, 0]
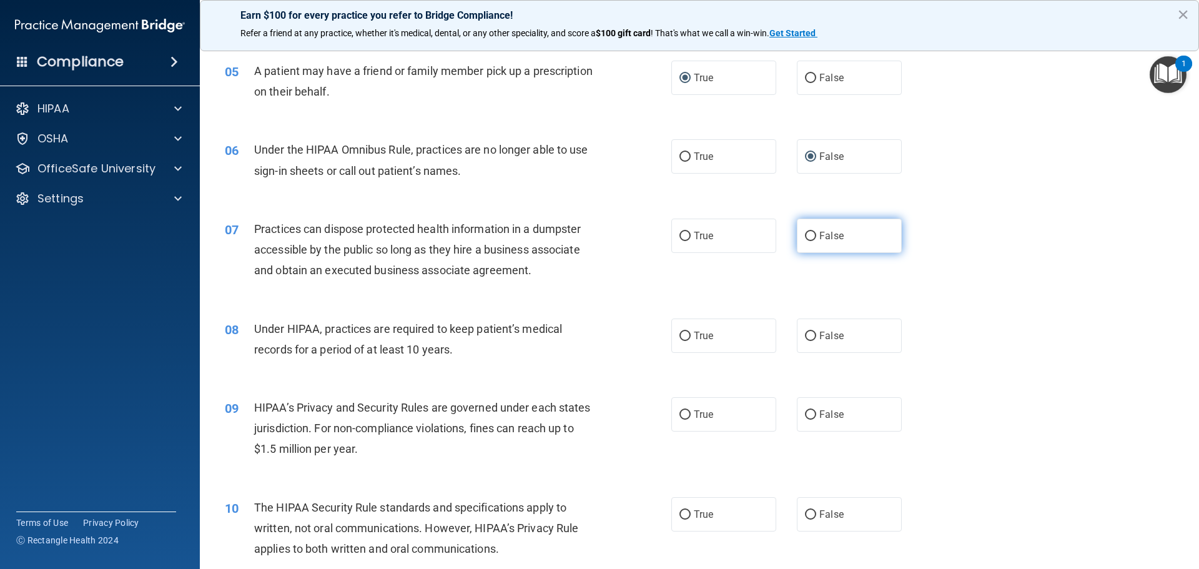
click at [805, 234] on input "False" at bounding box center [810, 236] width 11 height 9
radio input "true"
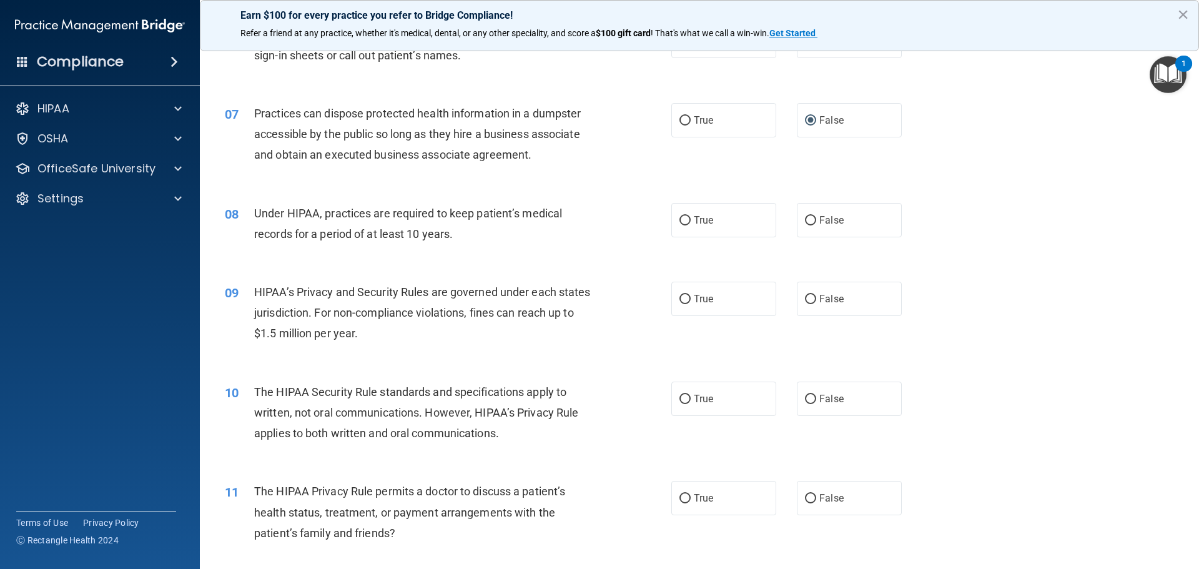
scroll to position [562, 0]
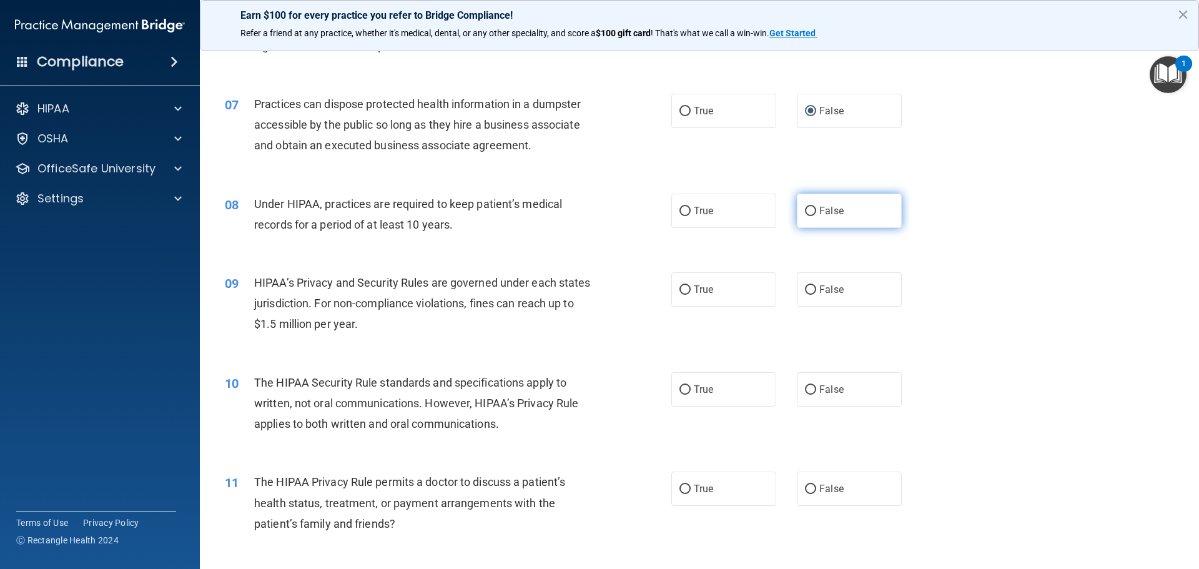
click at [805, 211] on input "False" at bounding box center [810, 211] width 11 height 9
radio input "true"
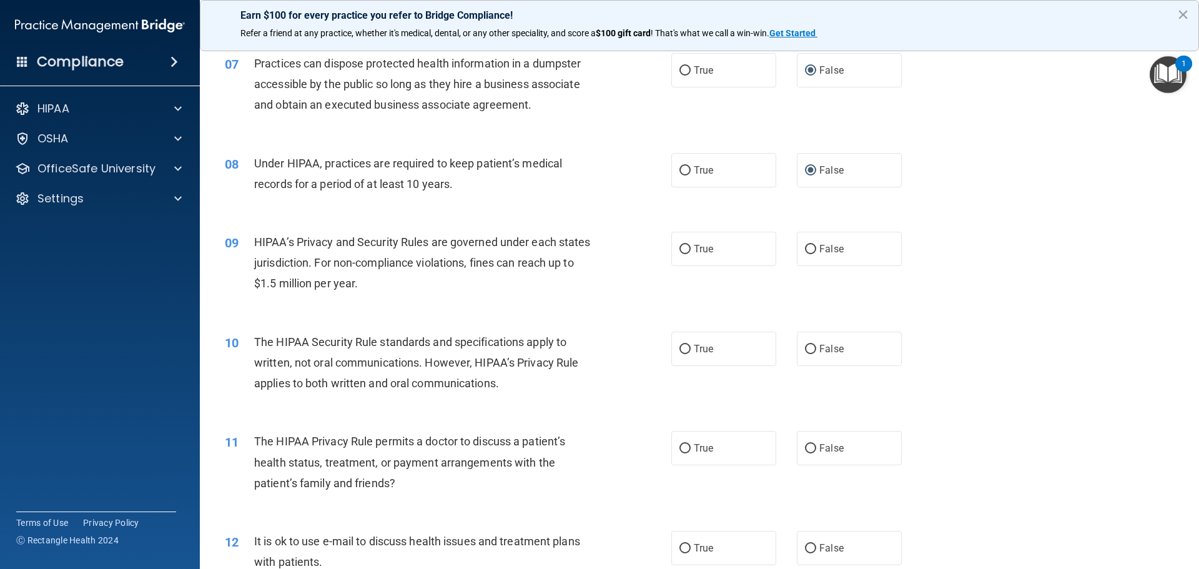
scroll to position [624, 0]
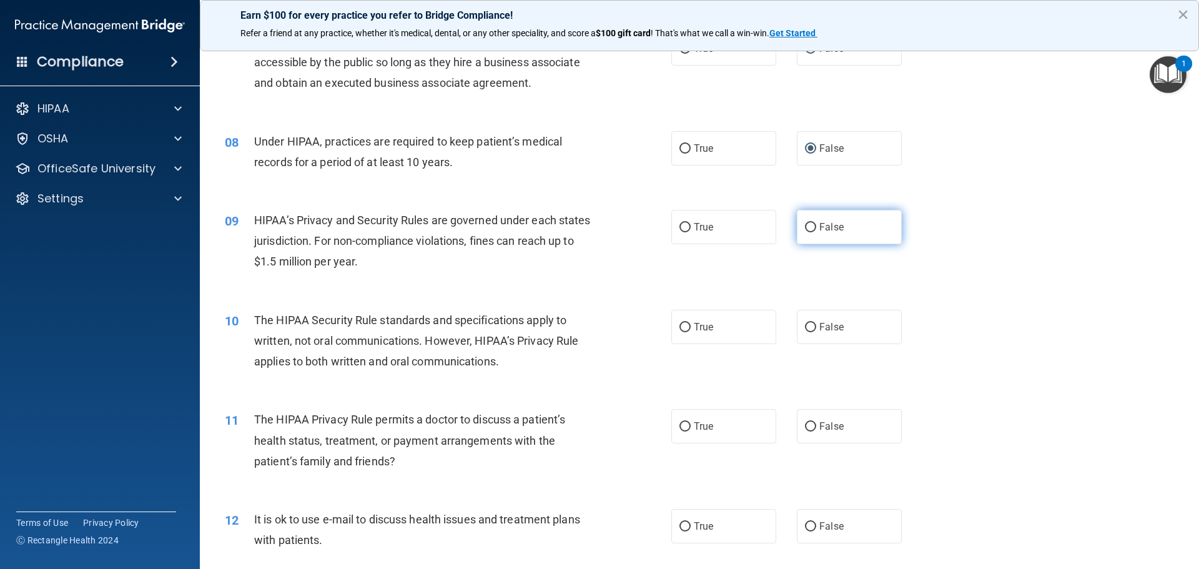
click at [808, 224] on input "False" at bounding box center [810, 227] width 11 height 9
radio input "true"
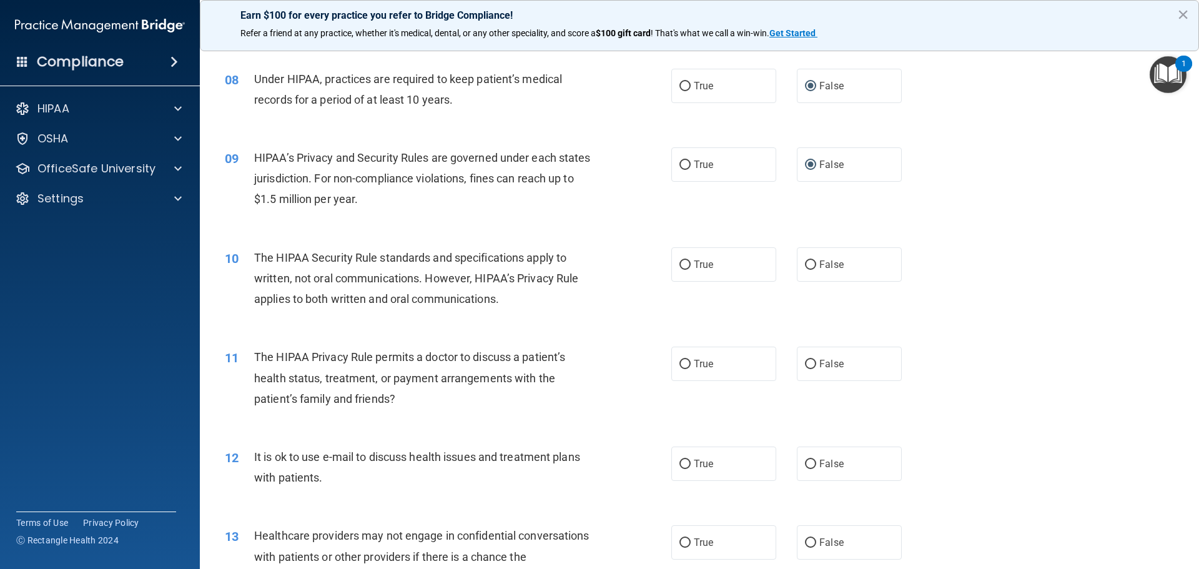
scroll to position [749, 0]
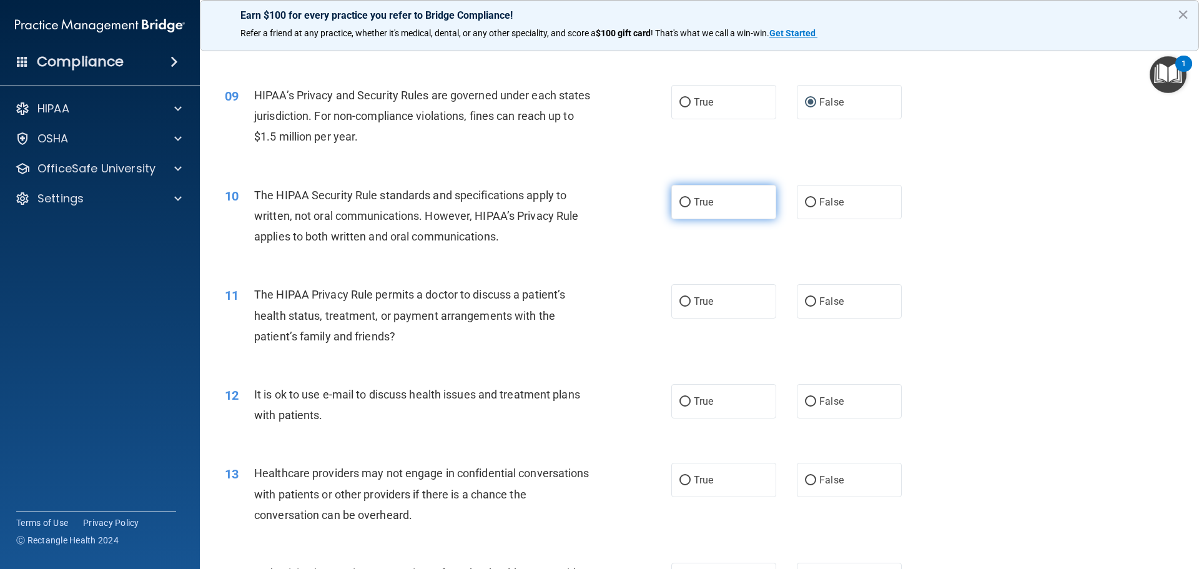
click at [680, 202] on input "True" at bounding box center [684, 202] width 11 height 9
radio input "true"
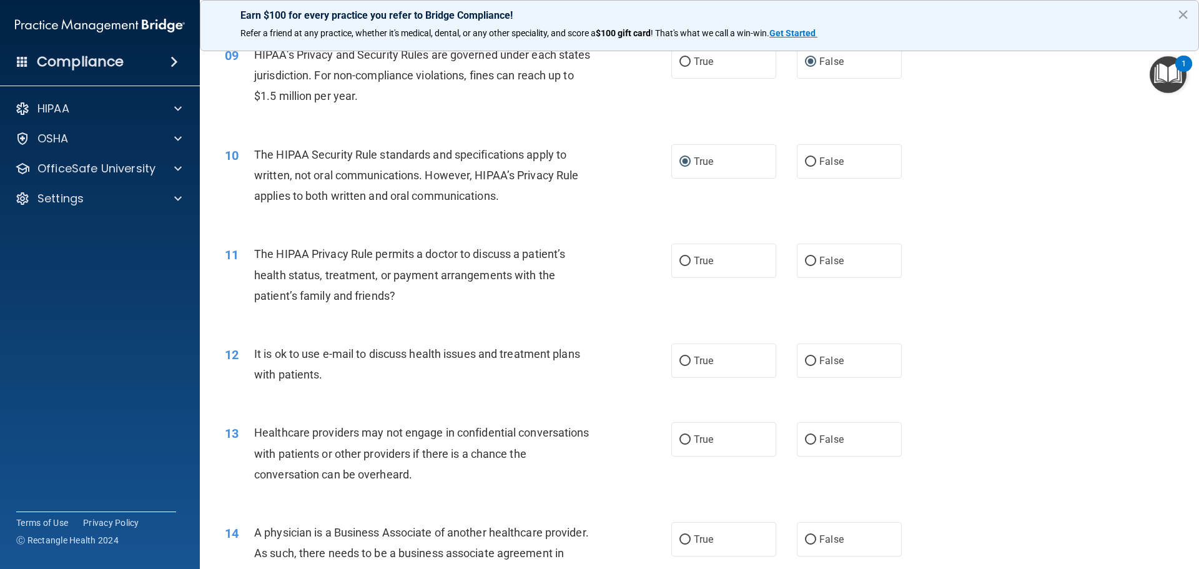
scroll to position [812, 0]
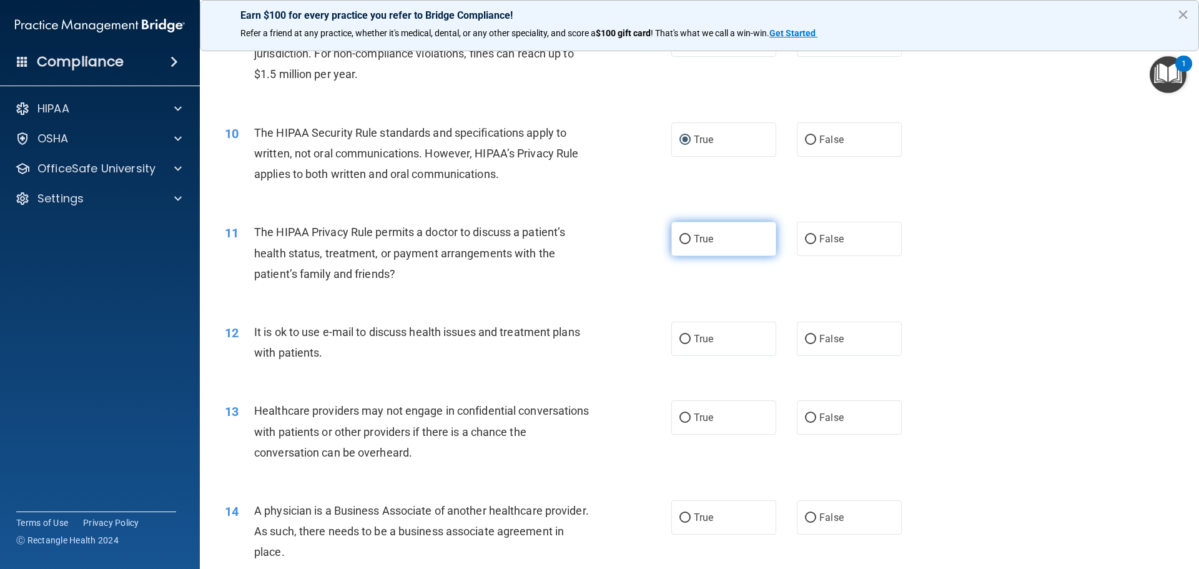
click at [680, 238] on input "True" at bounding box center [684, 239] width 11 height 9
radio input "true"
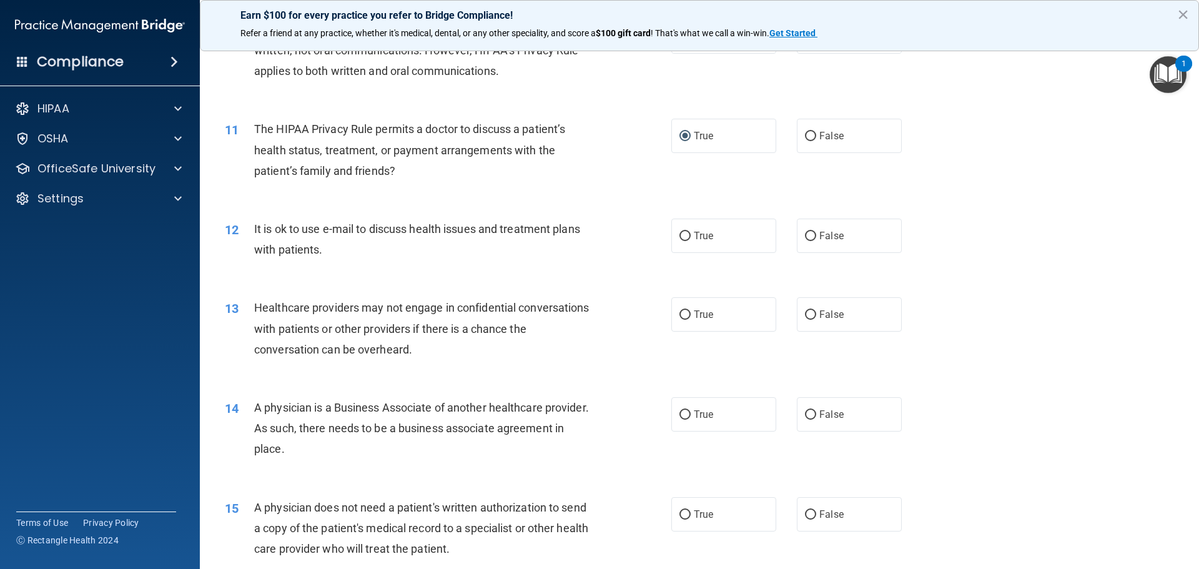
scroll to position [936, 0]
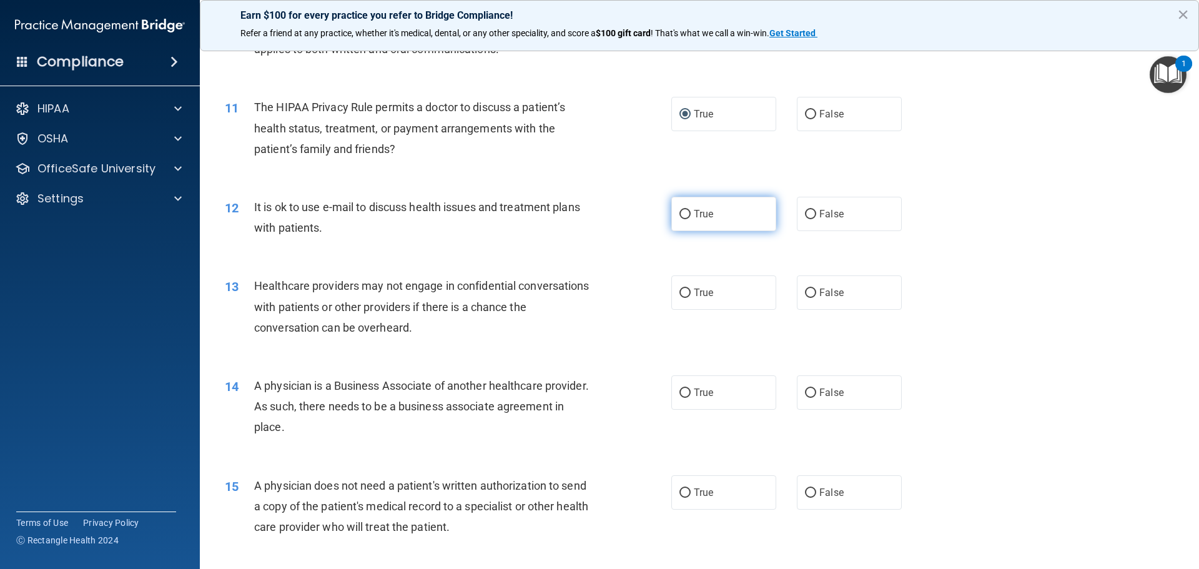
click at [679, 215] on input "True" at bounding box center [684, 214] width 11 height 9
radio input "true"
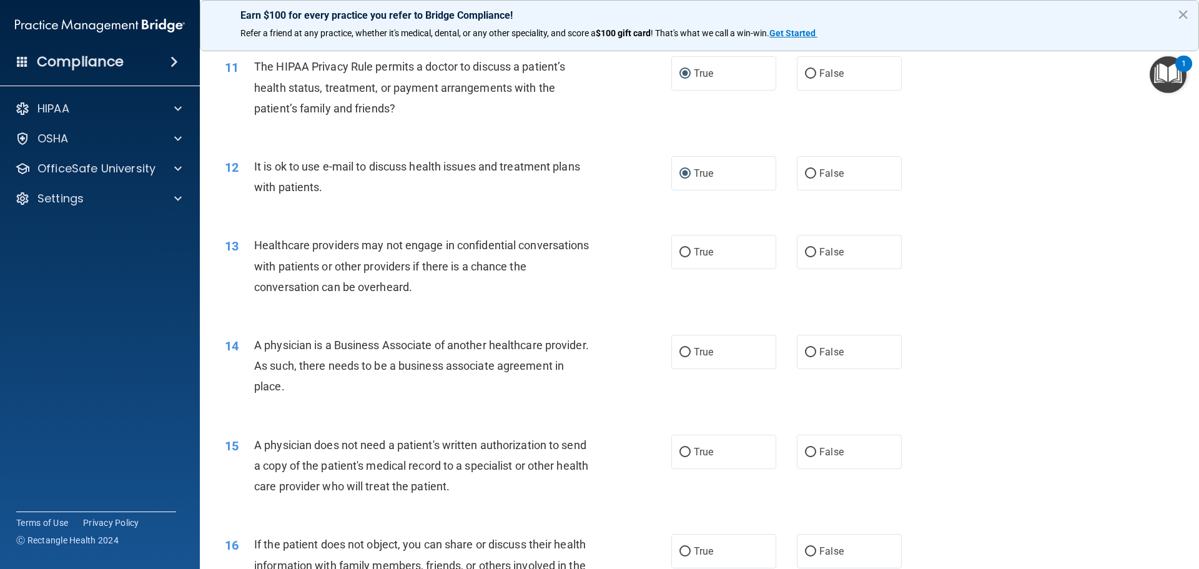
scroll to position [999, 0]
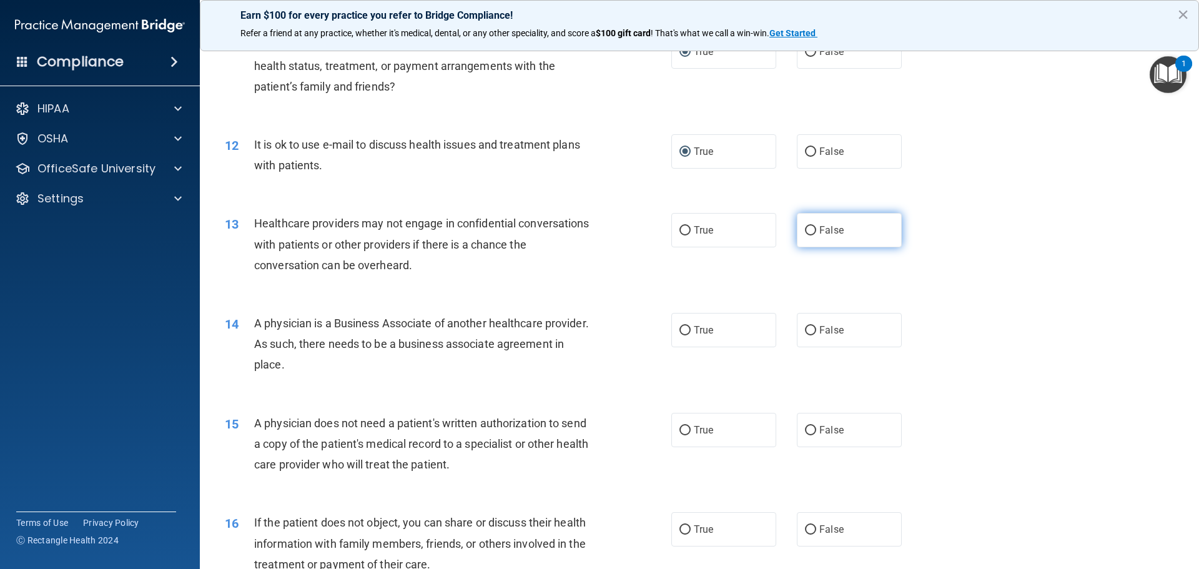
click at [805, 229] on input "False" at bounding box center [810, 230] width 11 height 9
radio input "true"
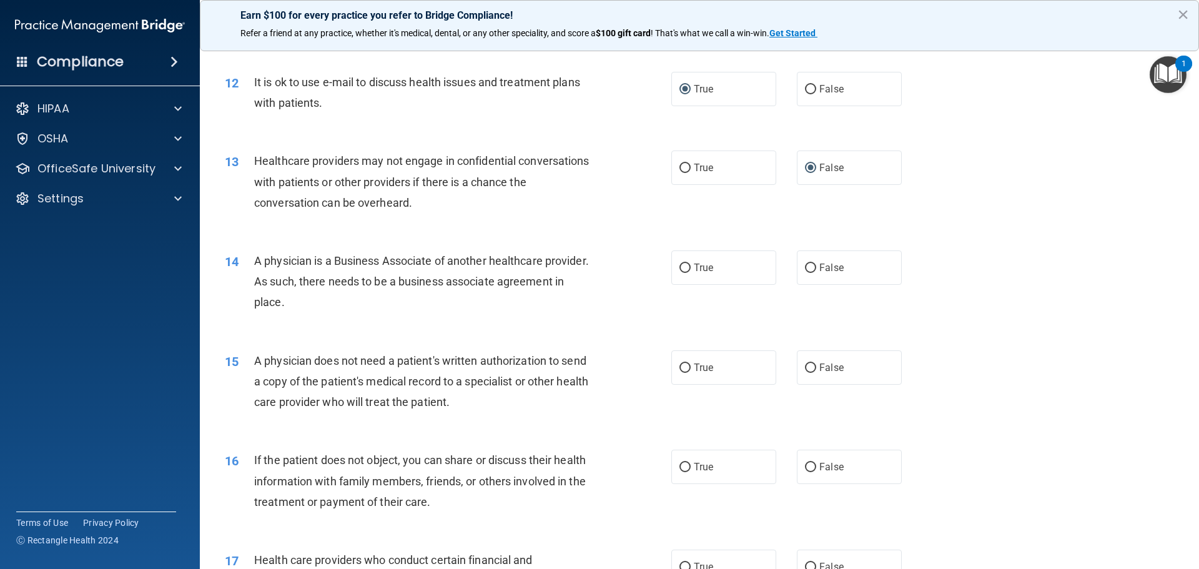
scroll to position [1124, 0]
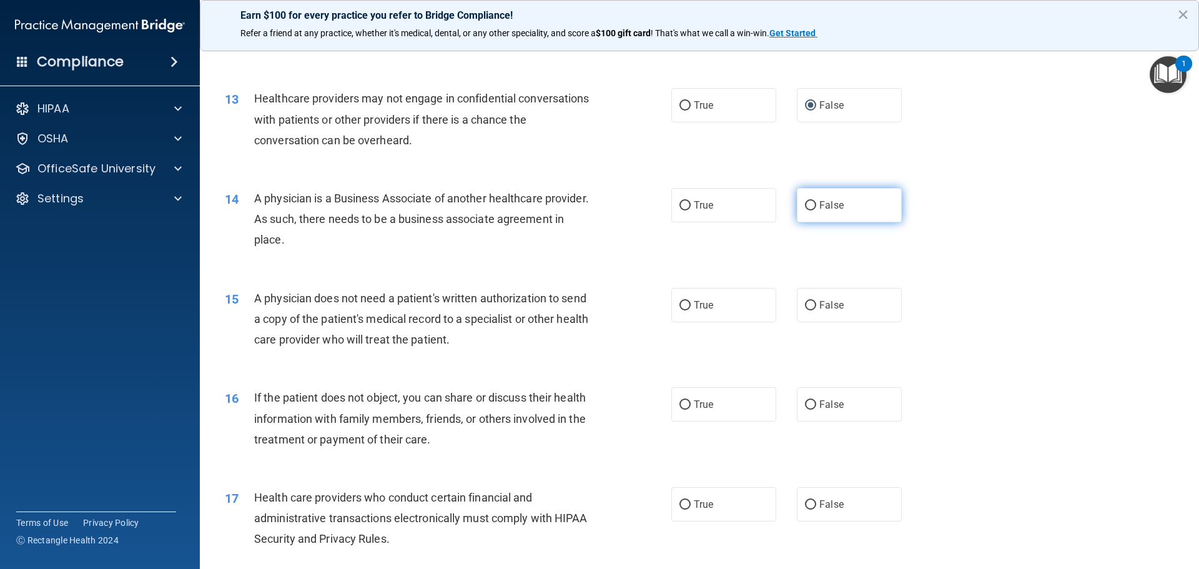
click at [806, 202] on input "False" at bounding box center [810, 205] width 11 height 9
radio input "true"
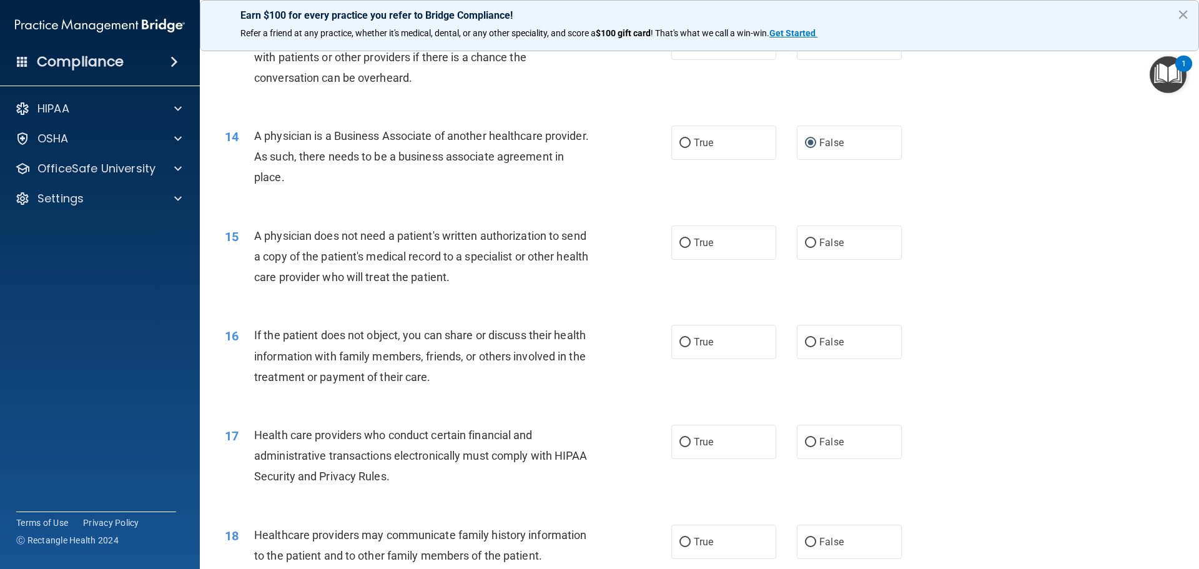
scroll to position [1249, 0]
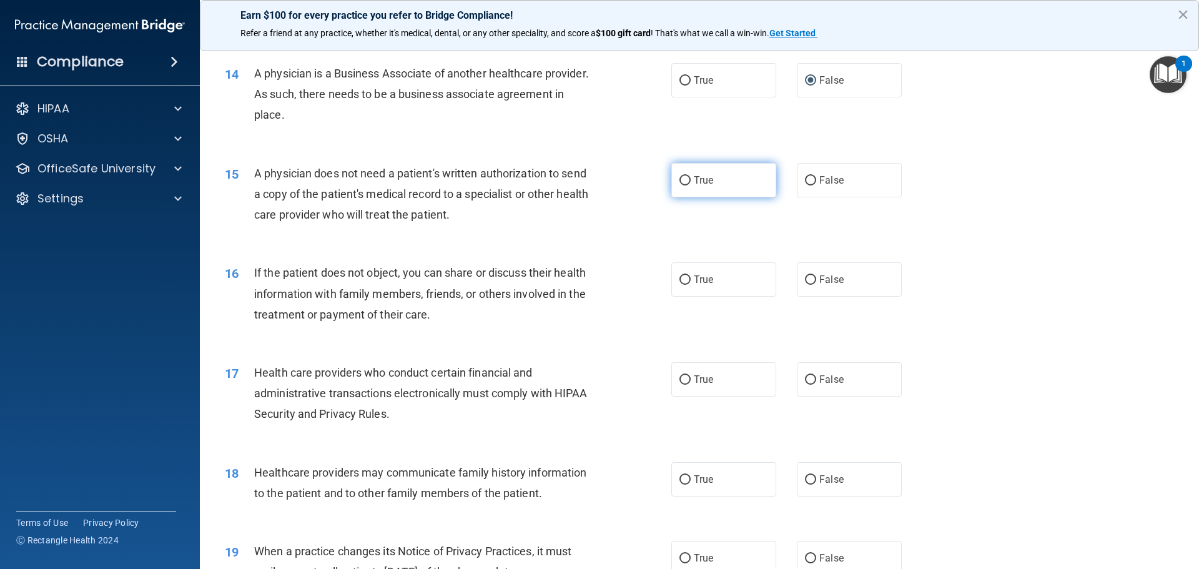
click at [680, 180] on input "True" at bounding box center [684, 180] width 11 height 9
radio input "true"
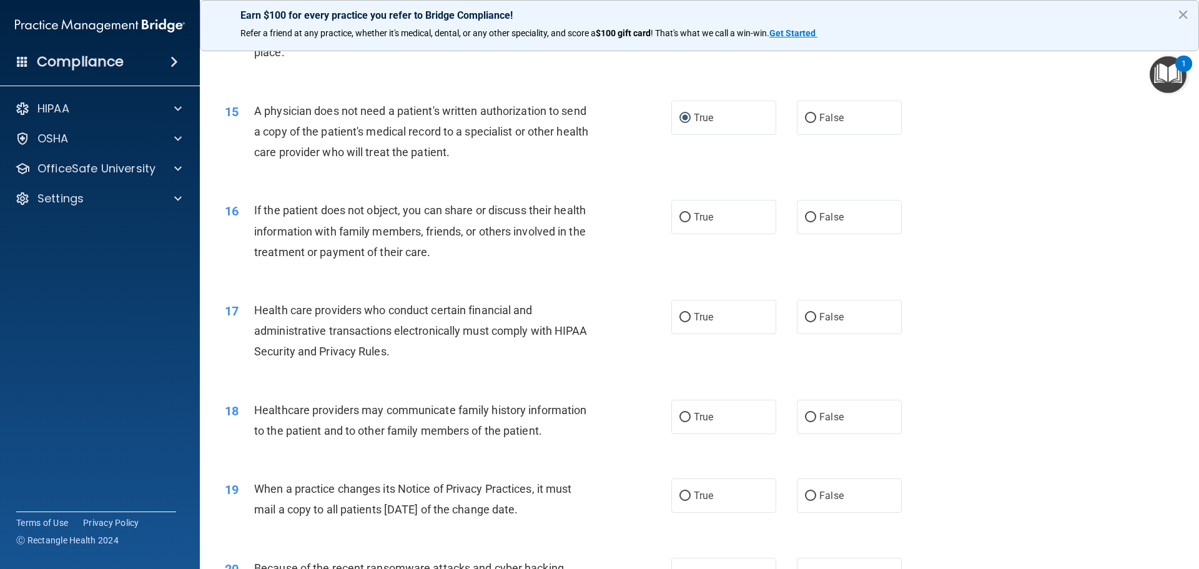
scroll to position [1373, 0]
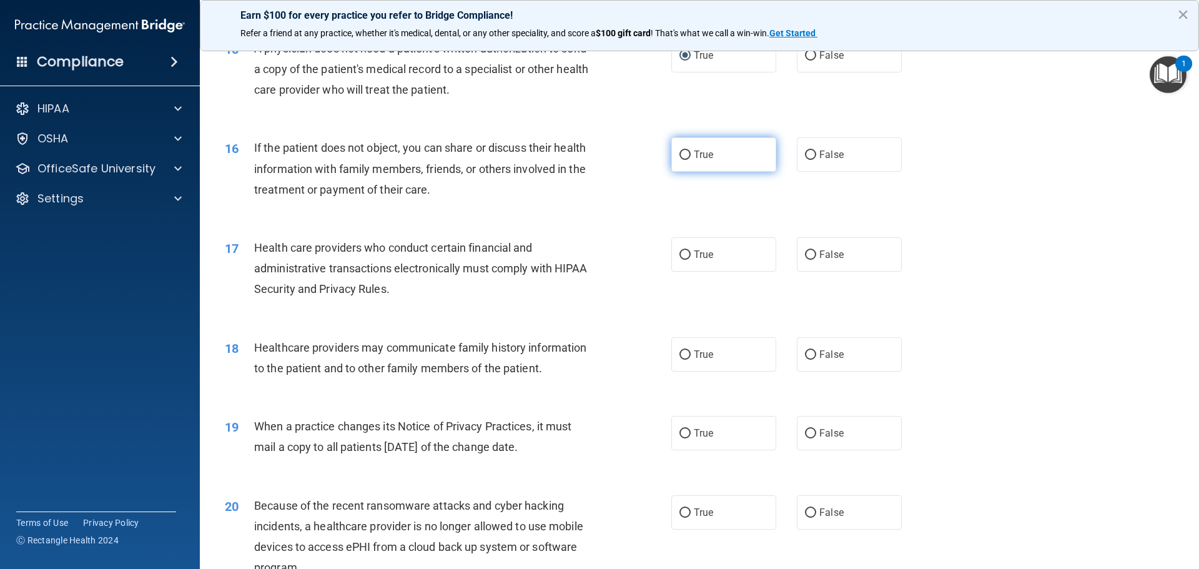
click at [683, 152] on input "True" at bounding box center [684, 154] width 11 height 9
radio input "true"
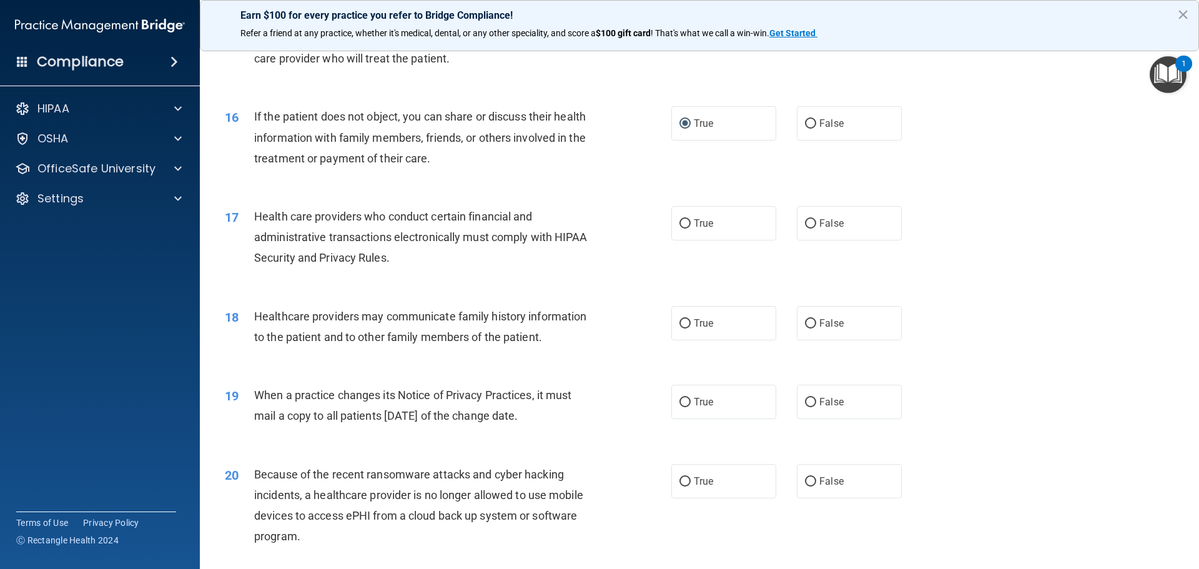
scroll to position [1436, 0]
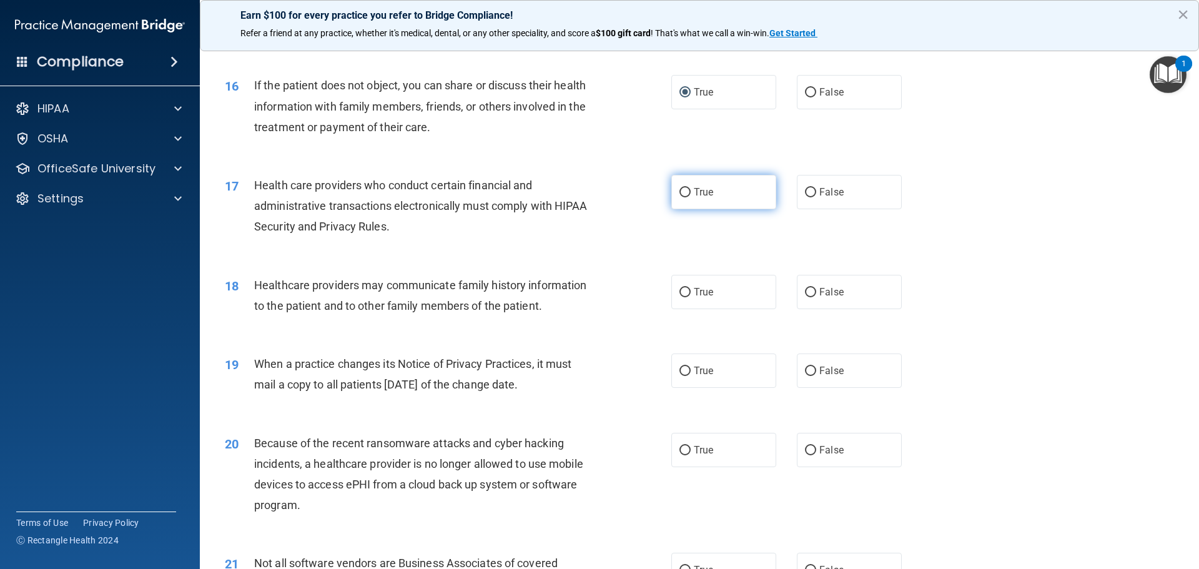
click at [683, 189] on input "True" at bounding box center [684, 192] width 11 height 9
radio input "true"
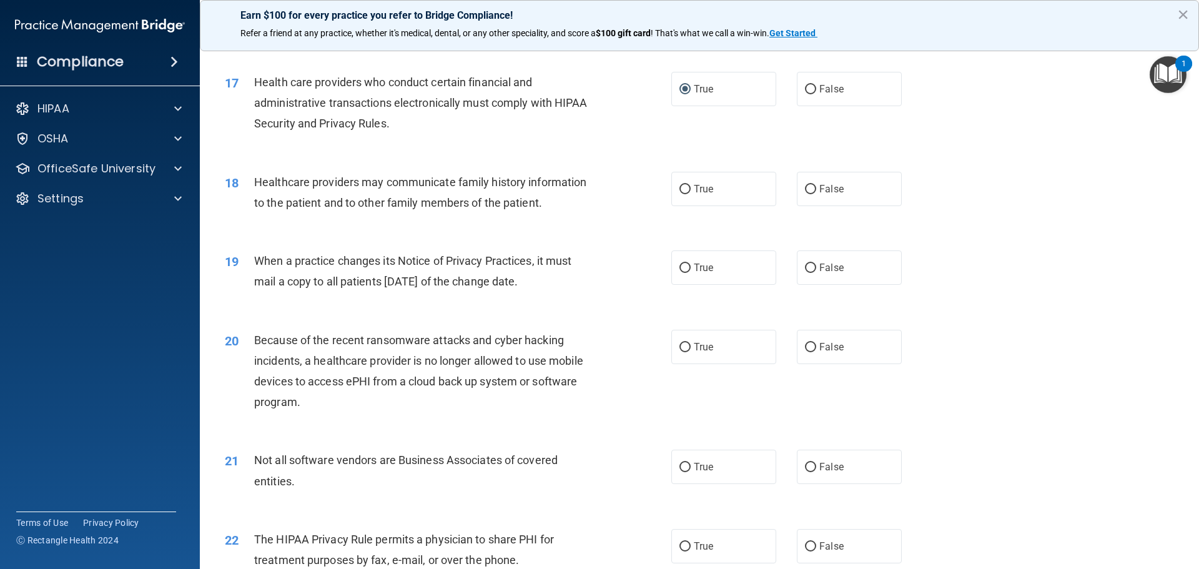
scroll to position [1561, 0]
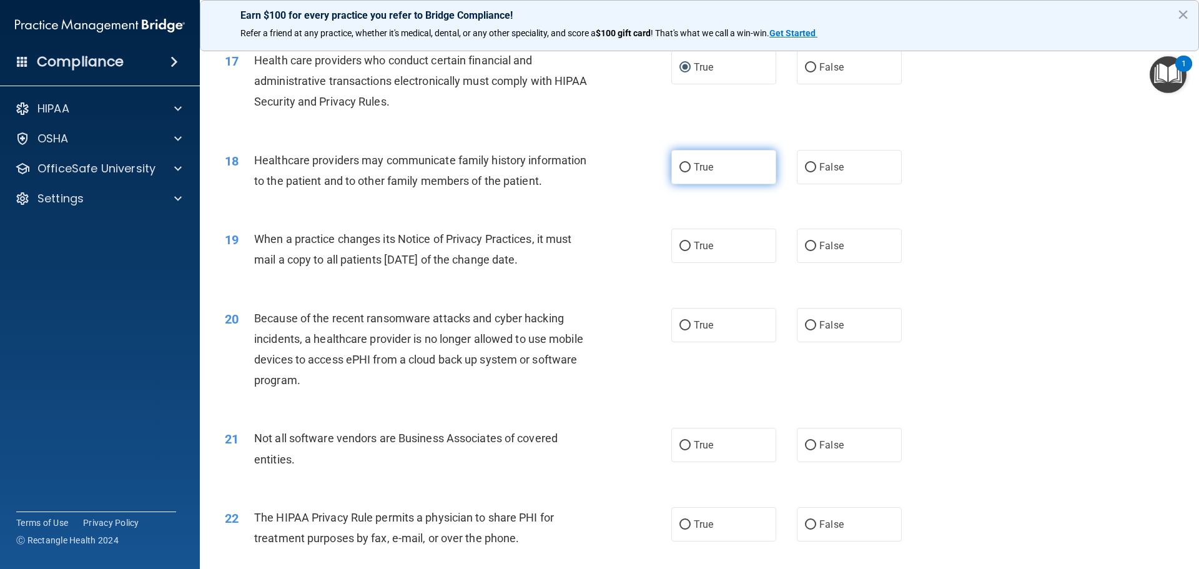
click at [679, 167] on input "True" at bounding box center [684, 167] width 11 height 9
radio input "true"
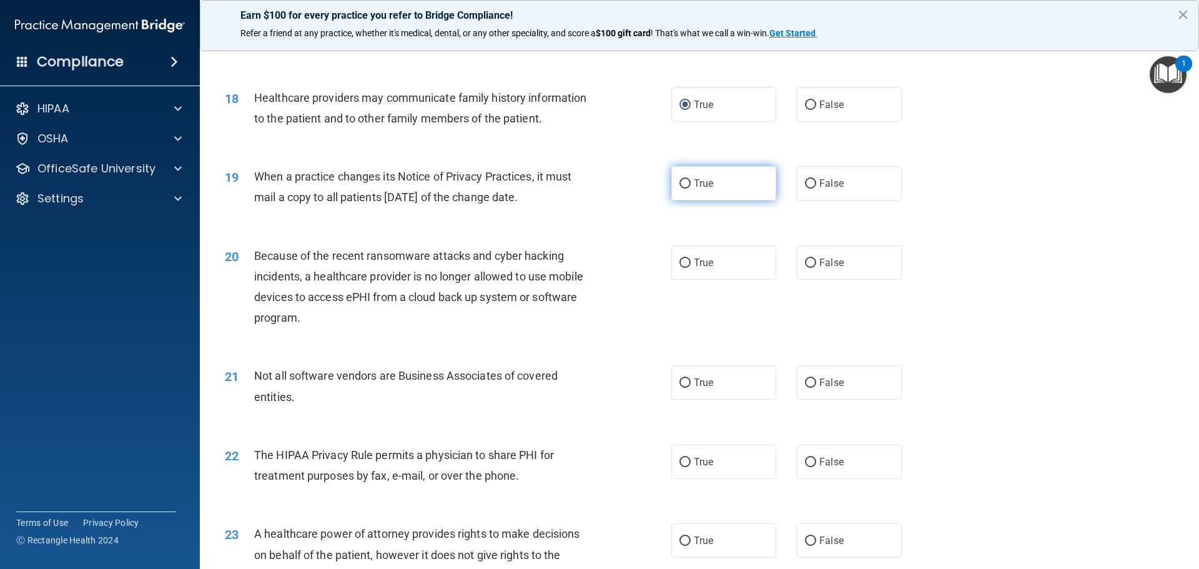
click at [679, 183] on input "True" at bounding box center [684, 183] width 11 height 9
radio input "true"
click at [808, 261] on input "False" at bounding box center [810, 262] width 11 height 9
radio input "true"
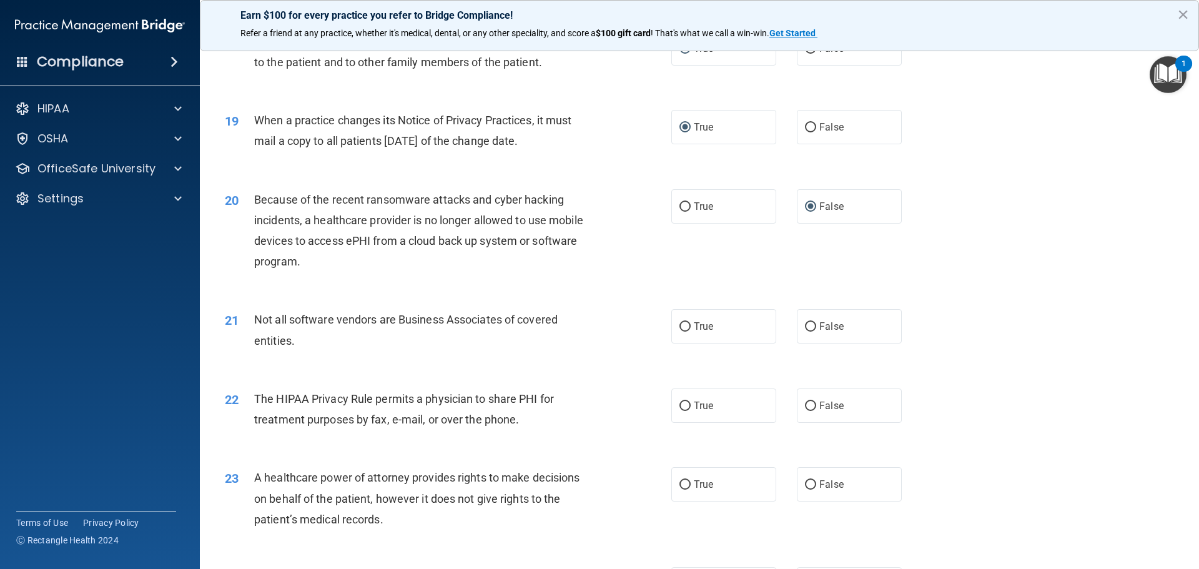
scroll to position [1748, 0]
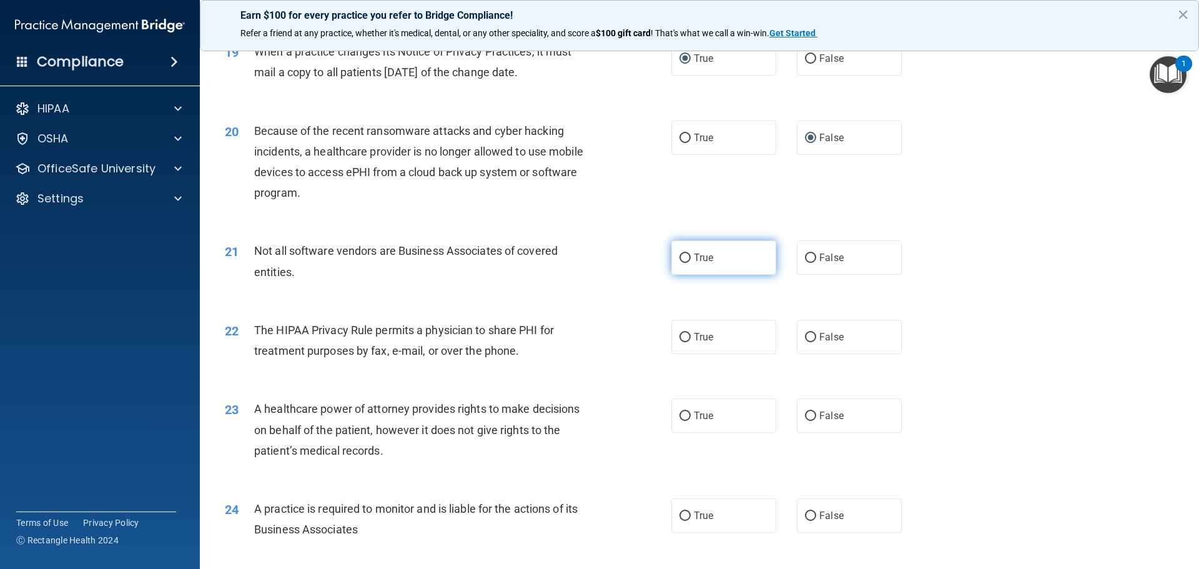
click at [679, 257] on input "True" at bounding box center [684, 257] width 11 height 9
radio input "true"
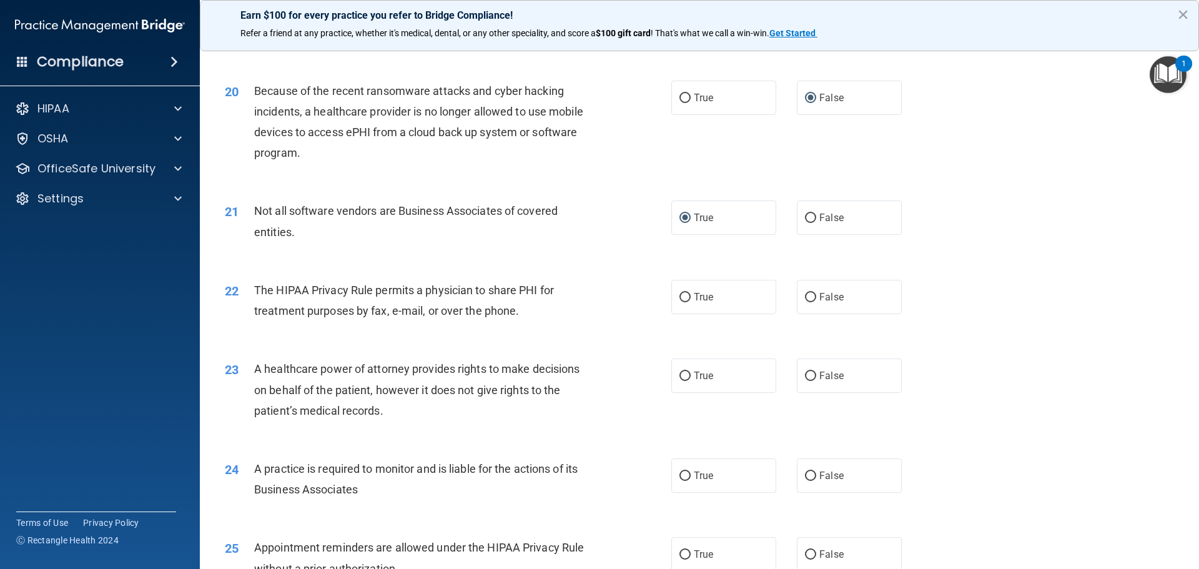
scroll to position [1810, 0]
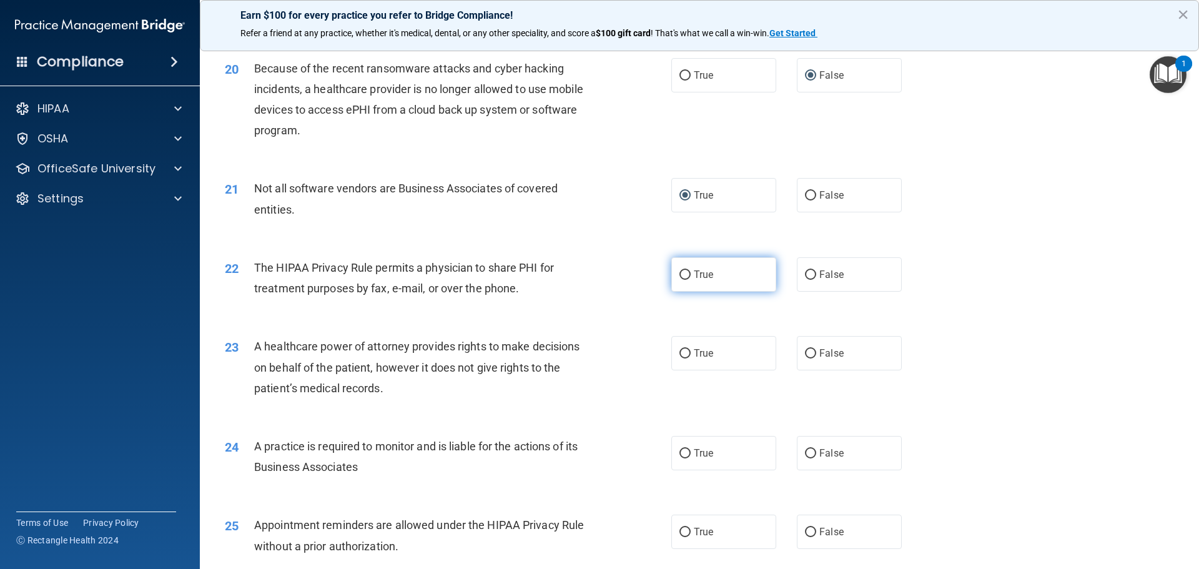
click at [680, 273] on input "True" at bounding box center [684, 274] width 11 height 9
radio input "true"
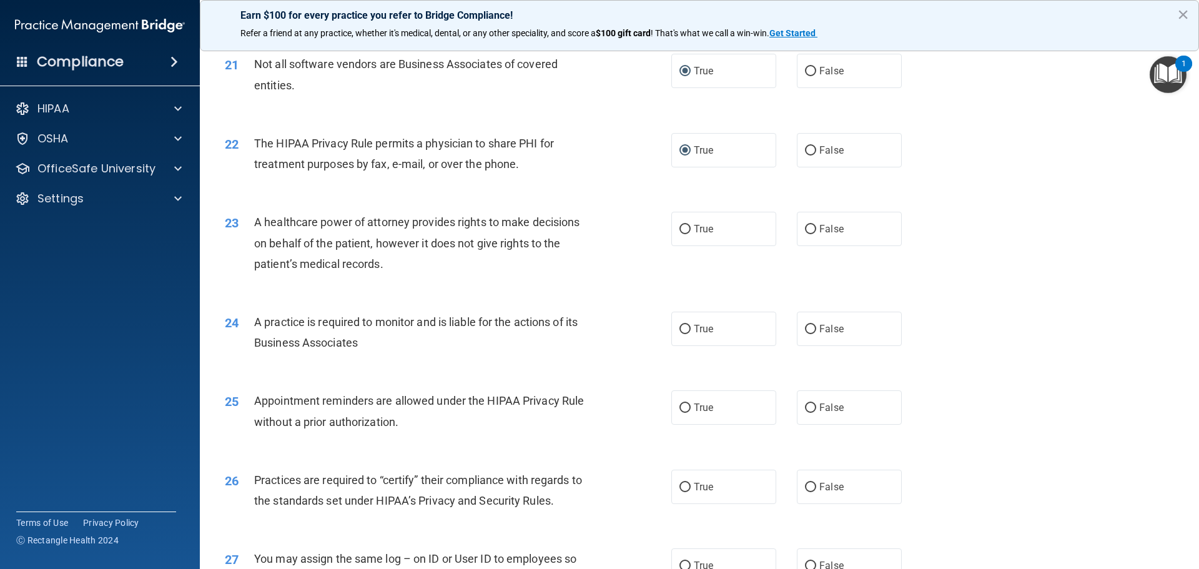
scroll to position [1935, 0]
click at [805, 227] on input "False" at bounding box center [810, 228] width 11 height 9
radio input "true"
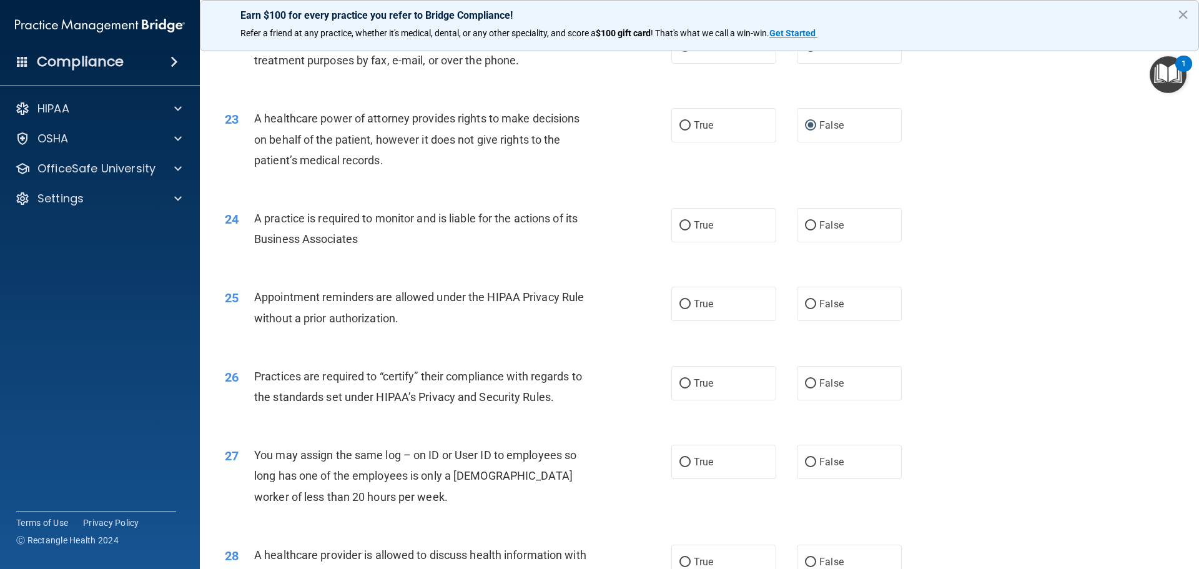
scroll to position [2060, 0]
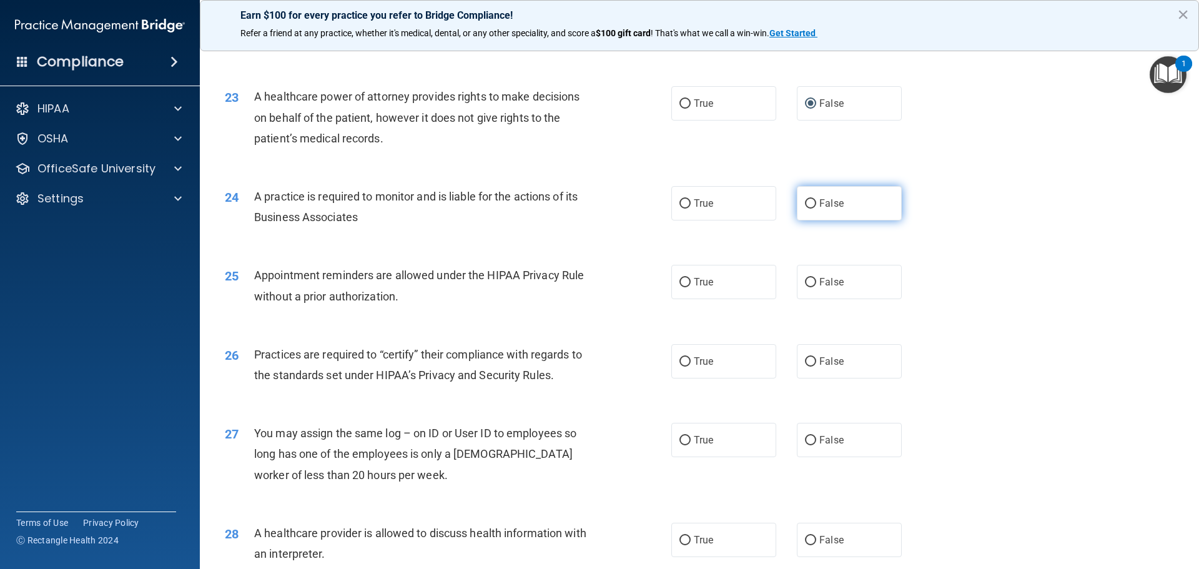
click at [809, 199] on input "False" at bounding box center [810, 203] width 11 height 9
radio input "true"
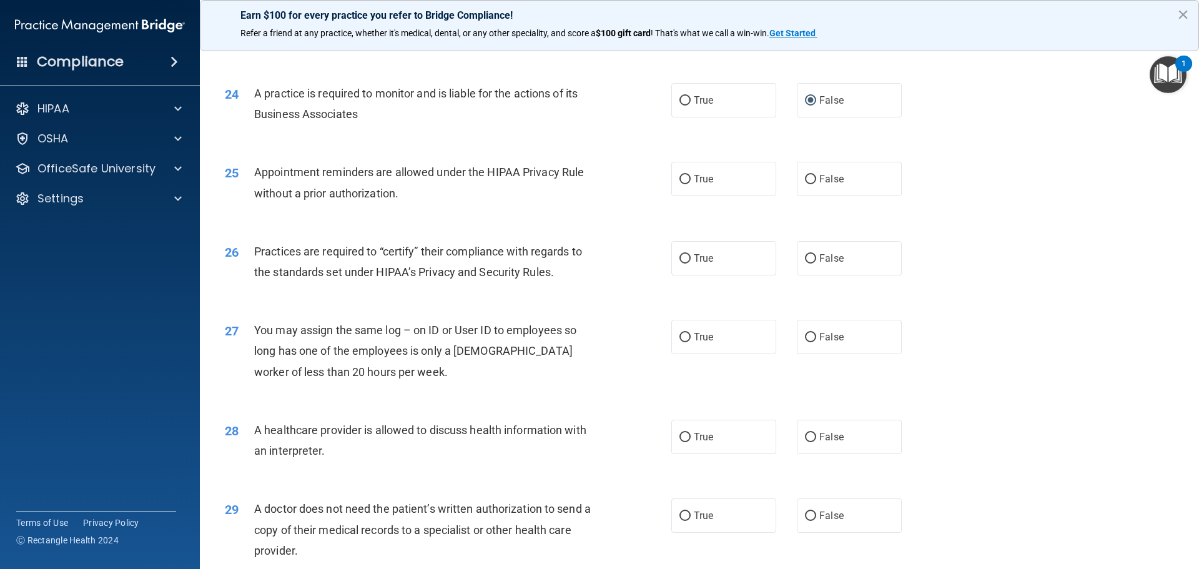
scroll to position [2185, 0]
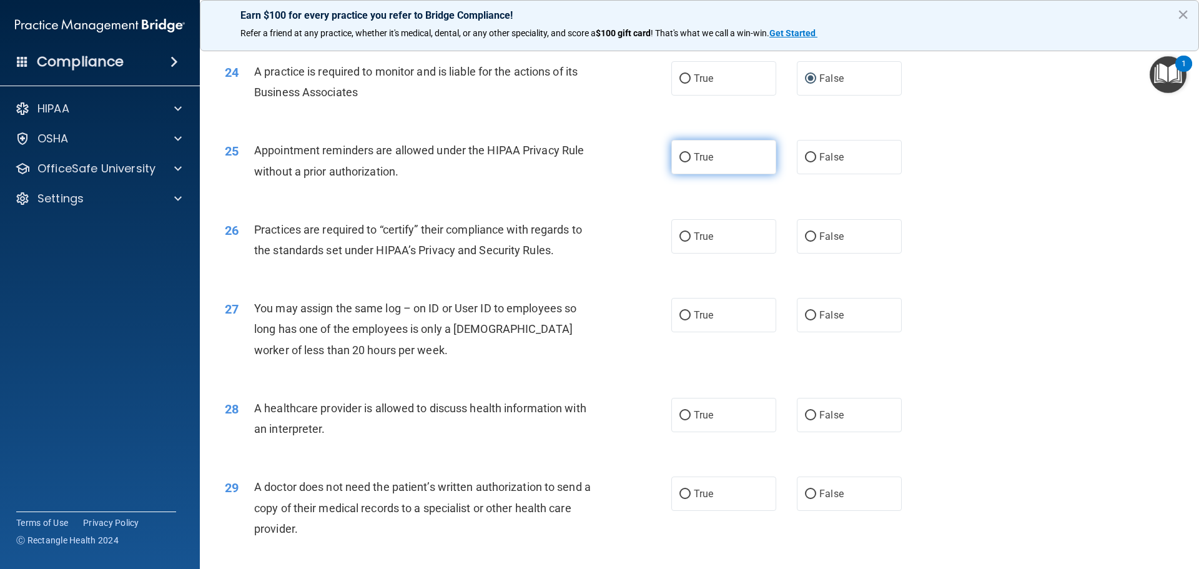
click at [679, 154] on input "True" at bounding box center [684, 157] width 11 height 9
radio input "true"
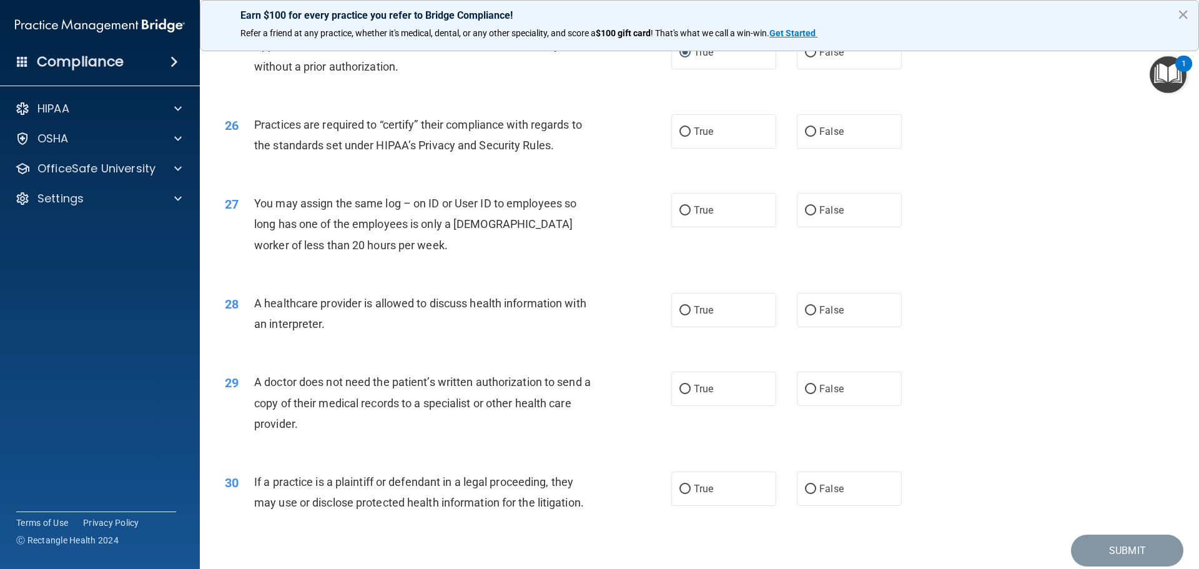
scroll to position [2310, 0]
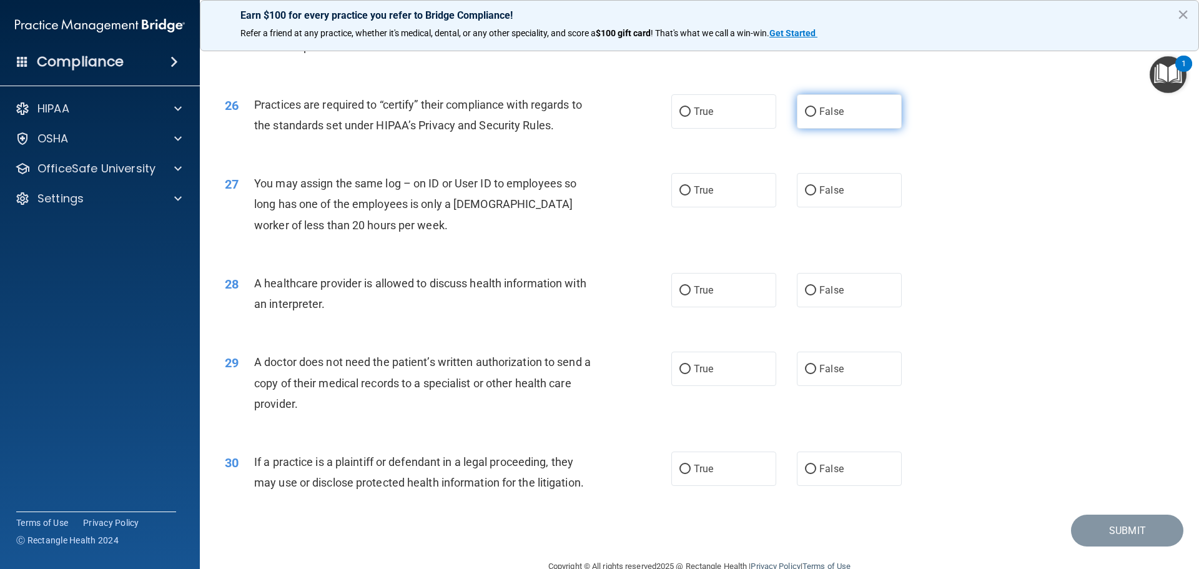
click at [805, 108] on input "False" at bounding box center [810, 111] width 11 height 9
radio input "true"
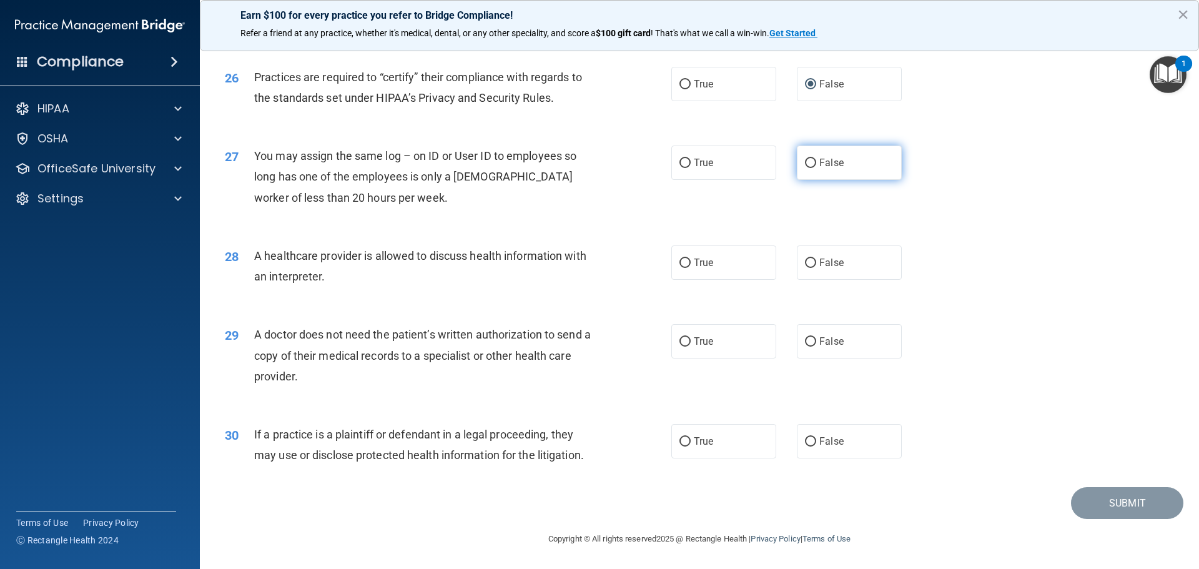
click at [805, 163] on input "False" at bounding box center [810, 163] width 11 height 9
radio input "true"
click at [679, 261] on input "True" at bounding box center [684, 262] width 11 height 9
radio input "true"
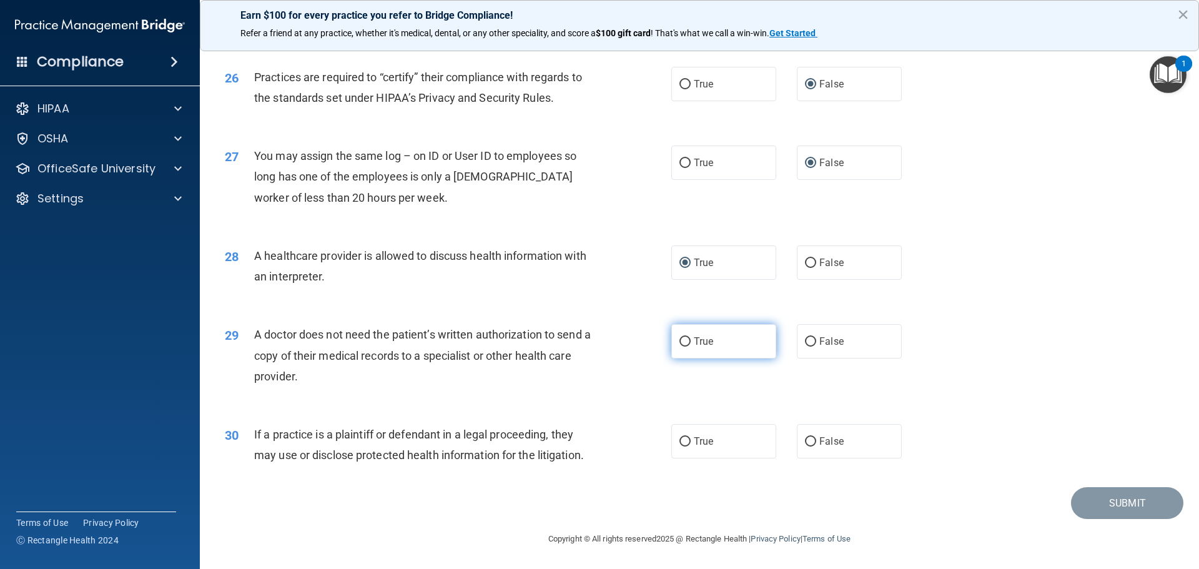
click at [687, 339] on label "True" at bounding box center [723, 341] width 105 height 34
click at [687, 339] on input "True" at bounding box center [684, 341] width 11 height 9
radio input "true"
click at [805, 442] on input "False" at bounding box center [810, 441] width 11 height 9
radio input "true"
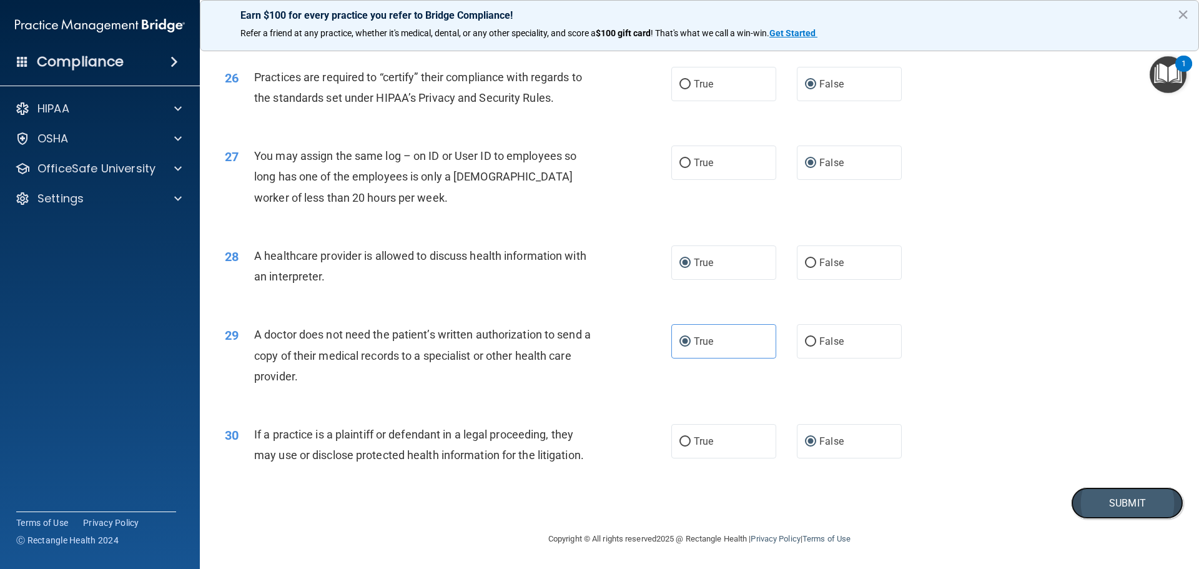
click at [1119, 498] on button "Submit" at bounding box center [1127, 503] width 112 height 32
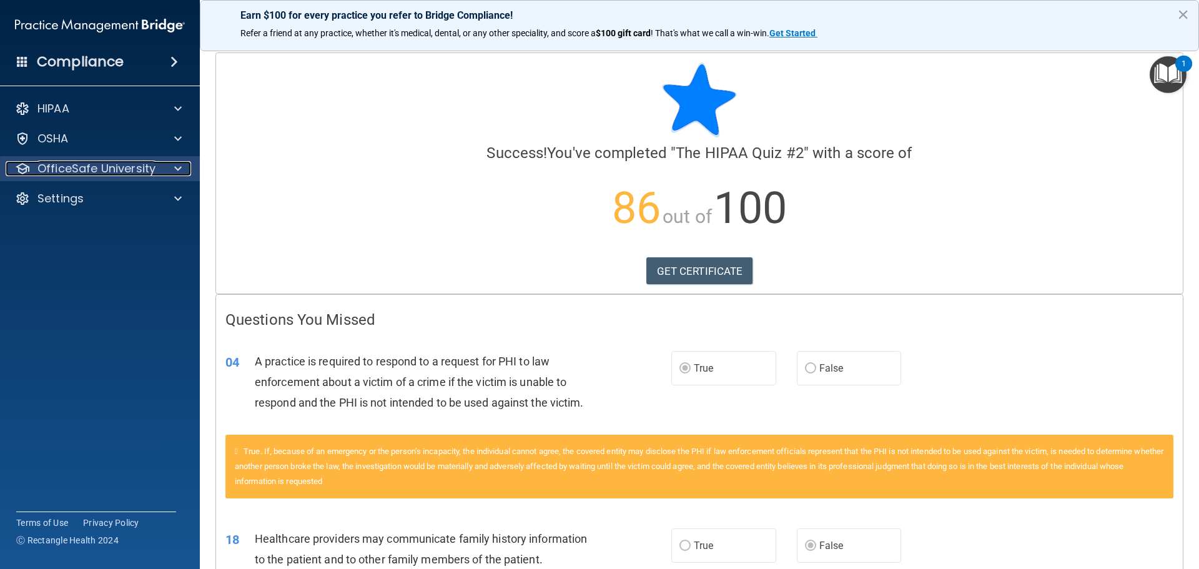
click at [76, 167] on p "OfficeSafe University" at bounding box center [96, 168] width 118 height 15
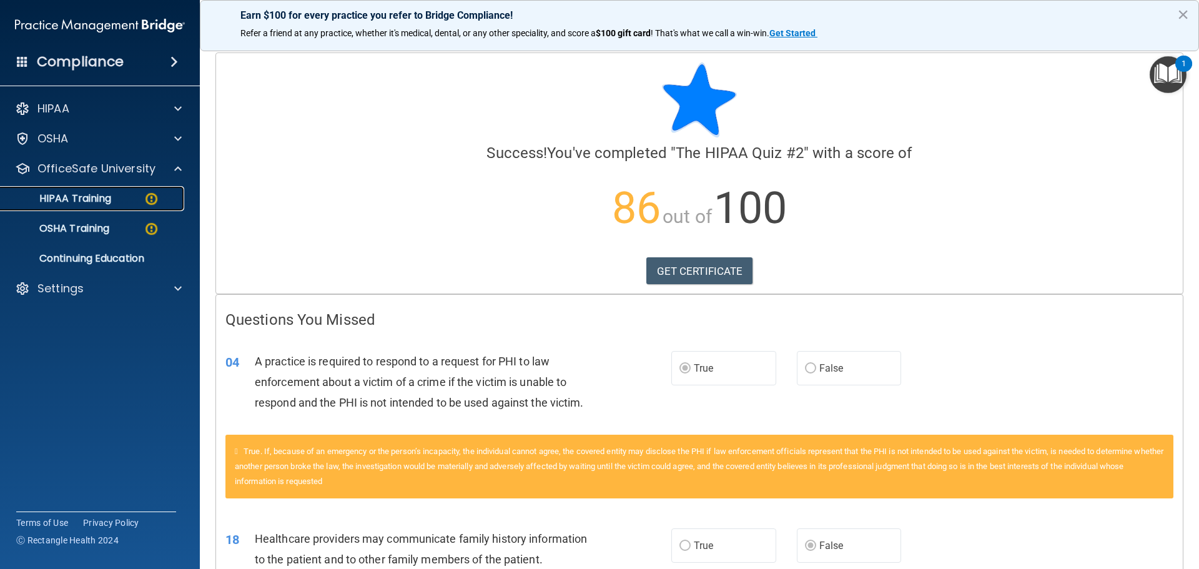
click at [72, 199] on p "HIPAA Training" at bounding box center [59, 198] width 103 height 12
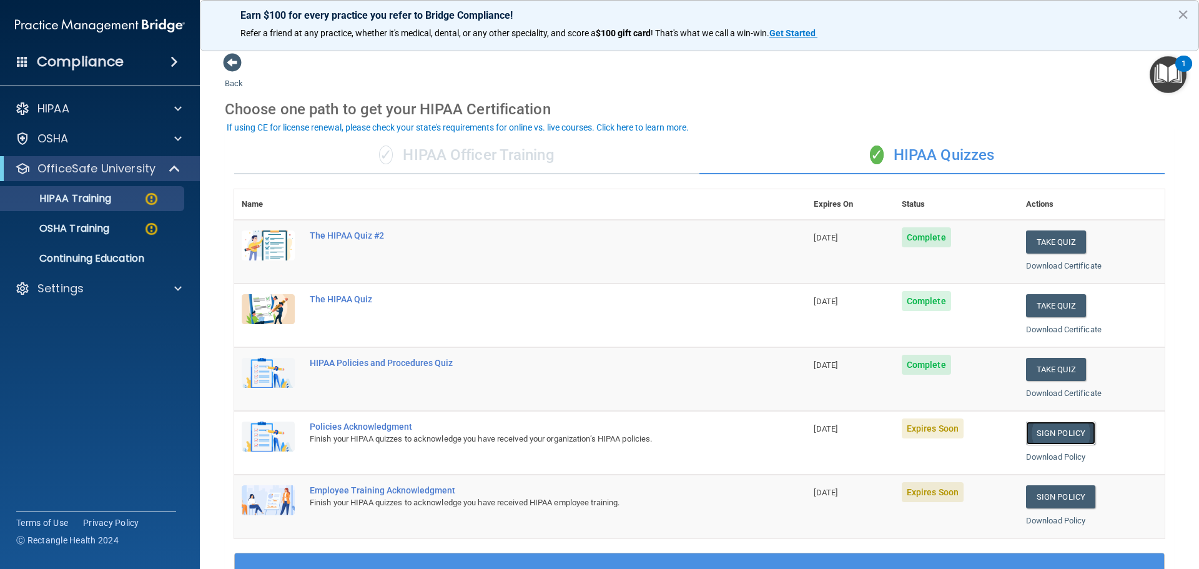
click at [1051, 433] on link "Sign Policy" at bounding box center [1060, 432] width 69 height 23
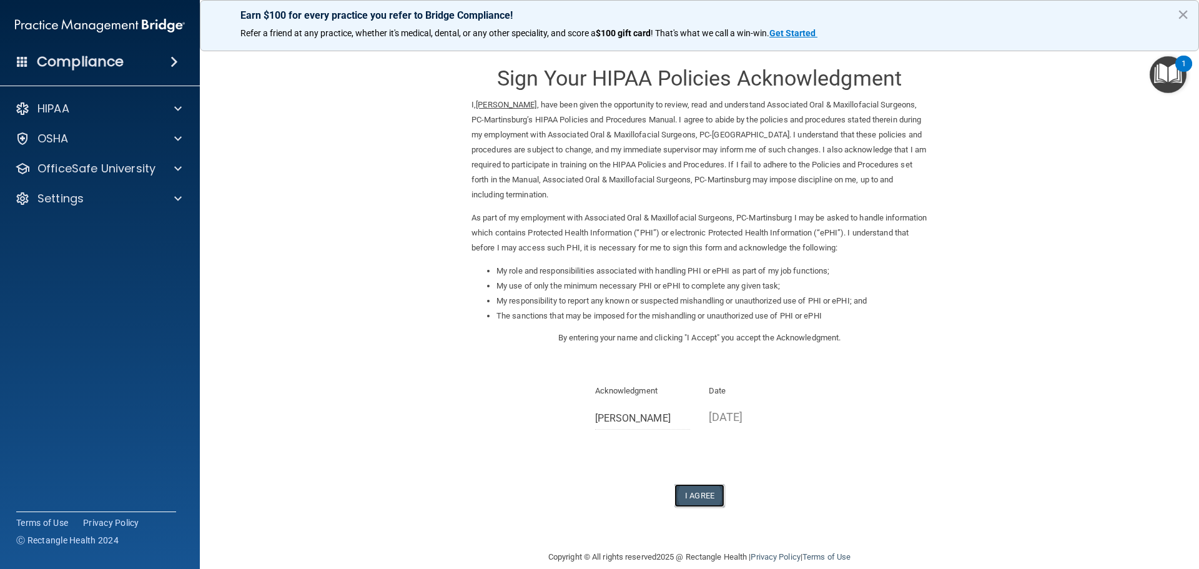
click at [695, 493] on button "I Agree" at bounding box center [699, 495] width 50 height 23
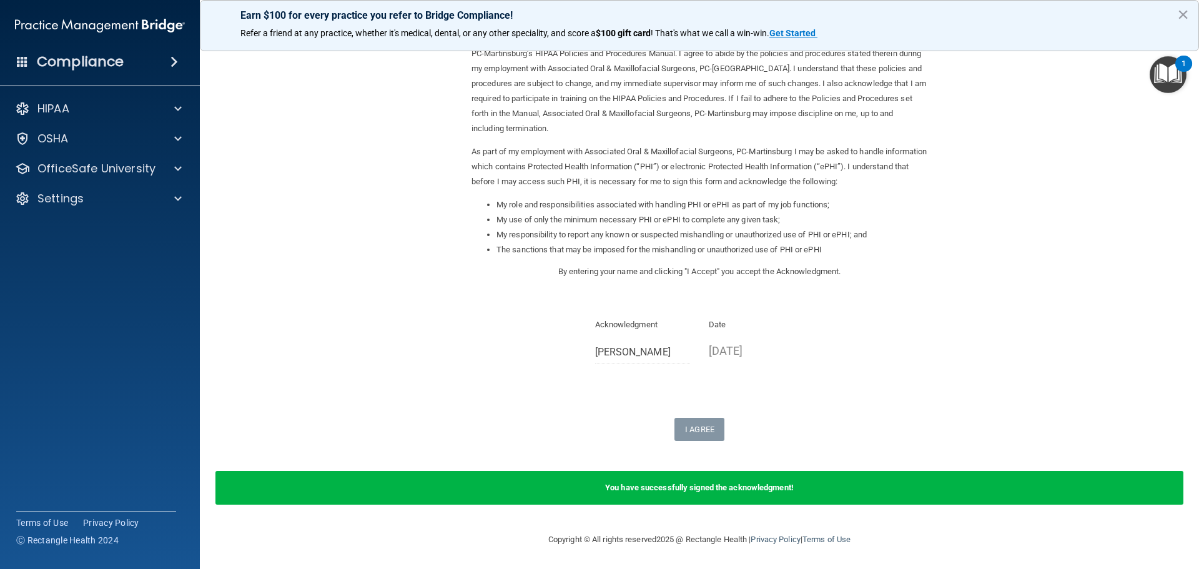
scroll to position [67, 0]
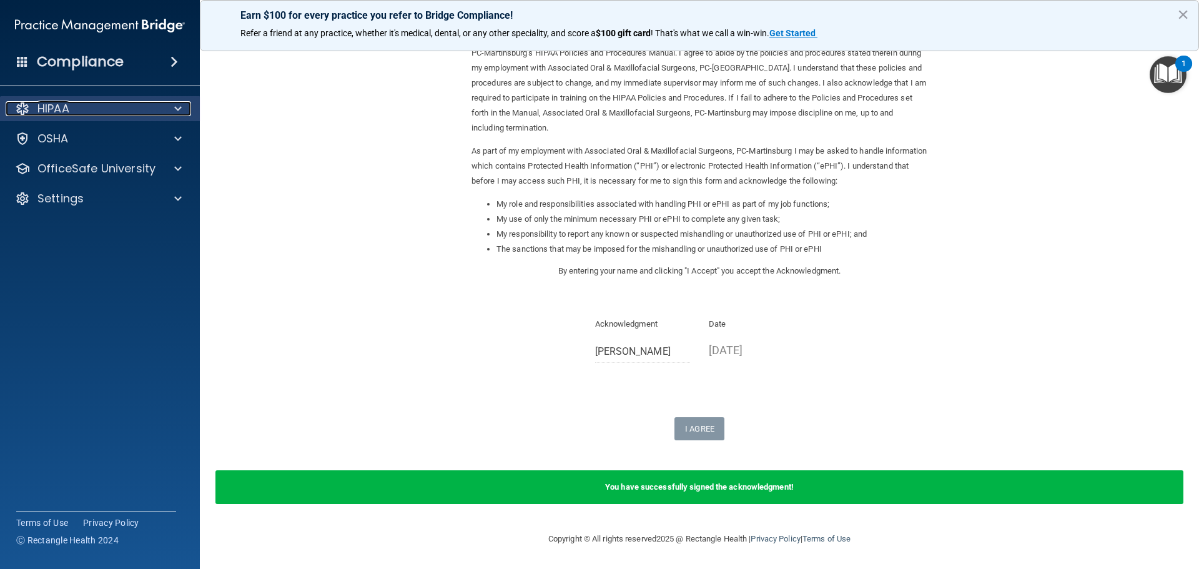
click at [59, 106] on p "HIPAA" at bounding box center [53, 108] width 32 height 15
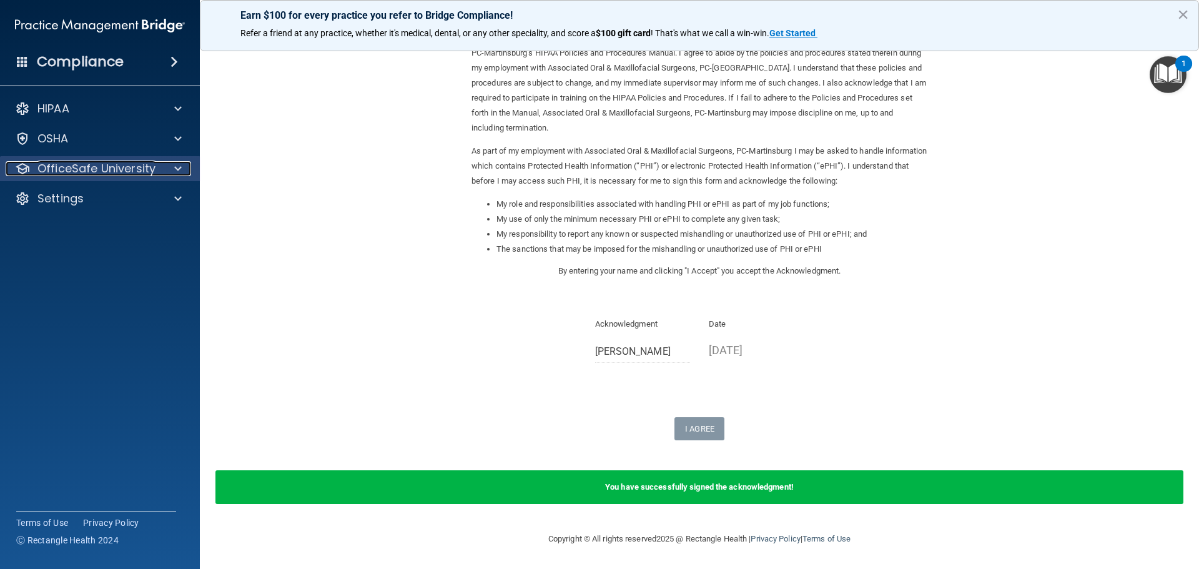
click at [72, 172] on p "OfficeSafe University" at bounding box center [96, 168] width 118 height 15
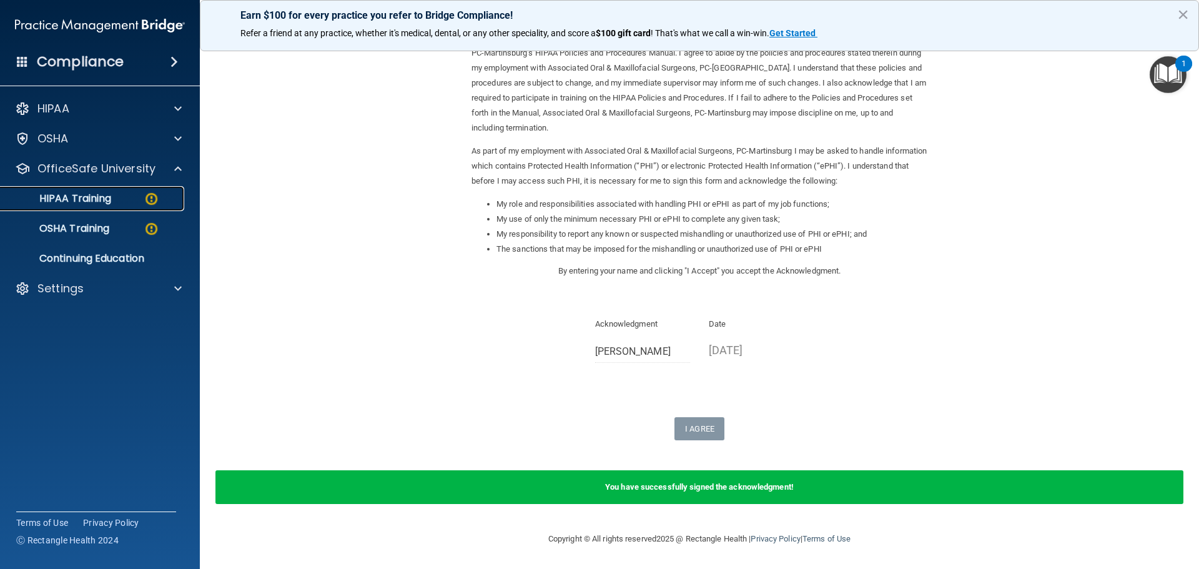
click at [81, 195] on p "HIPAA Training" at bounding box center [59, 198] width 103 height 12
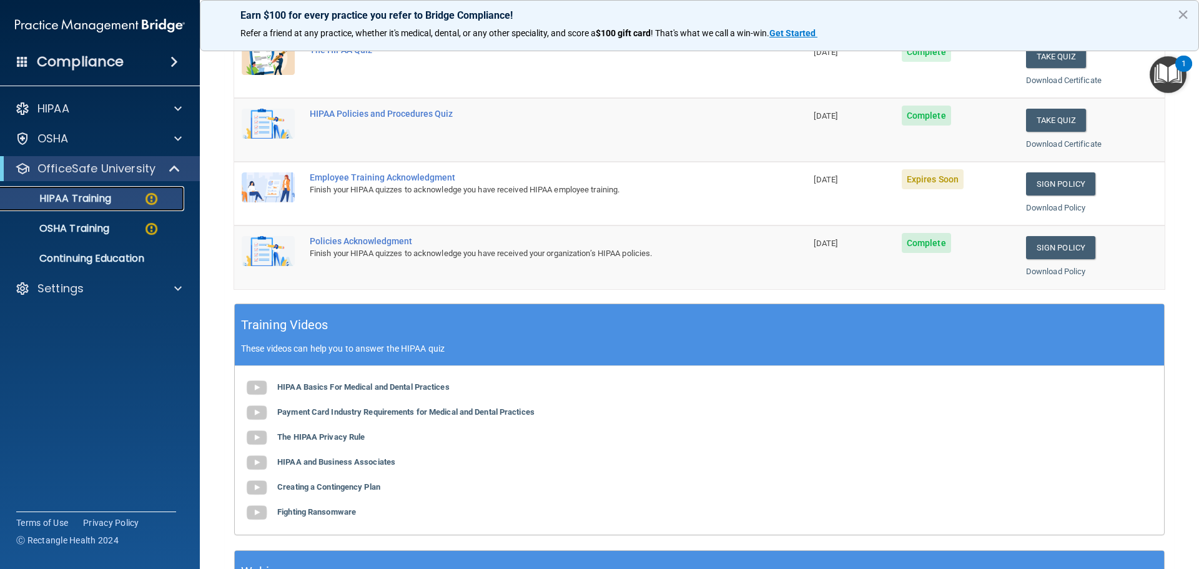
scroll to position [247, 0]
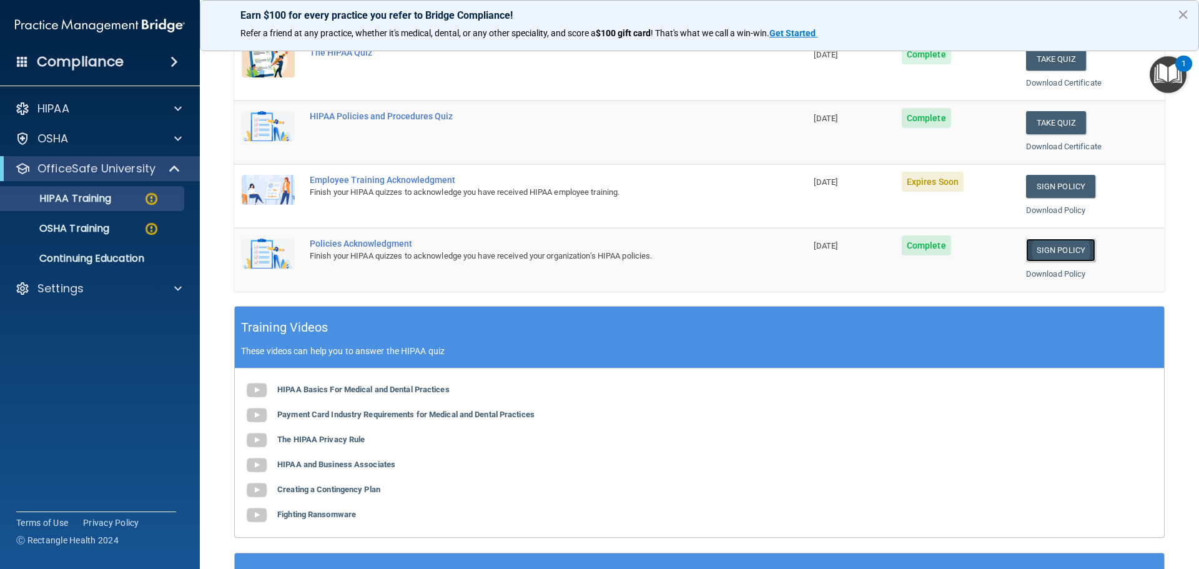
click at [1047, 248] on link "Sign Policy" at bounding box center [1060, 249] width 69 height 23
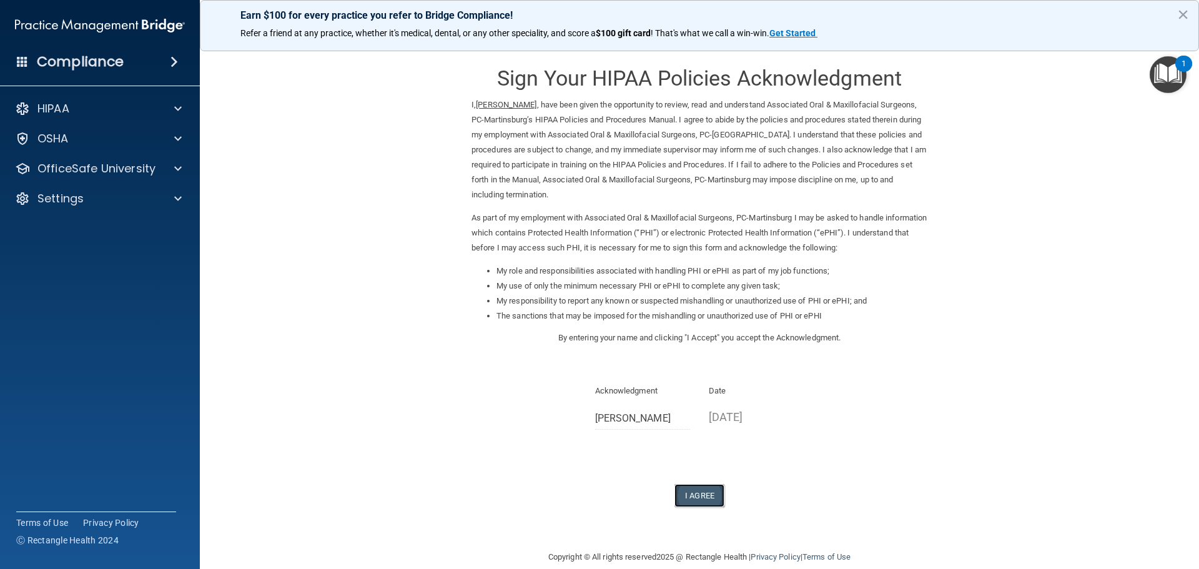
click at [692, 496] on button "I Agree" at bounding box center [699, 495] width 50 height 23
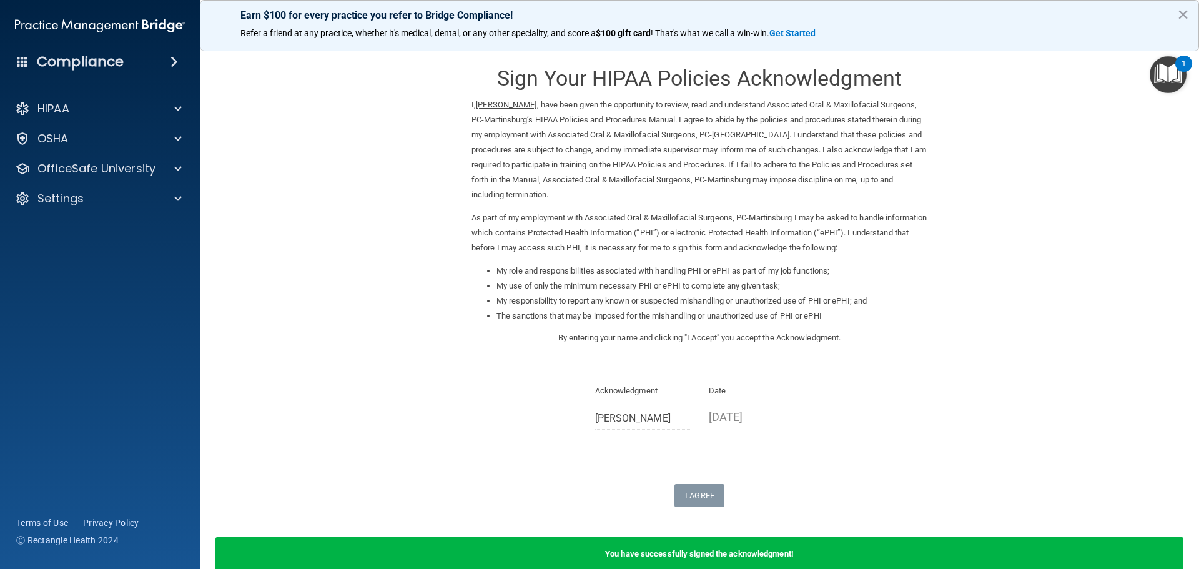
scroll to position [67, 0]
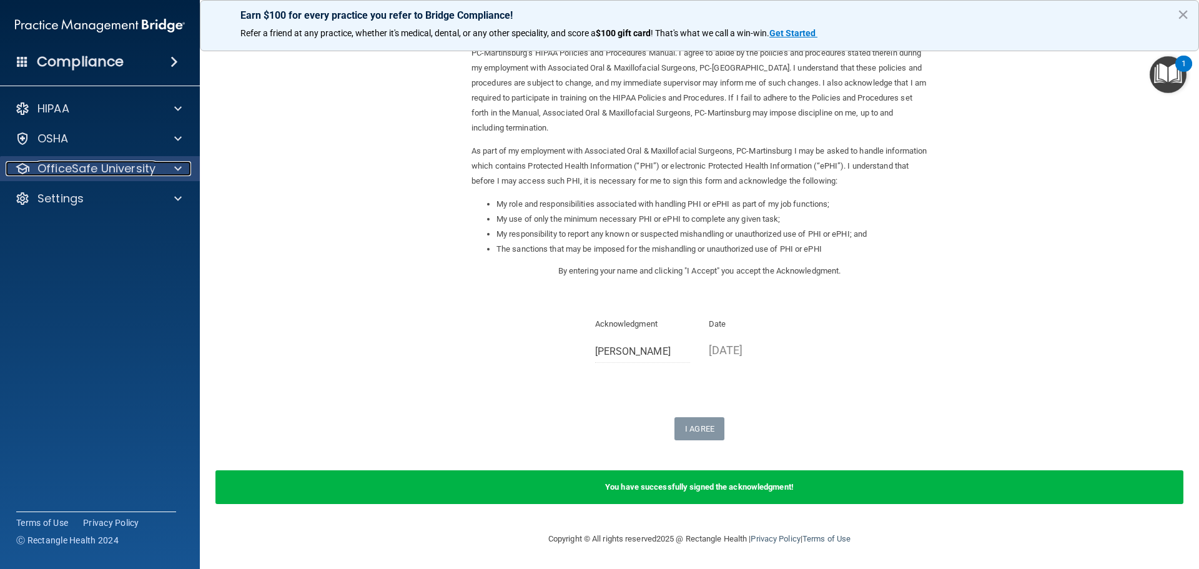
click at [71, 170] on p "OfficeSafe University" at bounding box center [96, 168] width 118 height 15
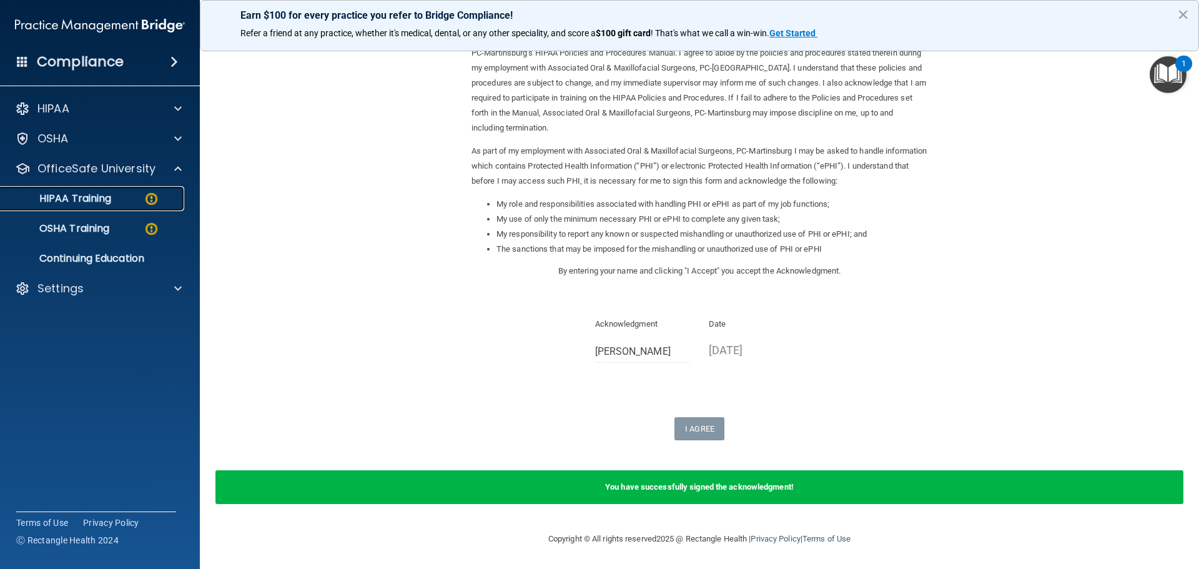
click at [93, 198] on p "HIPAA Training" at bounding box center [59, 198] width 103 height 12
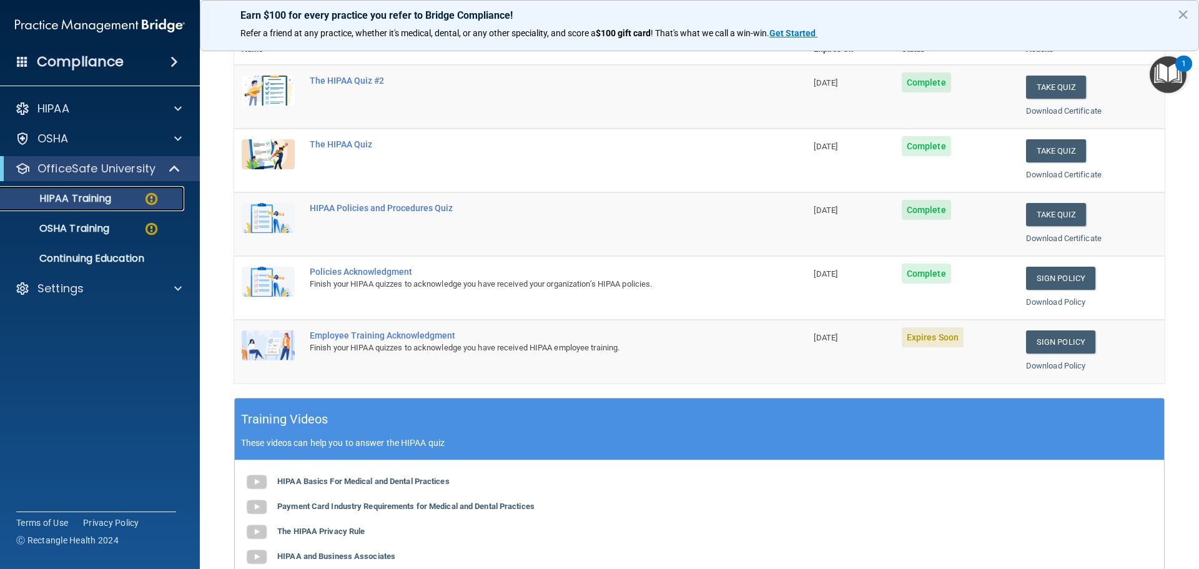
scroll to position [184, 0]
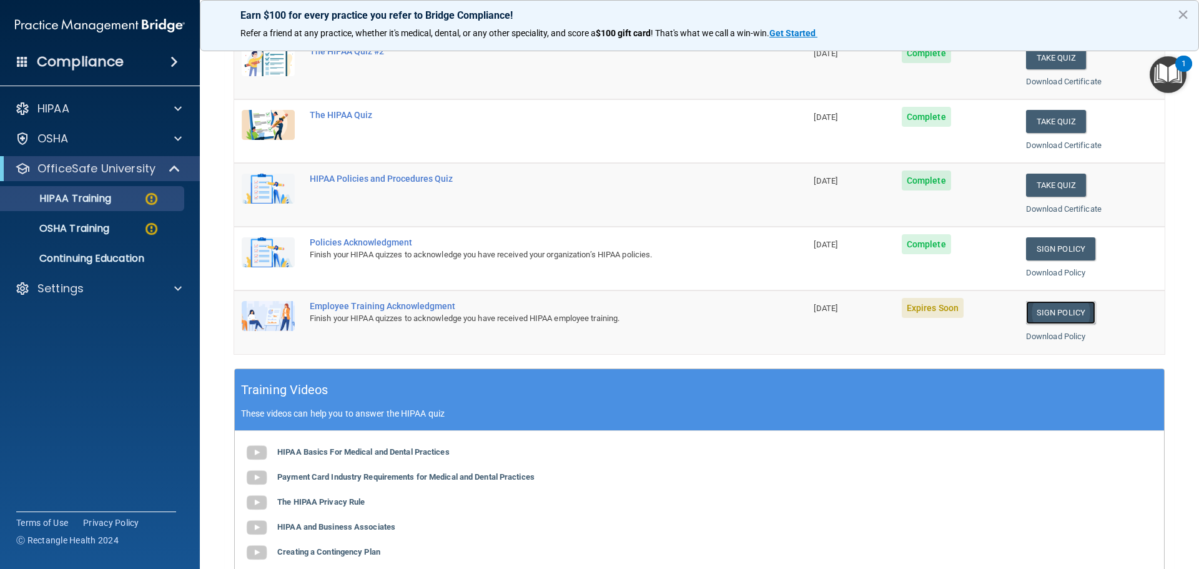
click at [1053, 317] on link "Sign Policy" at bounding box center [1060, 312] width 69 height 23
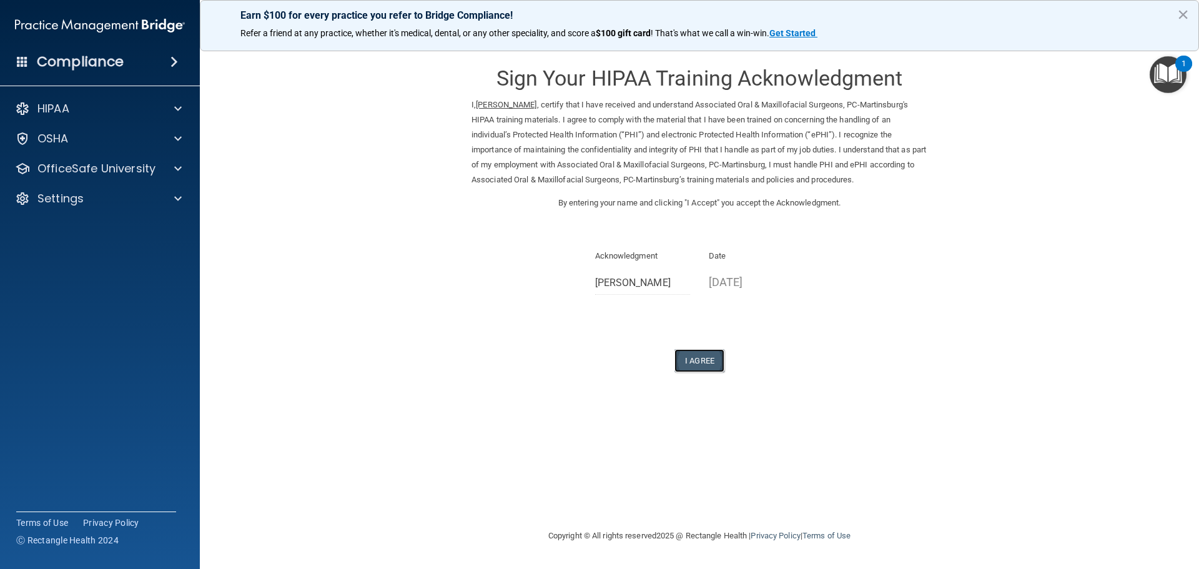
click at [718, 356] on button "I Agree" at bounding box center [699, 360] width 50 height 23
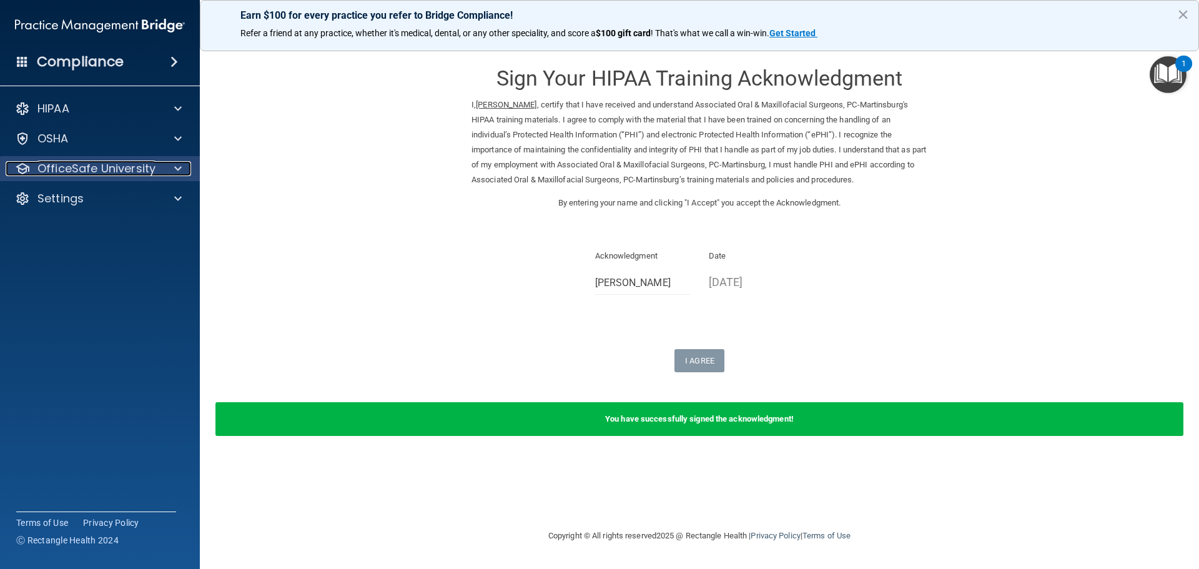
click at [75, 172] on p "OfficeSafe University" at bounding box center [96, 168] width 118 height 15
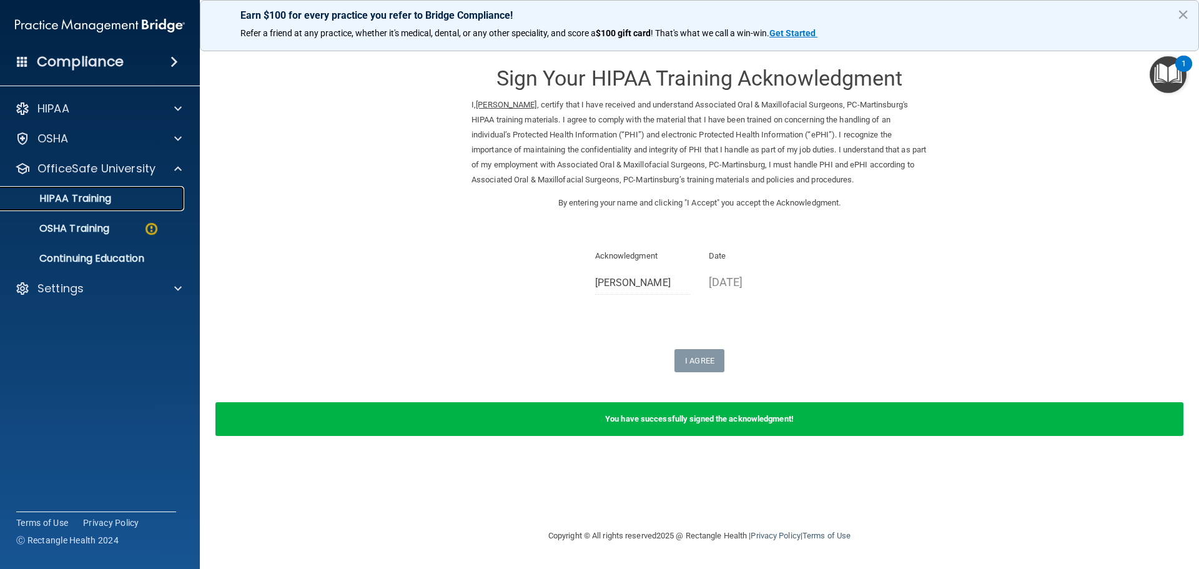
click at [94, 196] on p "HIPAA Training" at bounding box center [59, 198] width 103 height 12
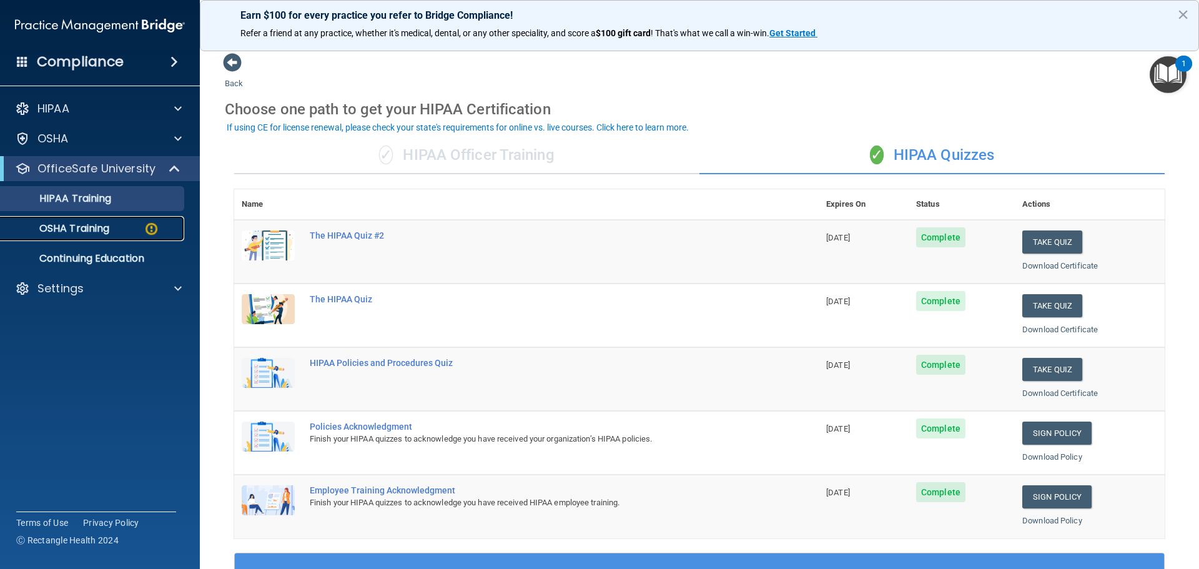
click at [60, 231] on p "OSHA Training" at bounding box center [58, 228] width 101 height 12
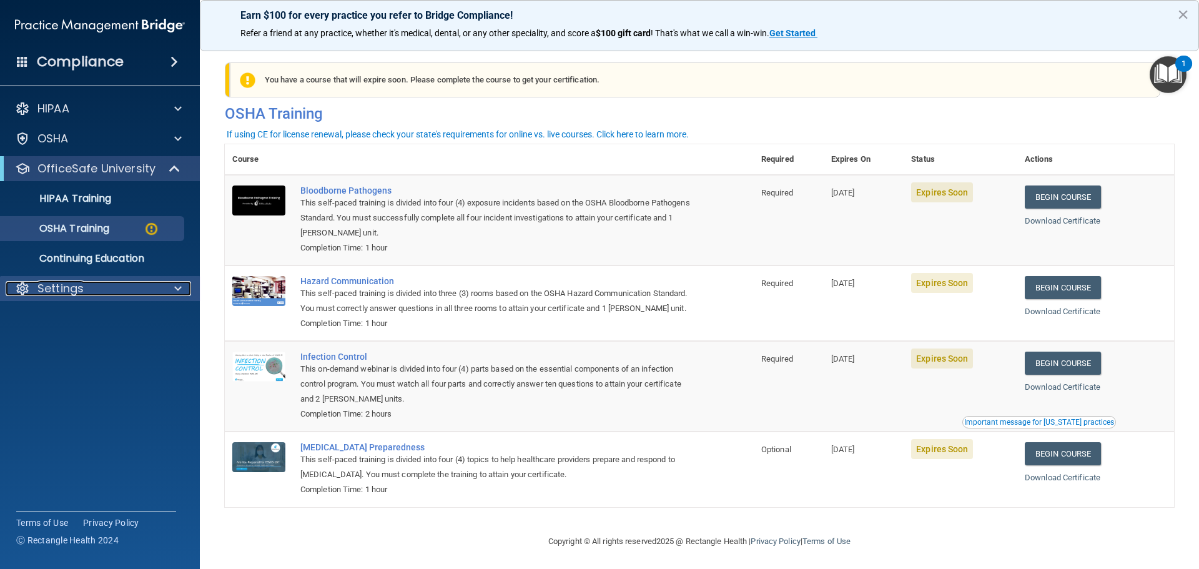
click at [68, 291] on p "Settings" at bounding box center [60, 288] width 46 height 15
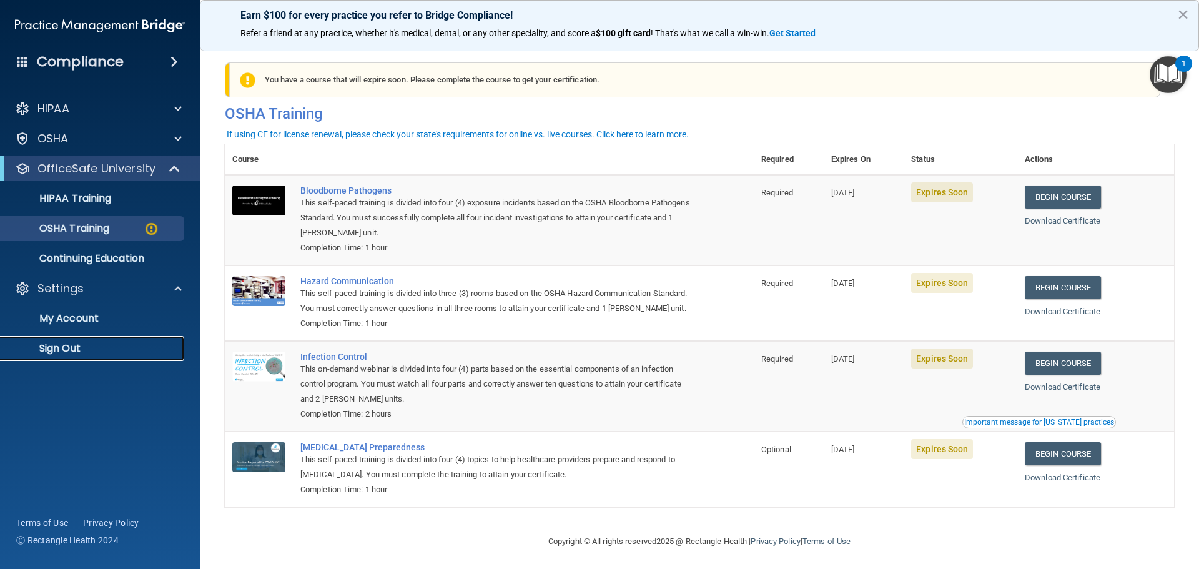
click at [71, 348] on p "Sign Out" at bounding box center [93, 348] width 170 height 12
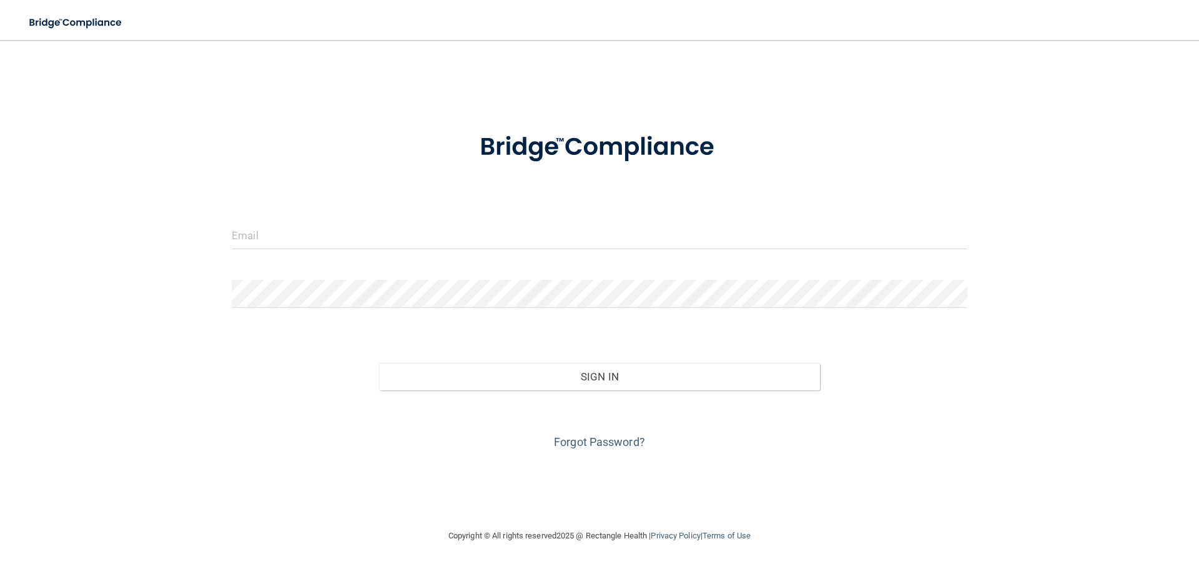
click at [255, 209] on form "Invalid email/password. You don't have permission to access that page. Sign In …" at bounding box center [599, 283] width 735 height 337
click at [257, 220] on form "Invalid email/password. You don't have permission to access that page. Sign In …" at bounding box center [599, 283] width 735 height 337
